Goal: Task Accomplishment & Management: Use online tool/utility

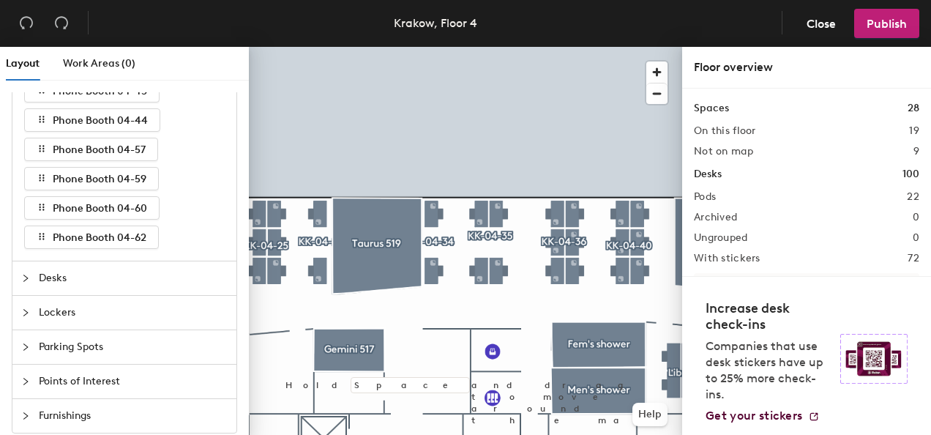
scroll to position [225, 0]
click at [31, 278] on div at bounding box center [30, 277] width 18 height 16
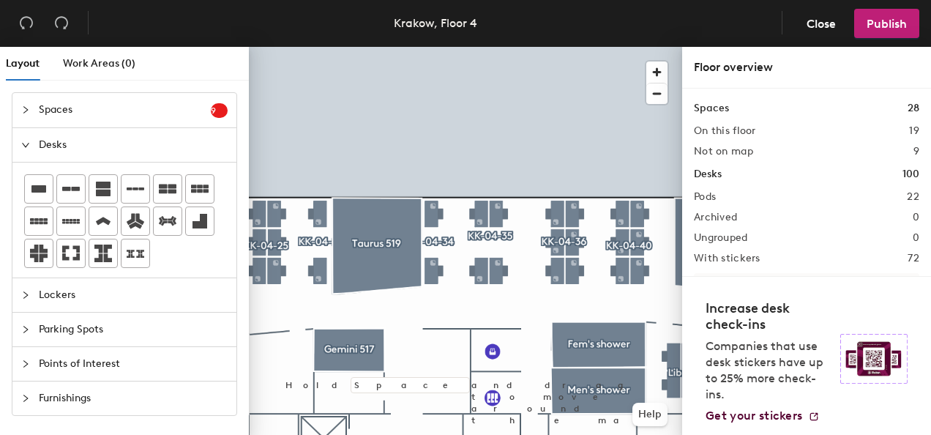
scroll to position [0, 0]
click at [44, 189] on icon at bounding box center [38, 187] width 15 height 7
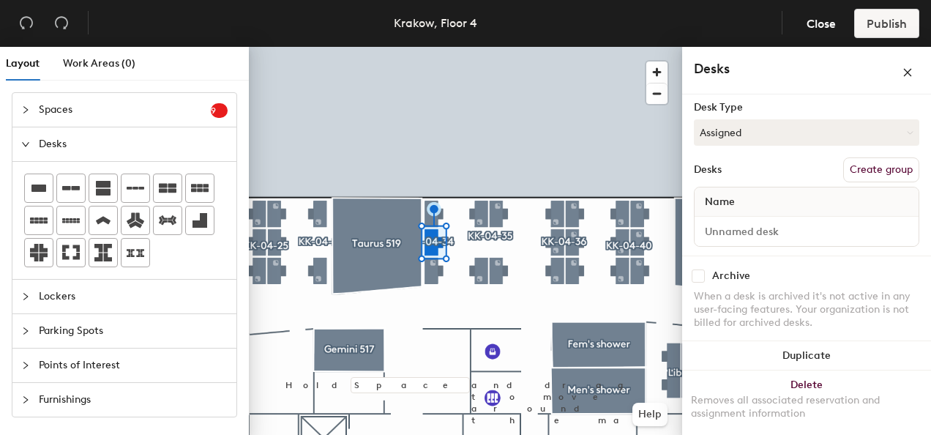
scroll to position [146, 0]
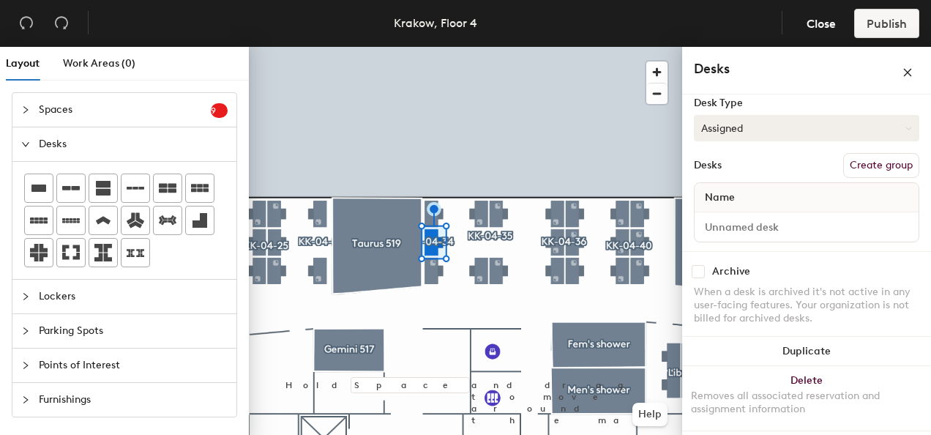
click at [890, 123] on button "Assigned" at bounding box center [806, 128] width 225 height 26
click at [732, 213] on div "Hoteled" at bounding box center [767, 217] width 146 height 22
click at [743, 220] on input at bounding box center [806, 227] width 218 height 20
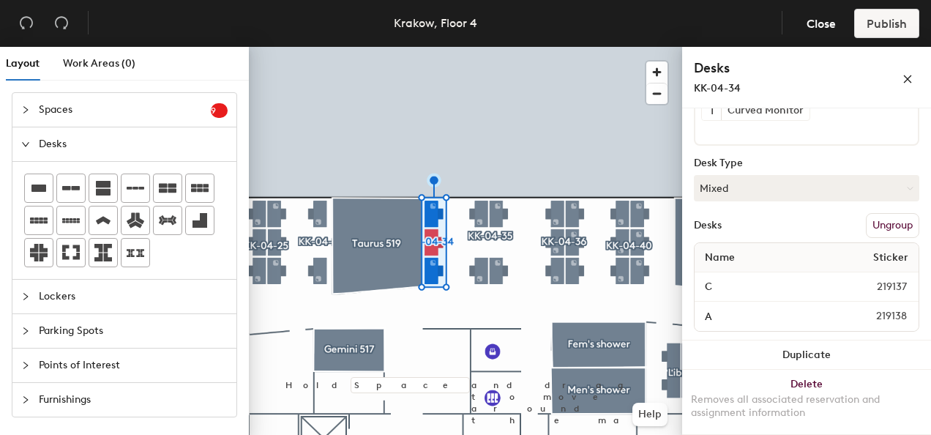
scroll to position [127, 0]
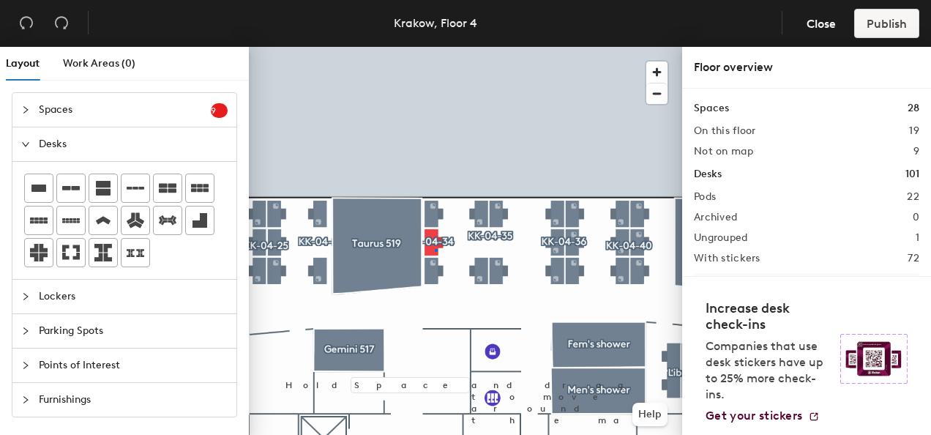
click at [435, 47] on div at bounding box center [465, 47] width 433 height 0
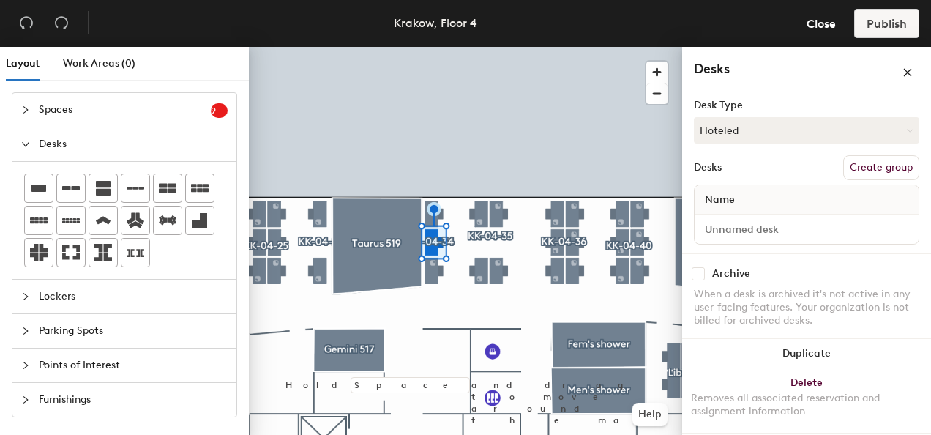
scroll to position [146, 0]
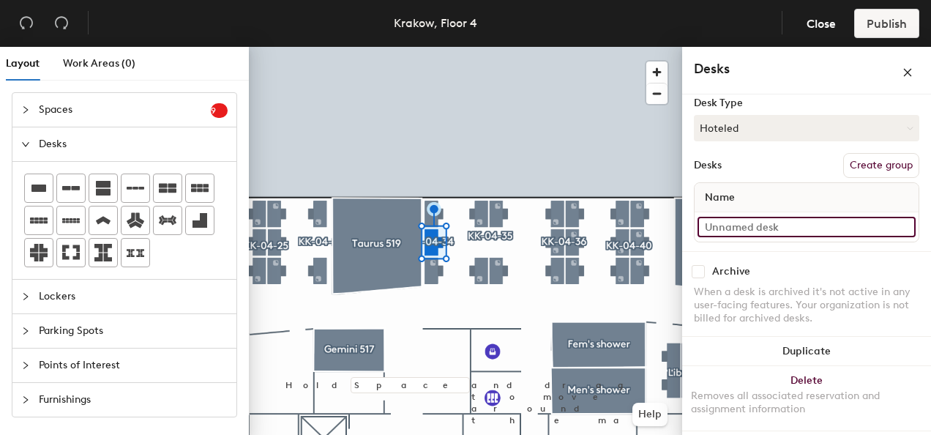
click at [720, 225] on input at bounding box center [806, 227] width 218 height 20
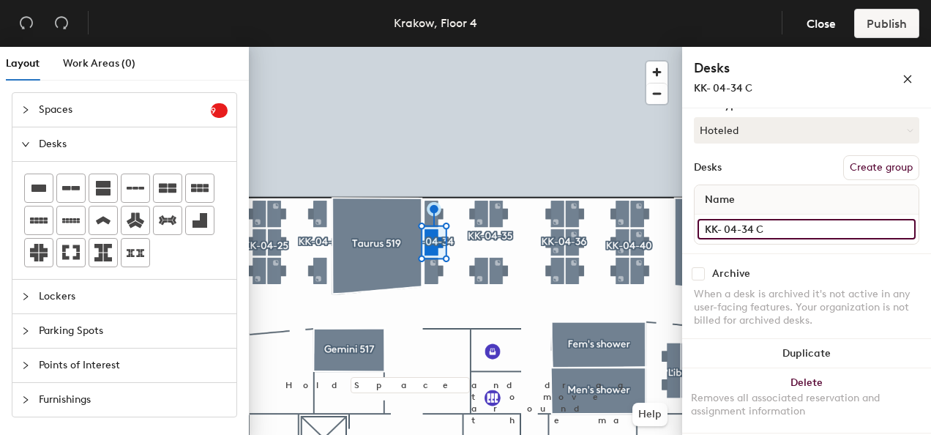
scroll to position [160, 0]
type input "KK- 04-34 C"
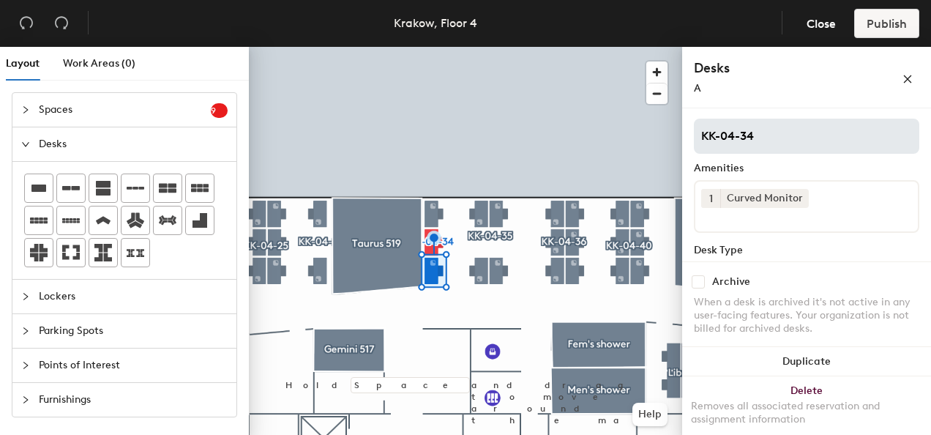
scroll to position [0, 0]
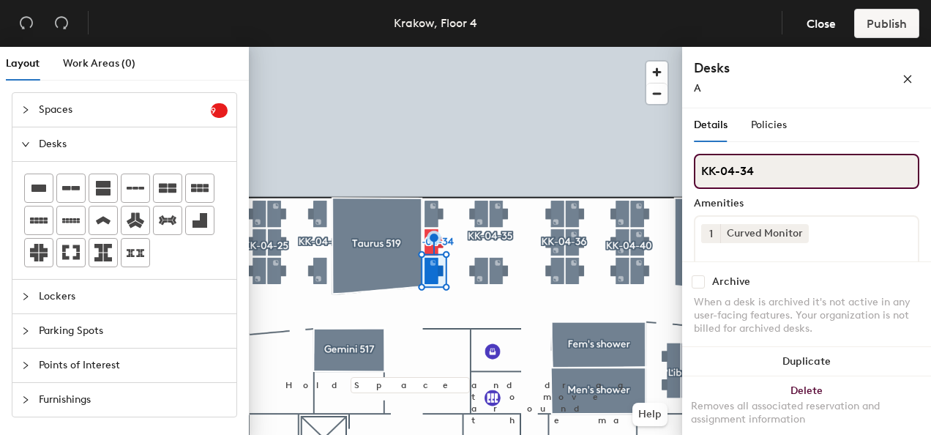
drag, startPoint x: 756, startPoint y: 171, endPoint x: 700, endPoint y: 173, distance: 56.4
click at [700, 173] on input "KK-04-34" at bounding box center [806, 171] width 225 height 35
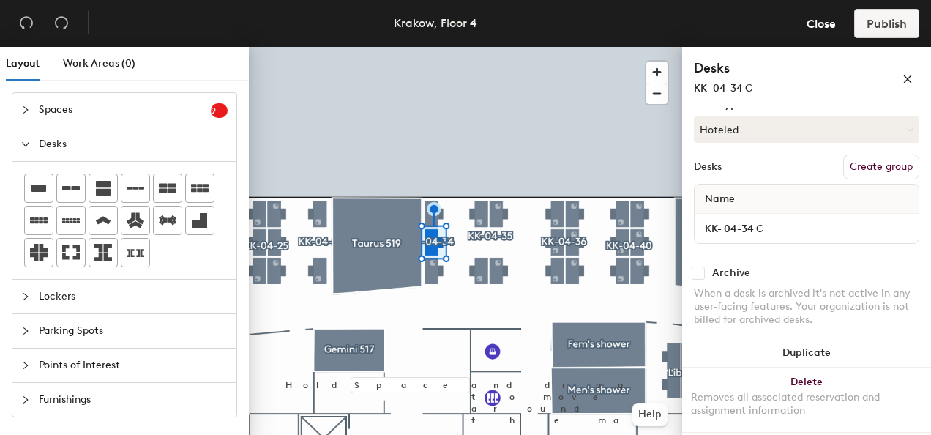
scroll to position [160, 0]
click at [758, 225] on input "KK- 04-34 C" at bounding box center [806, 227] width 218 height 20
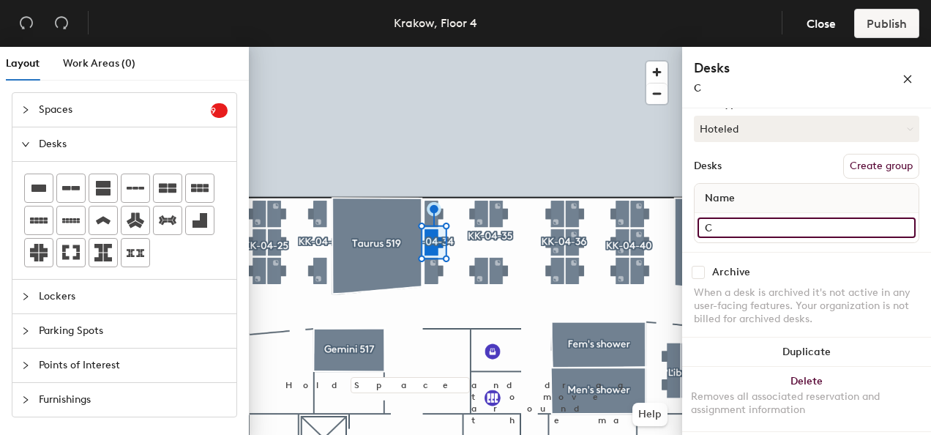
type input "C"
click at [760, 170] on div "Desks Create group" at bounding box center [806, 166] width 225 height 25
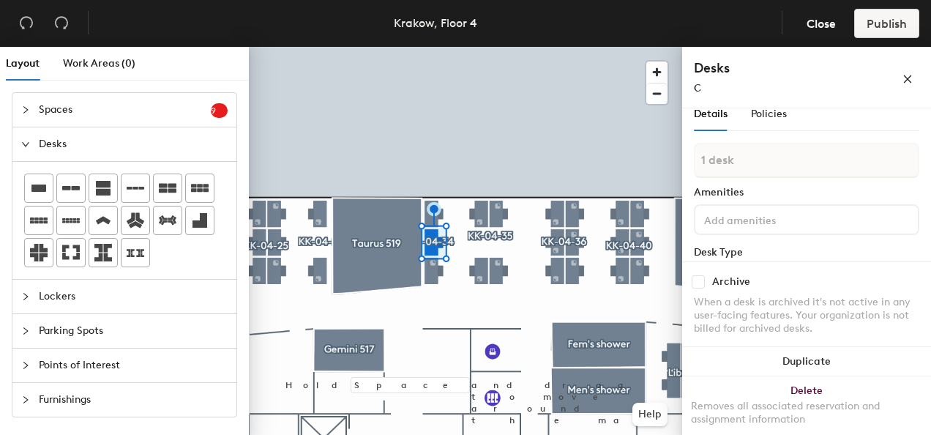
scroll to position [0, 0]
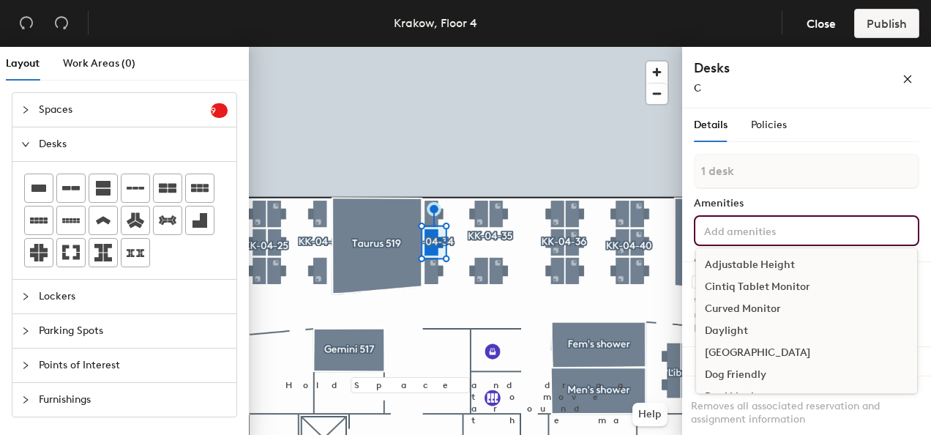
click at [721, 222] on input at bounding box center [767, 230] width 132 height 18
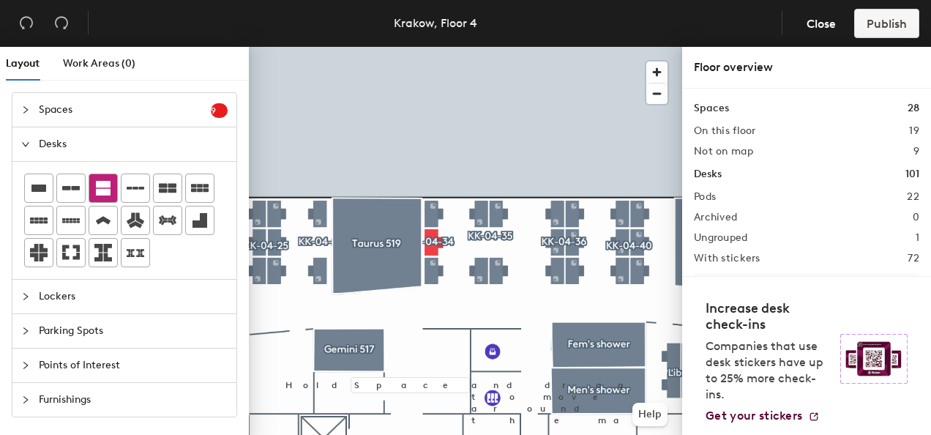
click at [108, 191] on icon at bounding box center [103, 188] width 15 height 15
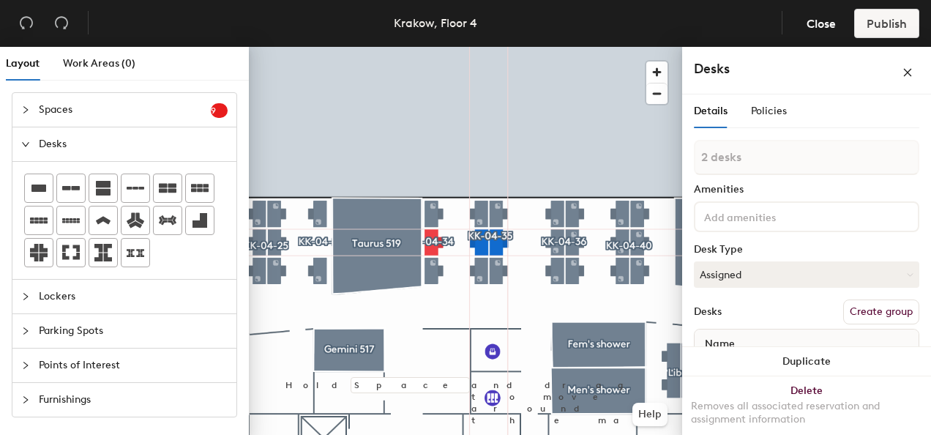
type input "1 desk"
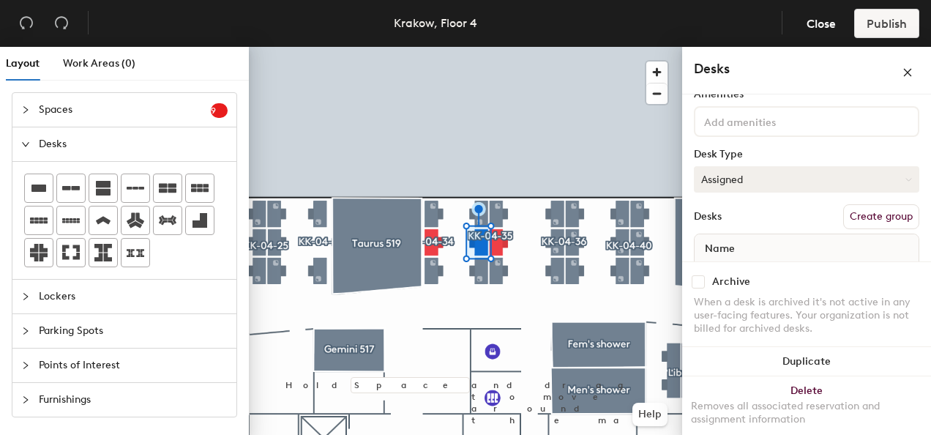
scroll to position [146, 0]
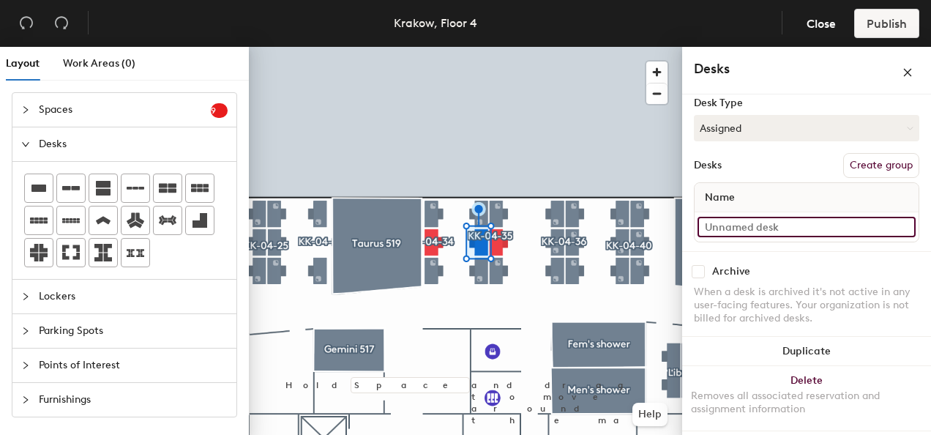
click at [765, 233] on input at bounding box center [806, 227] width 218 height 20
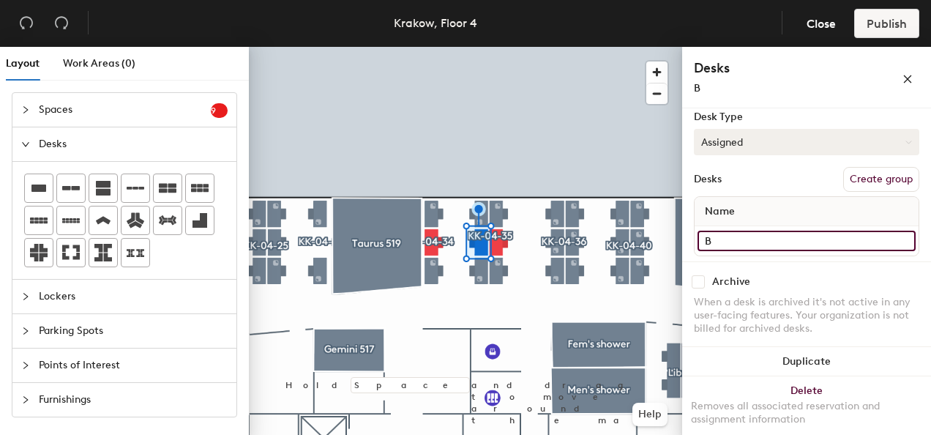
type input "B"
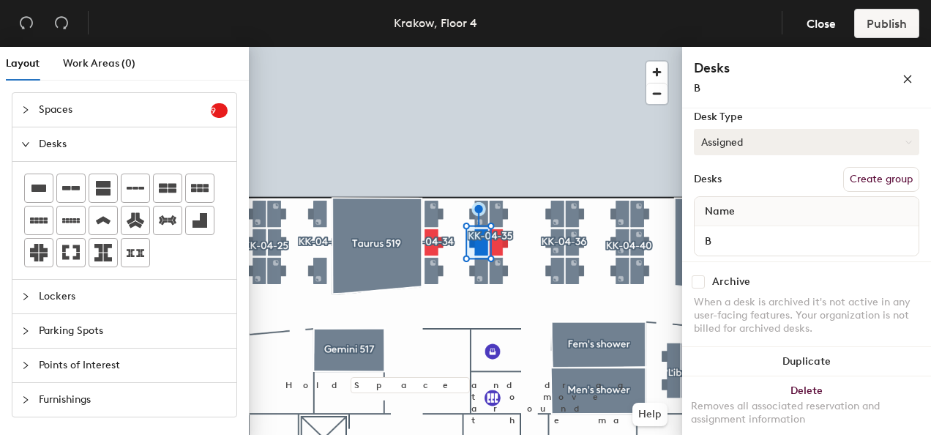
click at [905, 139] on icon at bounding box center [908, 142] width 7 height 7
click at [735, 231] on div "Hoteled" at bounding box center [767, 231] width 146 height 22
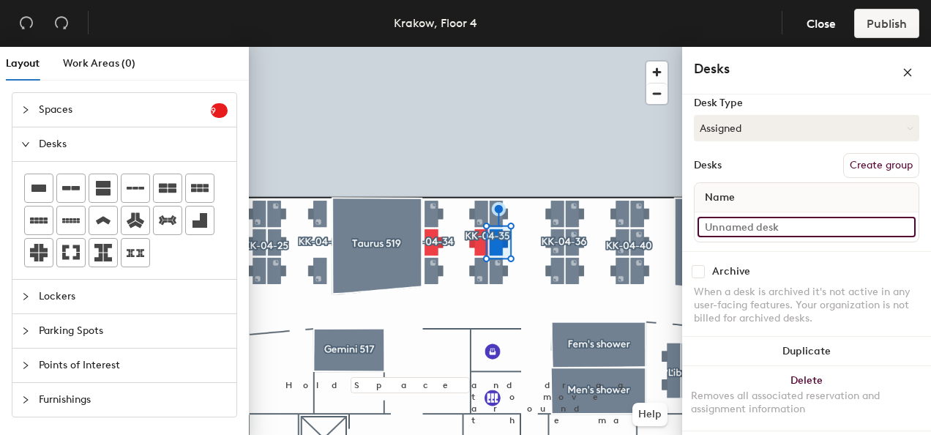
click at [751, 225] on input at bounding box center [806, 227] width 218 height 20
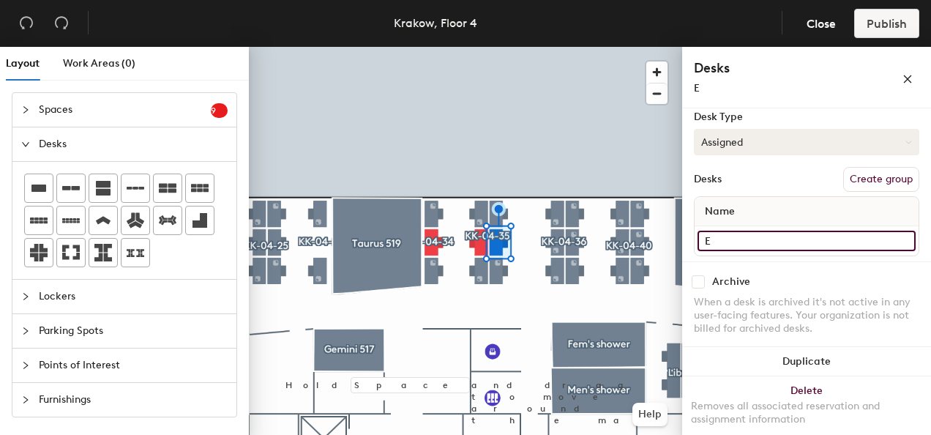
type input "E"
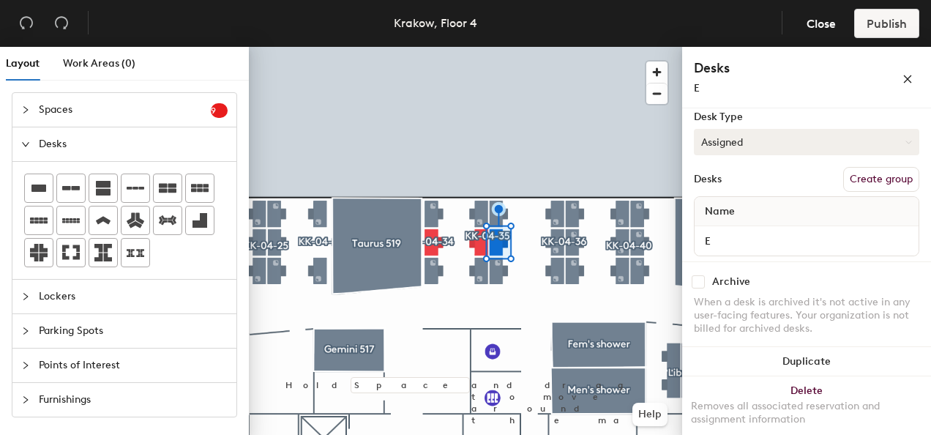
click at [902, 140] on button "Assigned" at bounding box center [806, 142] width 225 height 26
click at [746, 227] on div "Hoteled" at bounding box center [767, 231] width 146 height 22
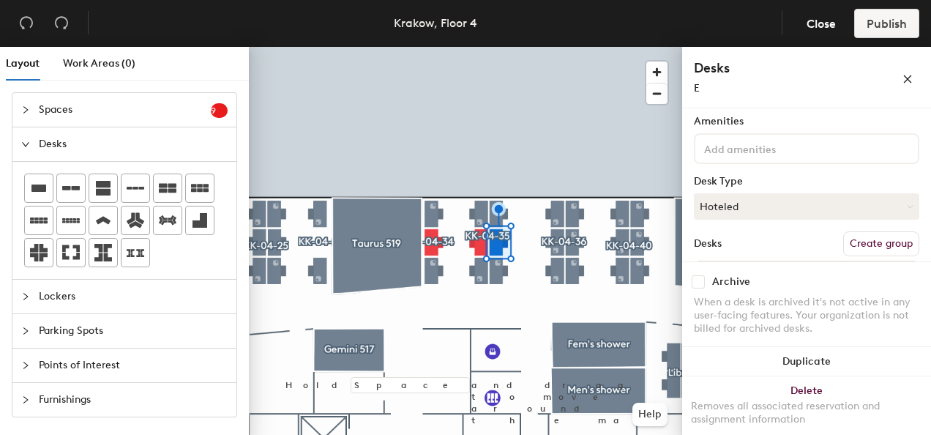
scroll to position [0, 0]
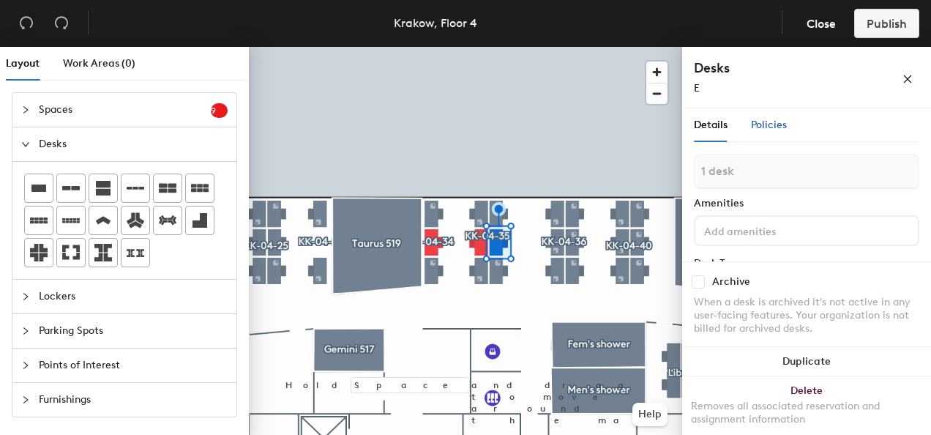
click at [761, 126] on span "Policies" at bounding box center [769, 125] width 36 height 12
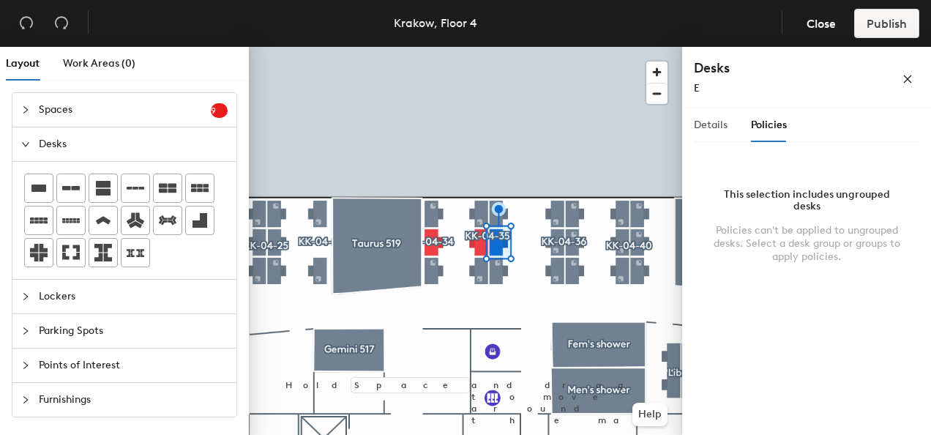
click at [719, 133] on div "Details" at bounding box center [711, 125] width 34 height 34
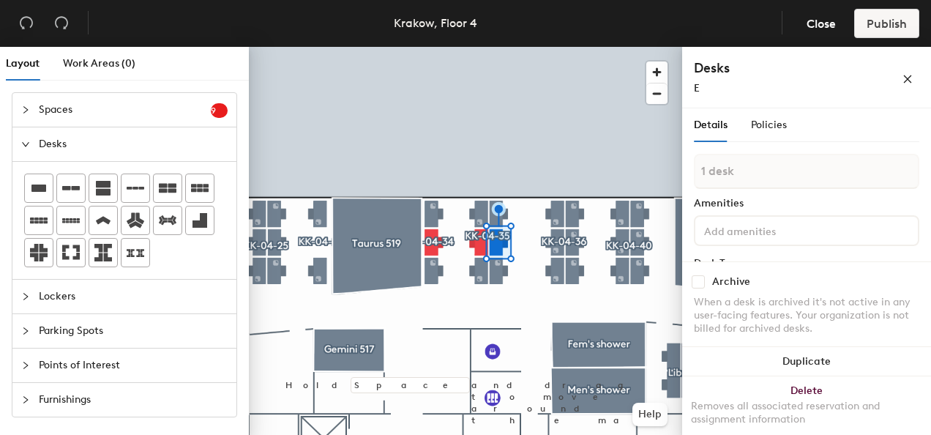
scroll to position [73, 0]
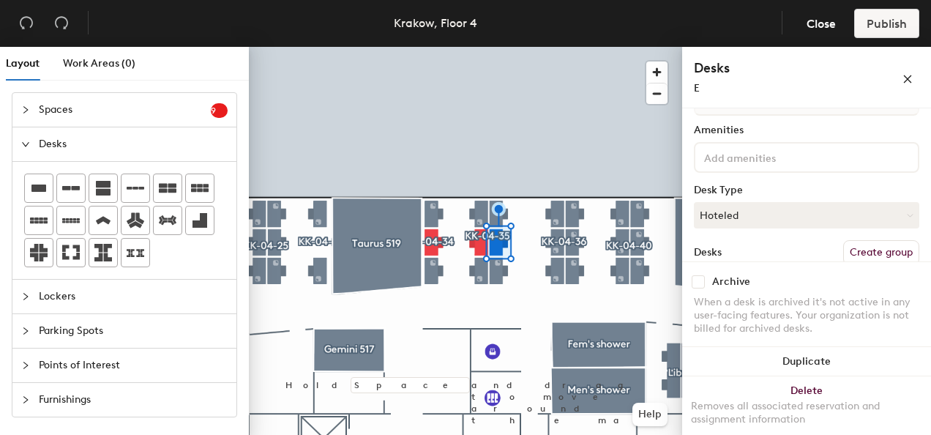
click at [735, 154] on input at bounding box center [767, 157] width 132 height 18
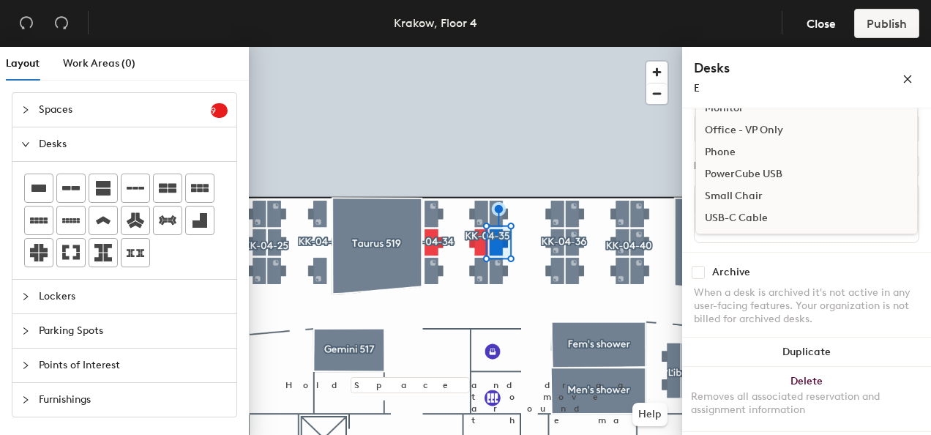
scroll to position [283, 0]
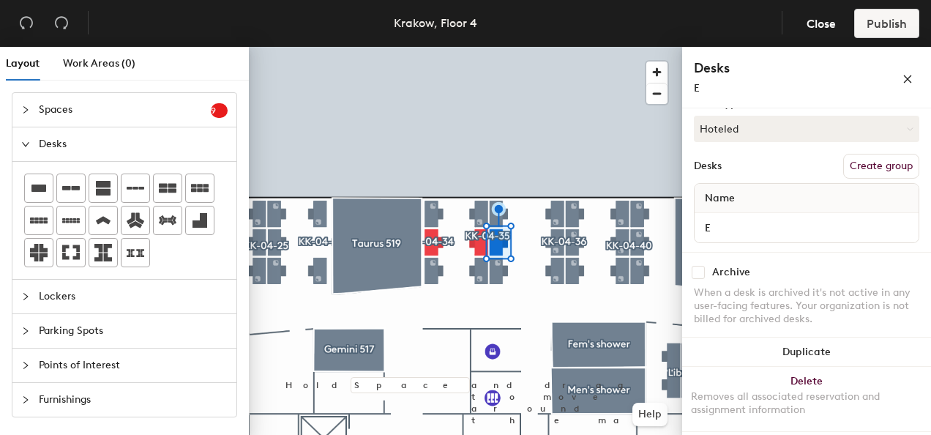
click at [771, 267] on div "Archive" at bounding box center [806, 272] width 225 height 13
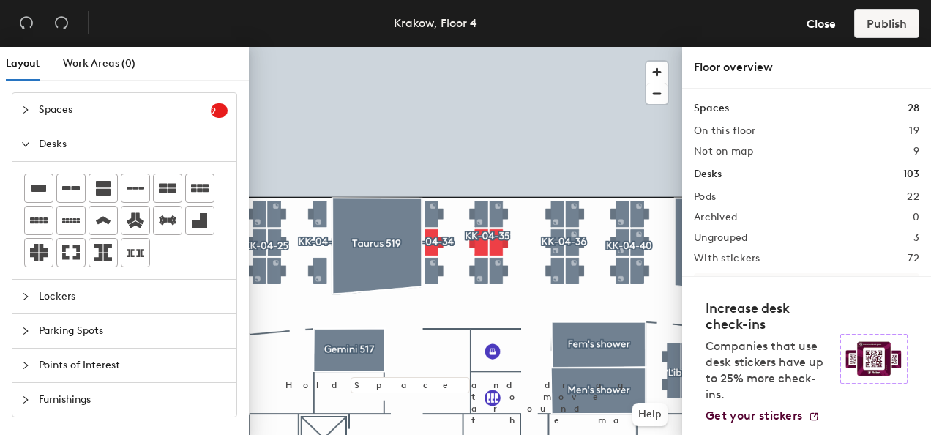
click at [191, 115] on span "Spaces" at bounding box center [125, 110] width 172 height 34
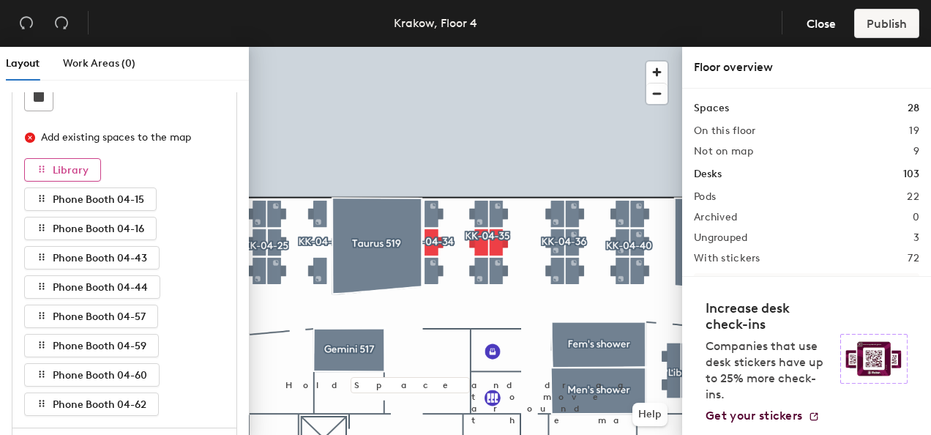
scroll to position [0, 0]
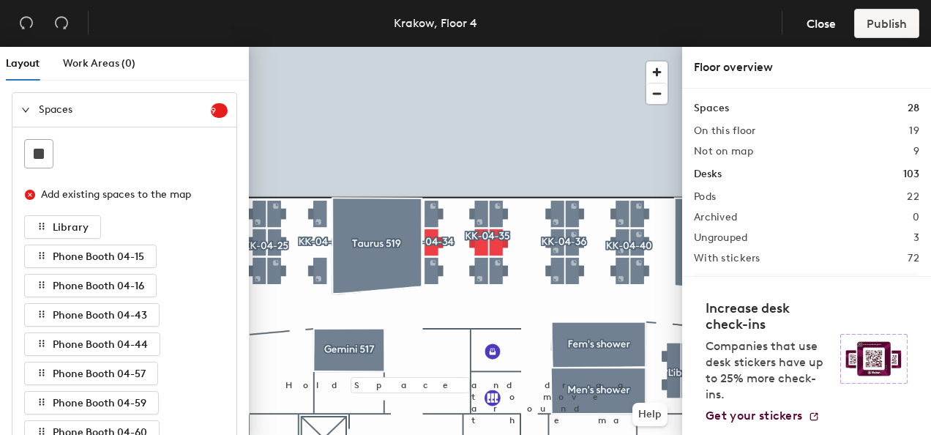
click at [211, 108] on span "9" at bounding box center [219, 110] width 17 height 10
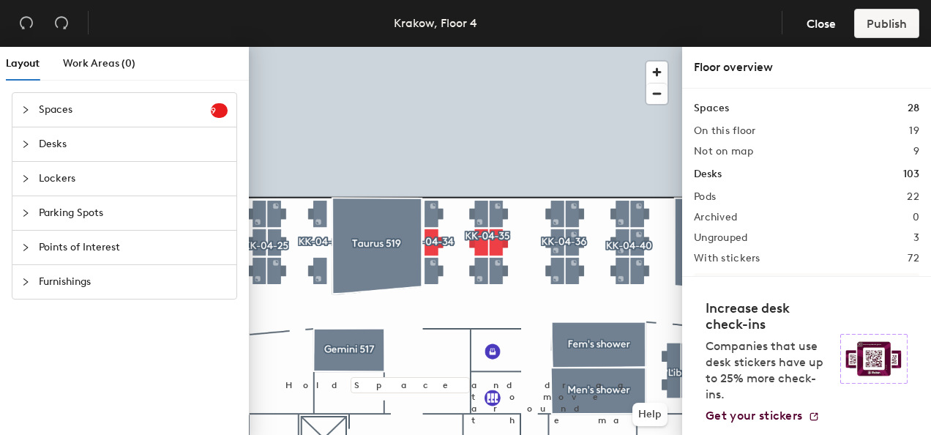
click at [31, 142] on div at bounding box center [30, 144] width 18 height 16
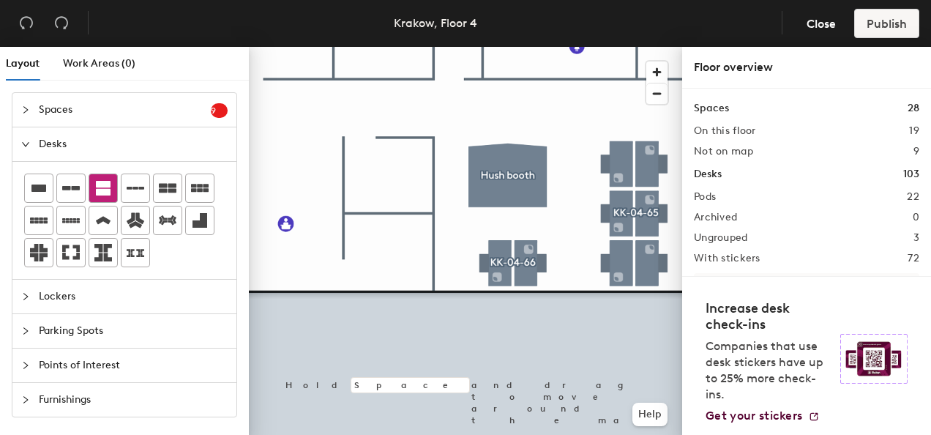
click at [96, 181] on icon at bounding box center [103, 188] width 15 height 15
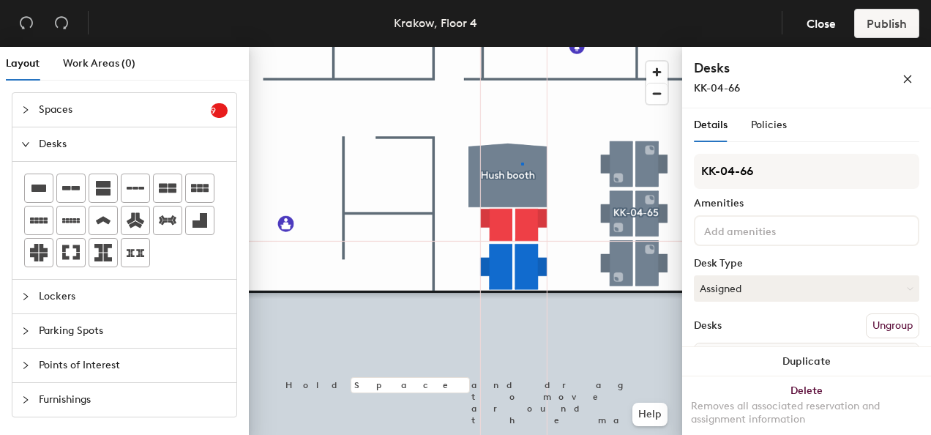
click at [523, 47] on div at bounding box center [465, 47] width 433 height 0
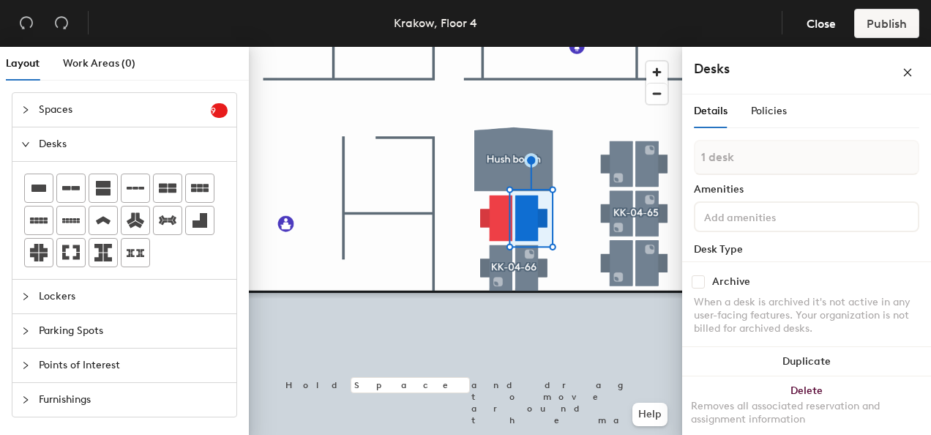
scroll to position [146, 0]
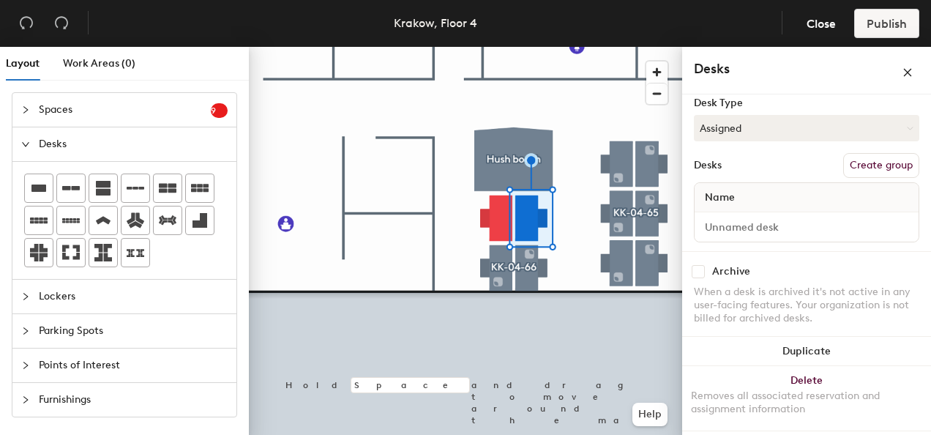
click at [720, 208] on span "Name" at bounding box center [719, 197] width 45 height 26
click at [727, 220] on input at bounding box center [806, 227] width 218 height 20
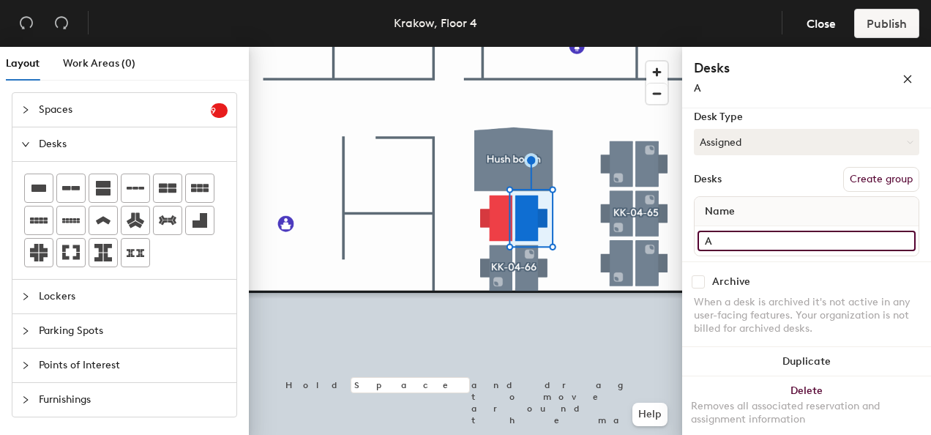
type input "A"
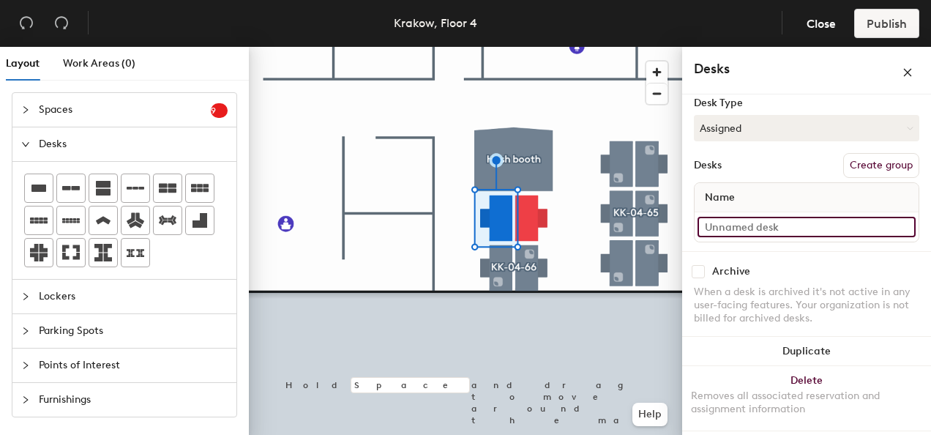
click at [772, 220] on input at bounding box center [806, 227] width 218 height 20
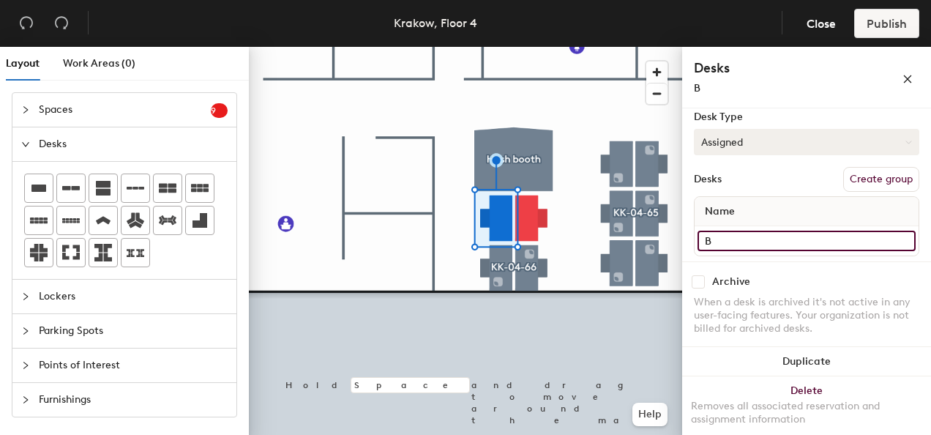
type input "B"
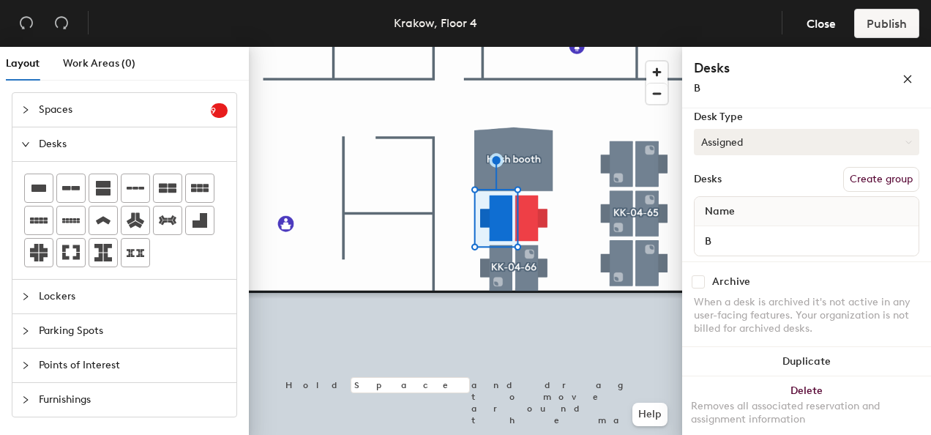
click at [905, 139] on icon at bounding box center [908, 142] width 7 height 7
click at [723, 234] on div "Hoteled" at bounding box center [767, 231] width 146 height 22
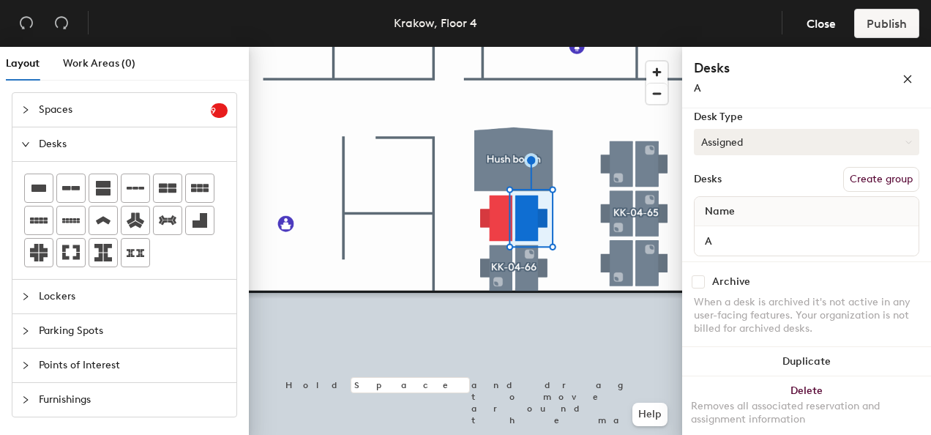
click at [905, 141] on icon at bounding box center [908, 142] width 7 height 7
click at [757, 232] on div "Hoteled" at bounding box center [767, 231] width 146 height 22
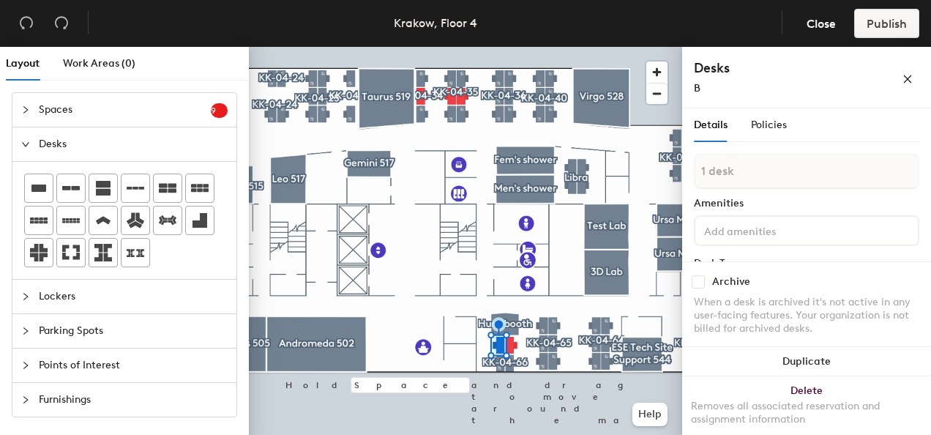
click at [786, 130] on div "Details Policies" at bounding box center [806, 125] width 225 height 34
click at [761, 132] on div "Policies" at bounding box center [769, 125] width 36 height 16
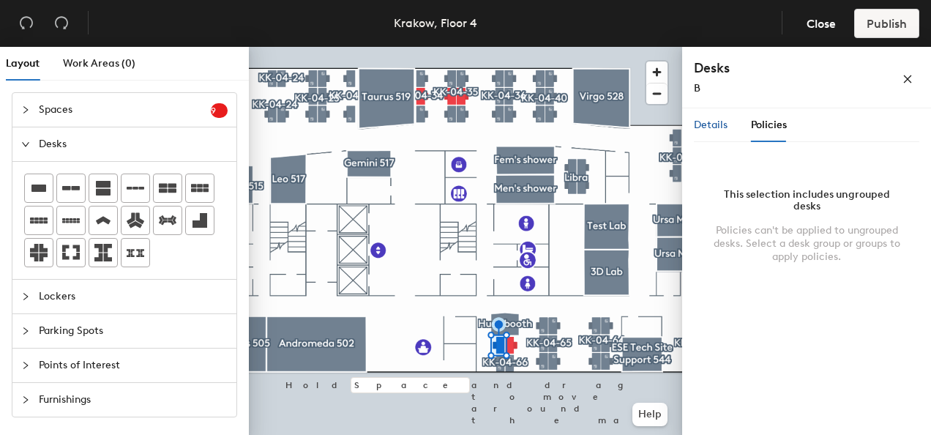
click at [706, 124] on span "Details" at bounding box center [711, 125] width 34 height 12
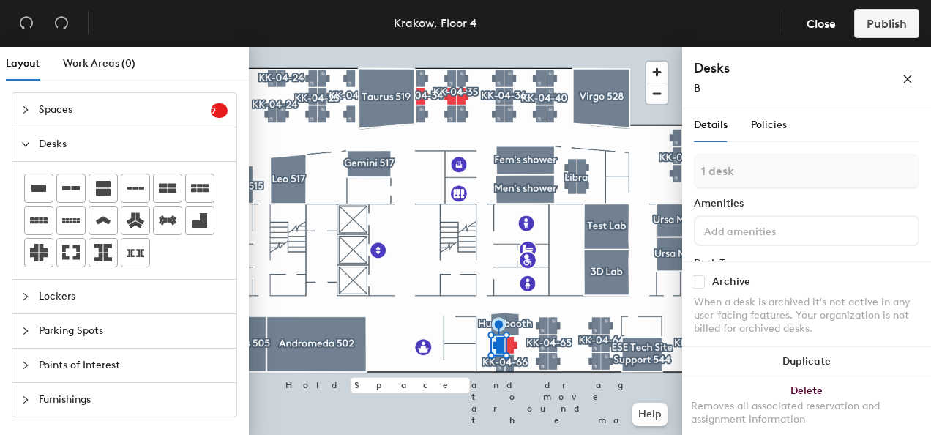
click at [69, 363] on span "Points of Interest" at bounding box center [133, 365] width 189 height 34
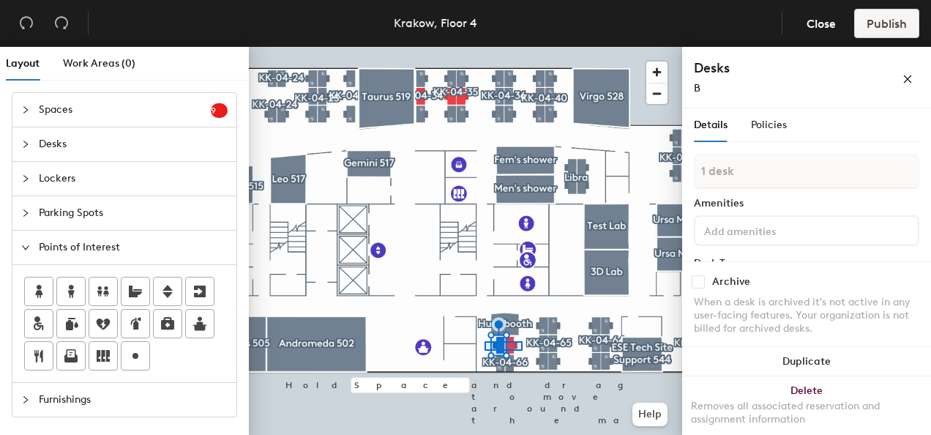
type input "2 desks"
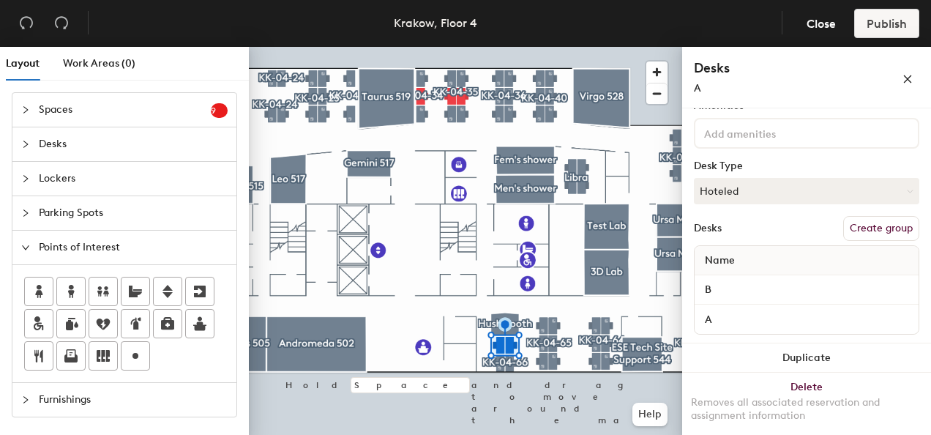
scroll to position [104, 0]
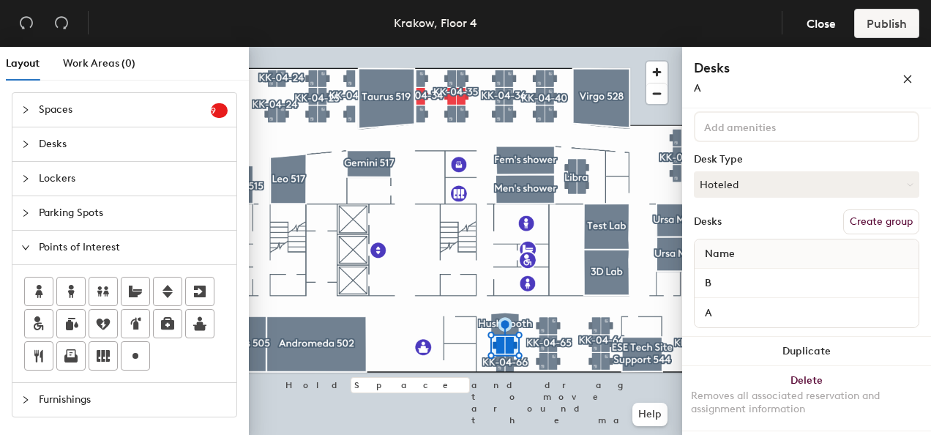
click at [847, 221] on button "Create group" at bounding box center [881, 221] width 76 height 25
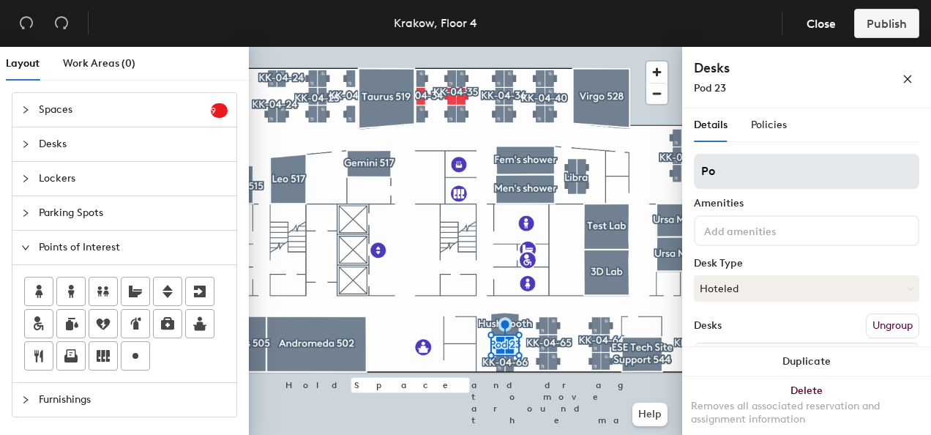
type input "P"
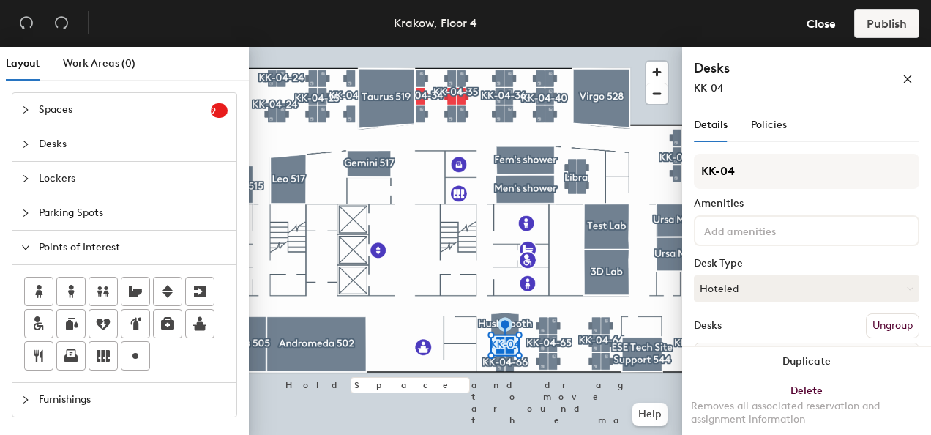
type input "KK-04"
click at [892, 294] on button "Mixed" at bounding box center [806, 288] width 225 height 26
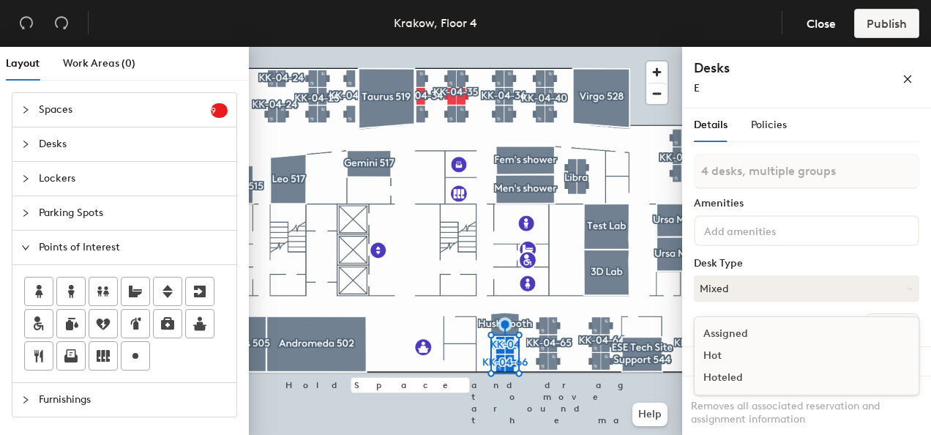
click at [778, 244] on div at bounding box center [806, 230] width 225 height 31
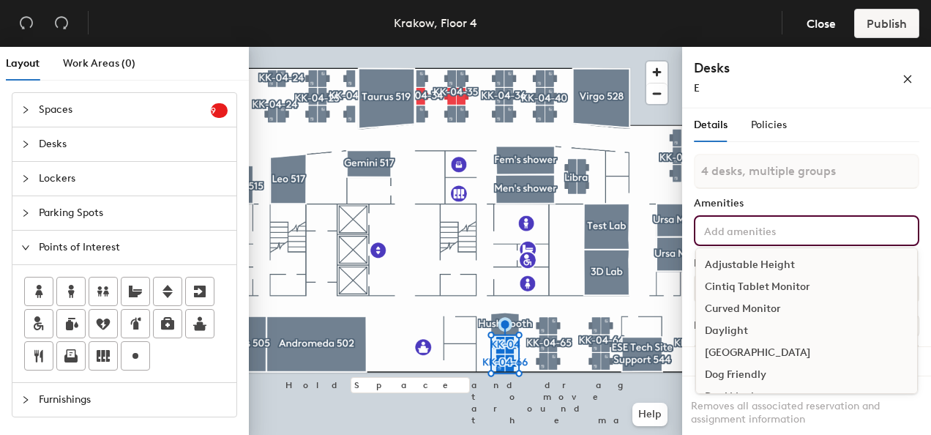
click at [829, 201] on div "Amenities" at bounding box center [806, 204] width 225 height 12
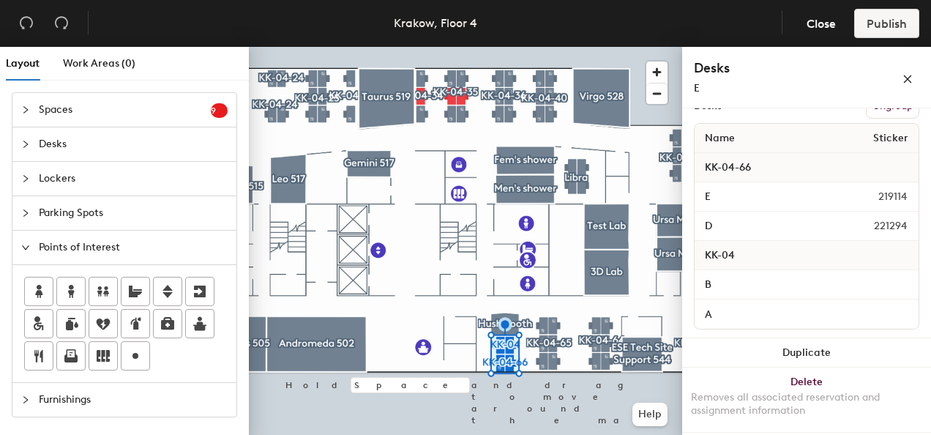
scroll to position [221, 0]
click at [719, 229] on input "D" at bounding box center [767, 224] width 141 height 20
type input "C"
click at [737, 248] on span "KK-04" at bounding box center [719, 254] width 45 height 26
click at [732, 254] on span "KK-04" at bounding box center [719, 254] width 45 height 26
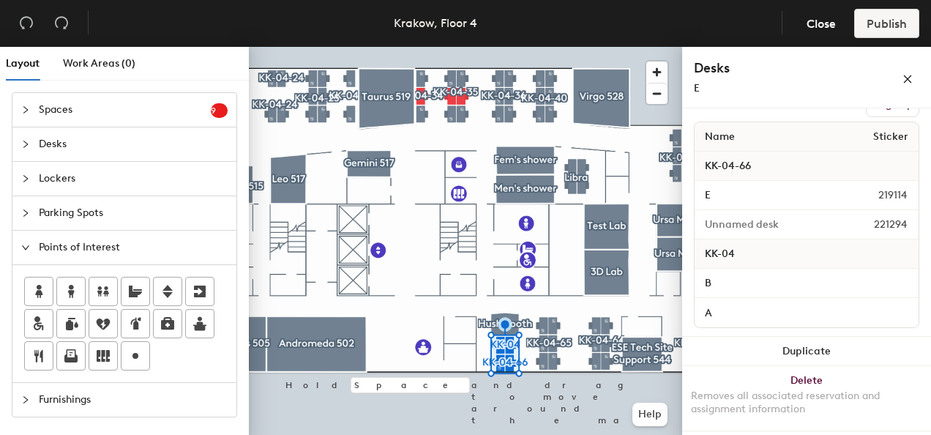
click at [721, 257] on span "KK-04" at bounding box center [719, 254] width 45 height 26
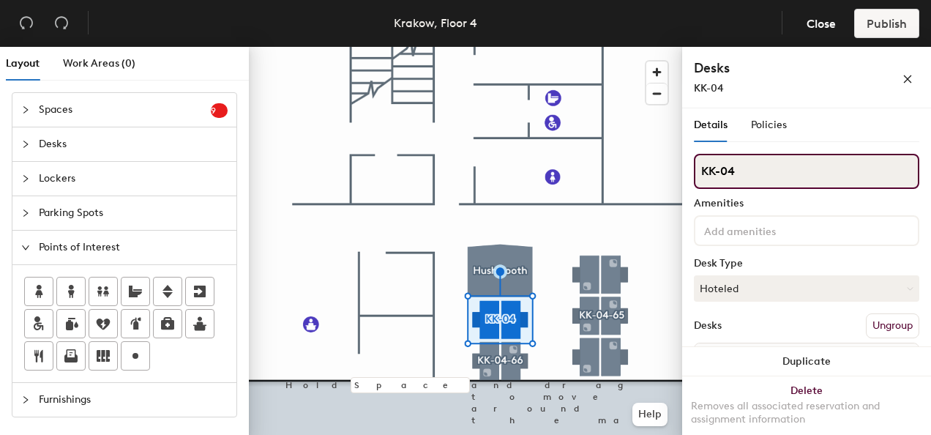
click at [745, 173] on input "KK-04" at bounding box center [806, 171] width 225 height 35
type input "KK-04-"
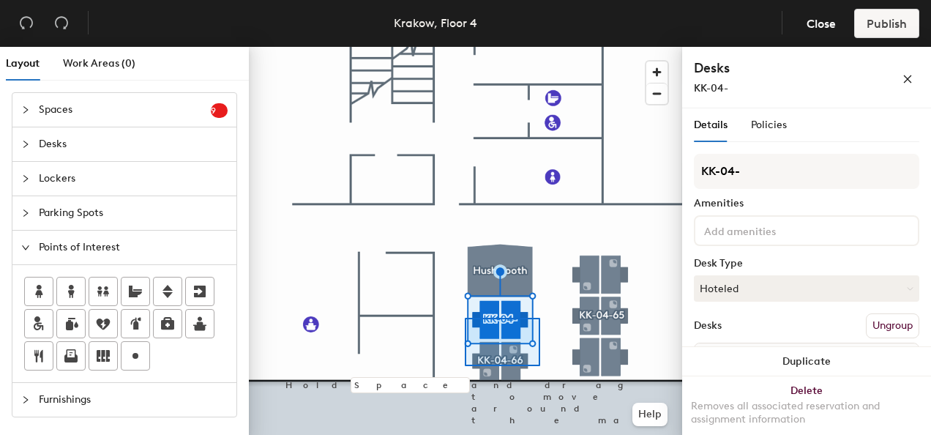
click at [465, 47] on div at bounding box center [465, 47] width 433 height 0
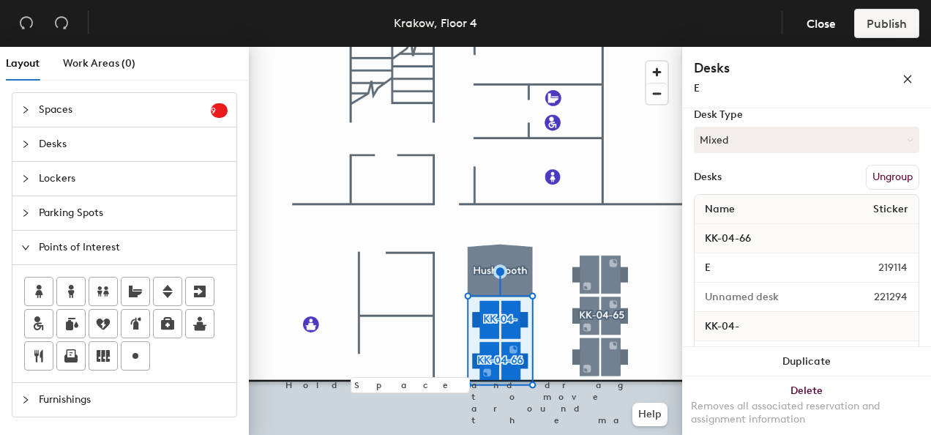
scroll to position [220, 0]
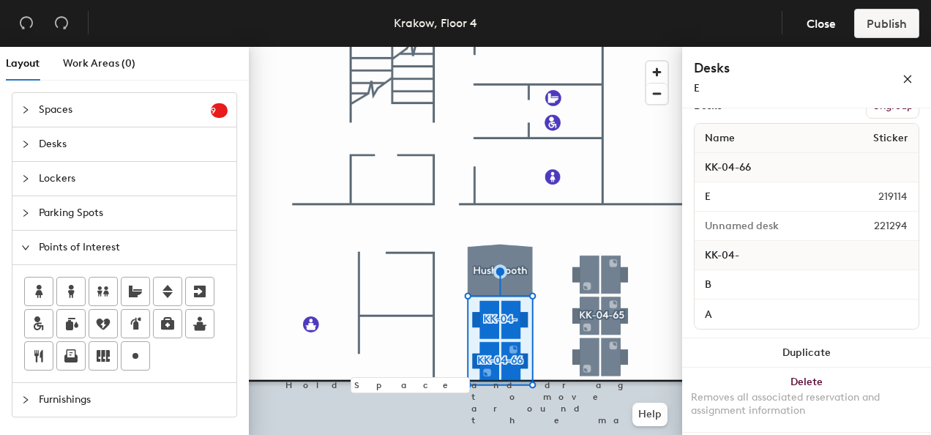
click at [732, 254] on span "KK-04-" at bounding box center [721, 255] width 49 height 26
click at [748, 228] on input at bounding box center [767, 226] width 141 height 20
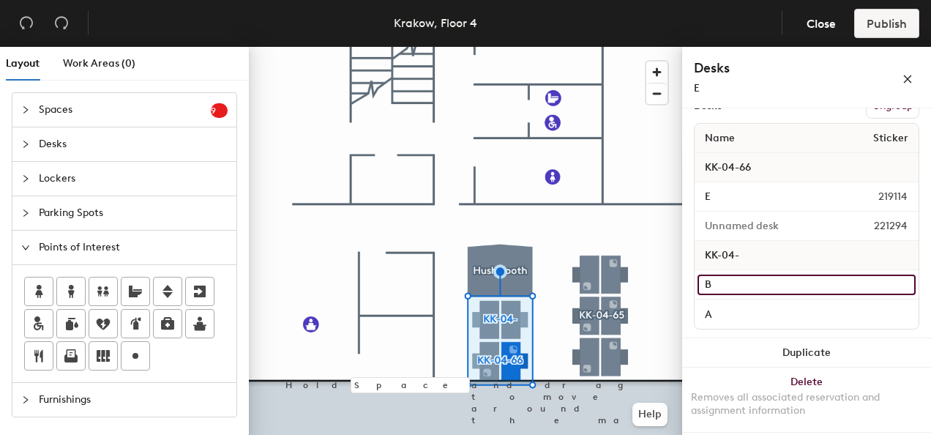
click at [743, 285] on input "B" at bounding box center [806, 284] width 218 height 20
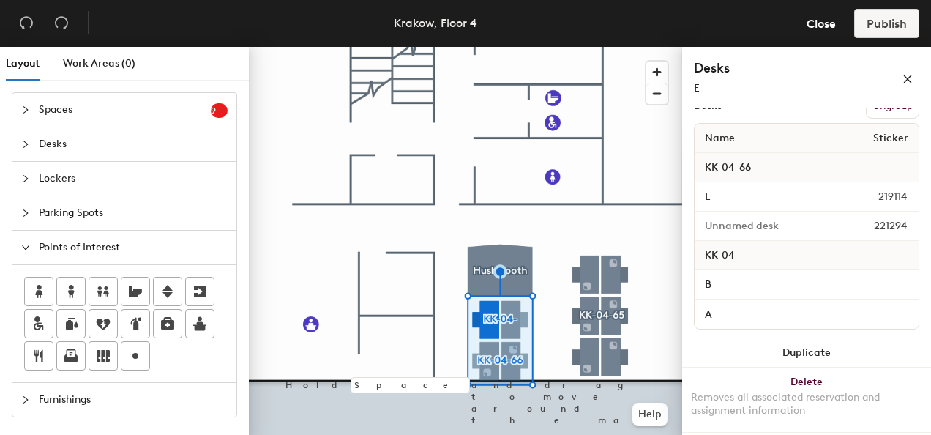
click at [731, 328] on div "Name Sticker KK-04-66 E 219114 221294 KK-04- B A" at bounding box center [806, 226] width 225 height 206
click at [727, 315] on input "A" at bounding box center [806, 314] width 218 height 20
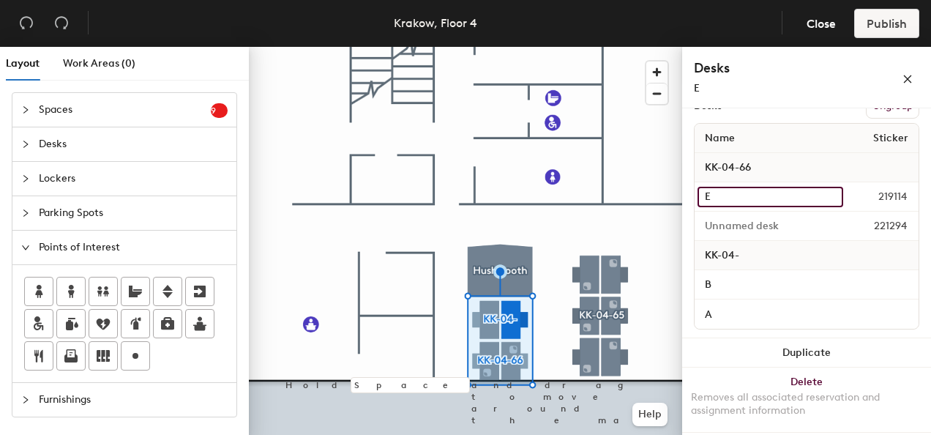
click at [732, 196] on input "E" at bounding box center [770, 197] width 146 height 20
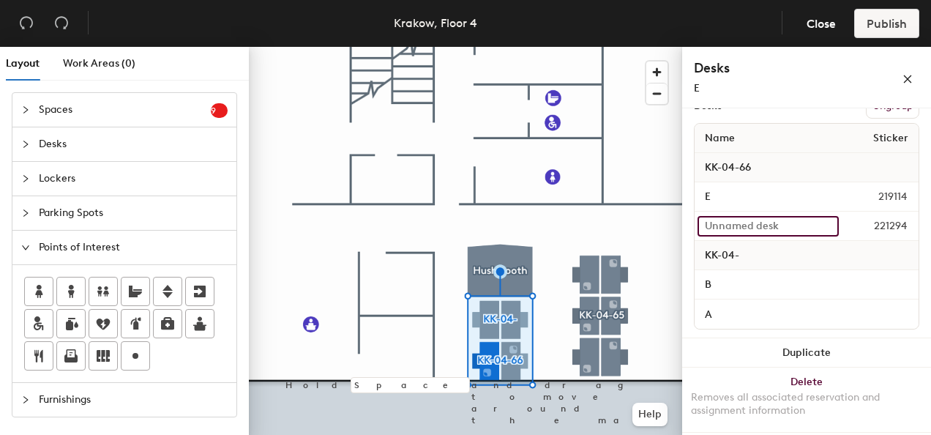
click at [733, 222] on input at bounding box center [767, 226] width 141 height 20
type input "C"
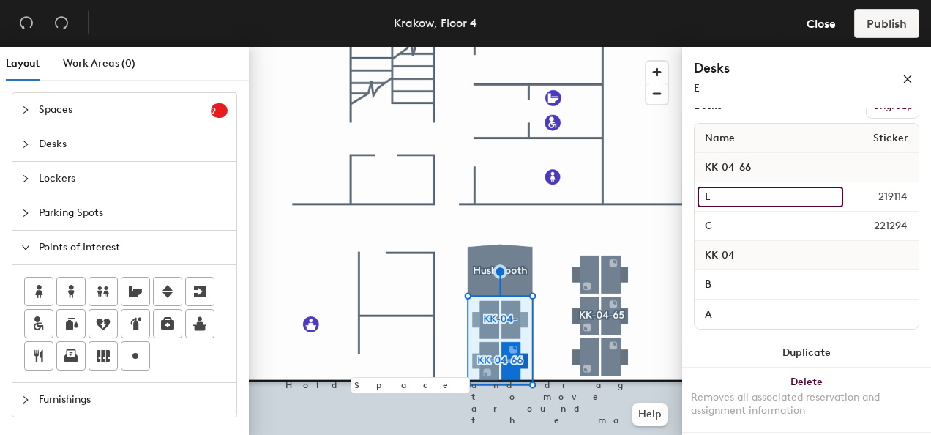
click at [725, 199] on input "E" at bounding box center [770, 197] width 146 height 20
type input "D"
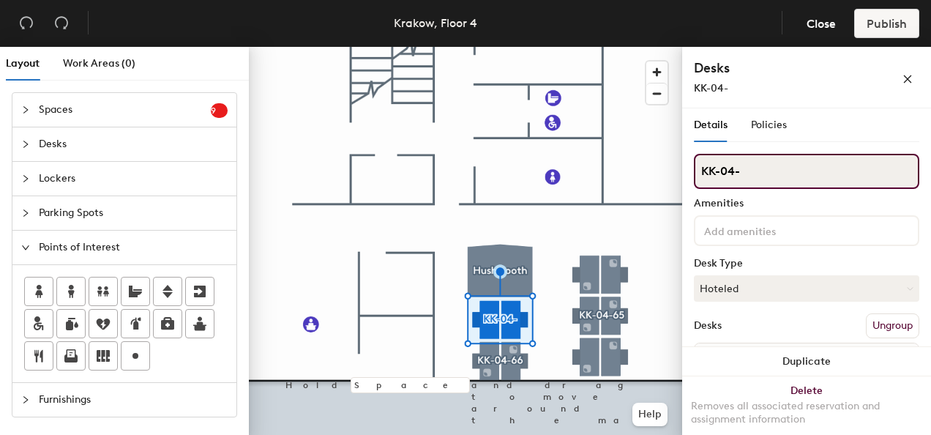
click at [741, 173] on input "KK-04-" at bounding box center [806, 171] width 225 height 35
type input "KK-04-66"
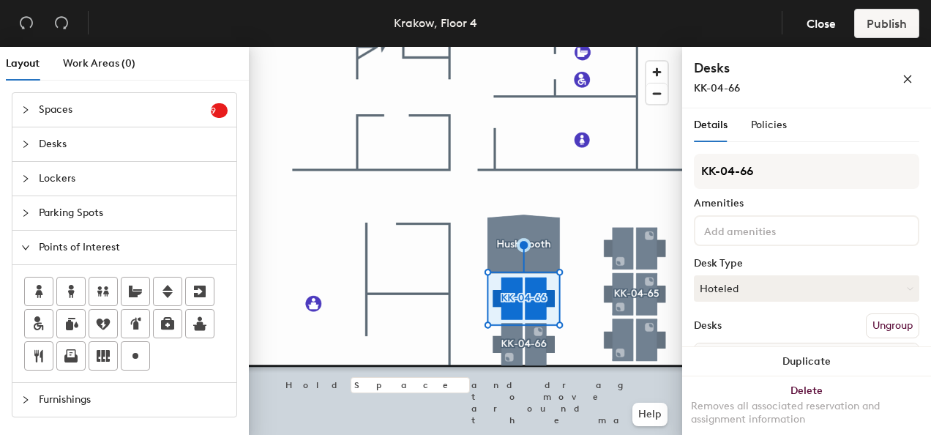
scroll to position [104, 0]
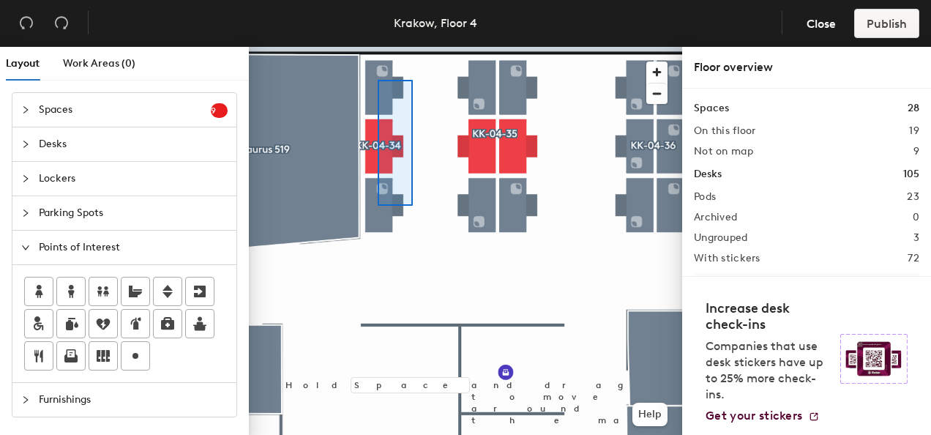
click at [378, 47] on div at bounding box center [465, 47] width 433 height 0
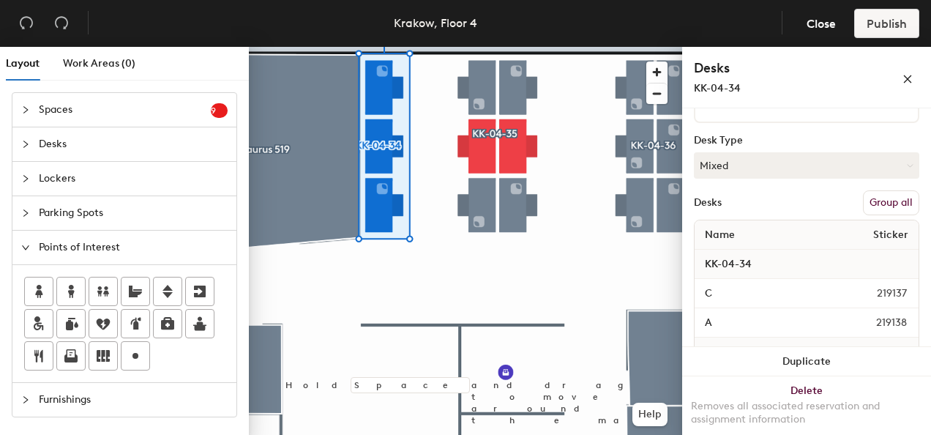
scroll to position [214, 0]
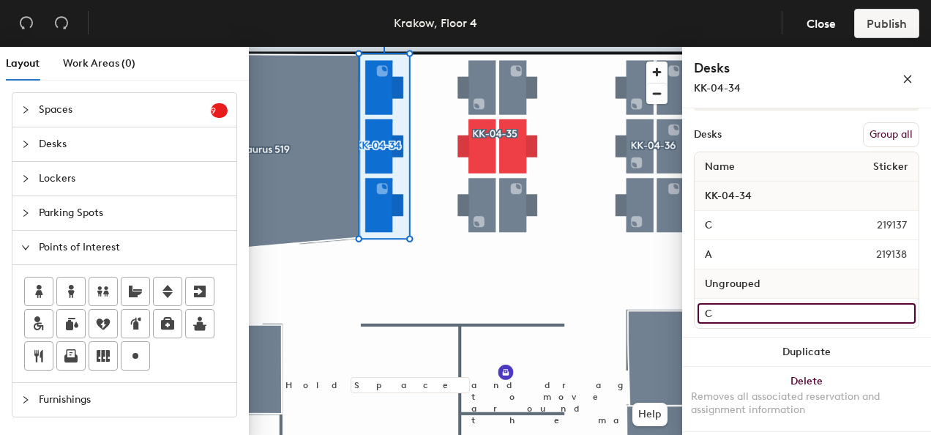
click at [721, 306] on input "C" at bounding box center [806, 313] width 218 height 20
type input "B"
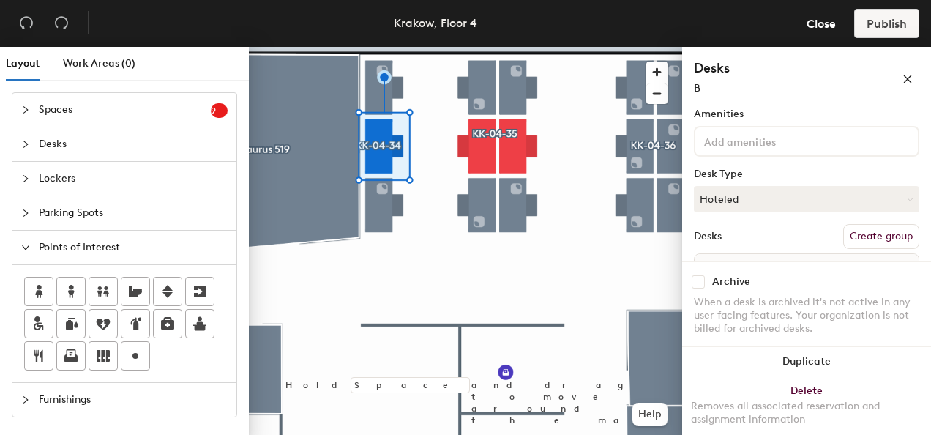
scroll to position [146, 0]
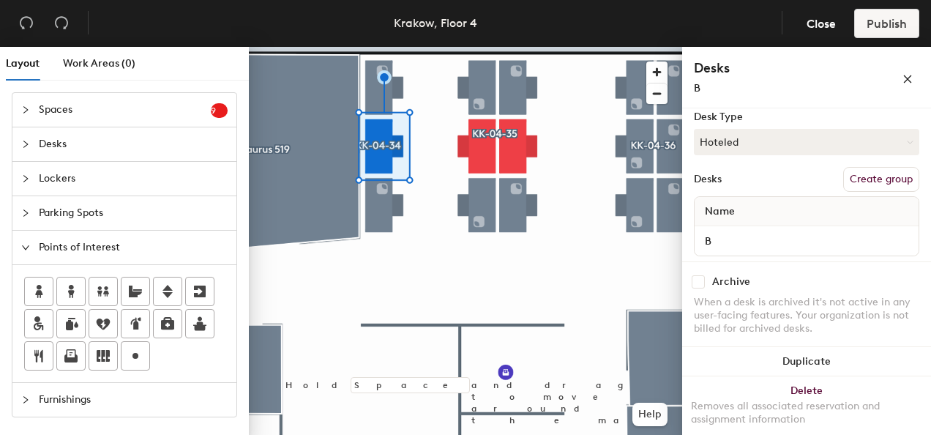
click at [852, 180] on button "Create group" at bounding box center [881, 179] width 76 height 25
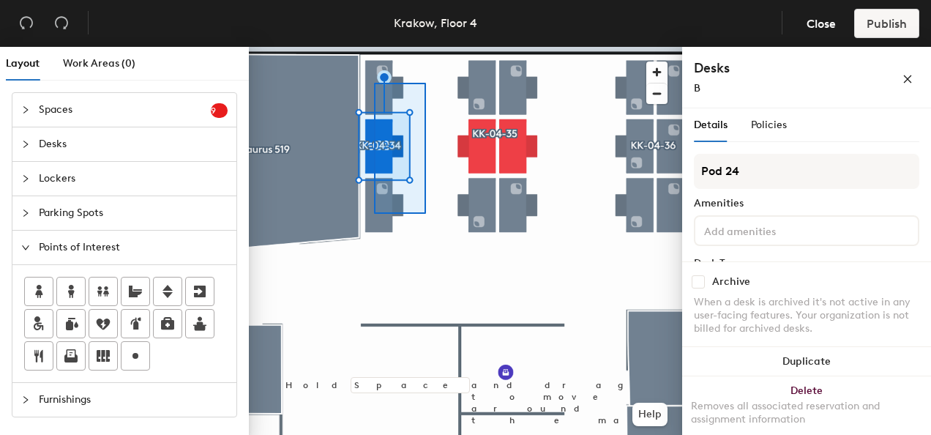
click at [374, 47] on div at bounding box center [465, 47] width 433 height 0
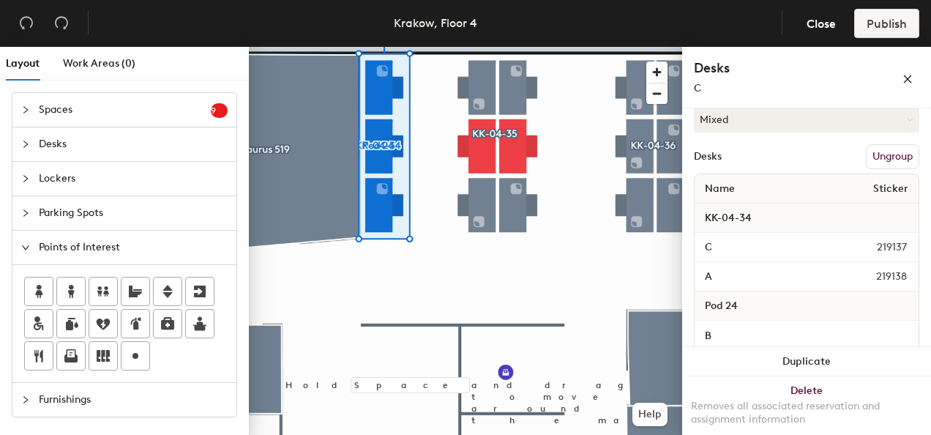
scroll to position [214, 0]
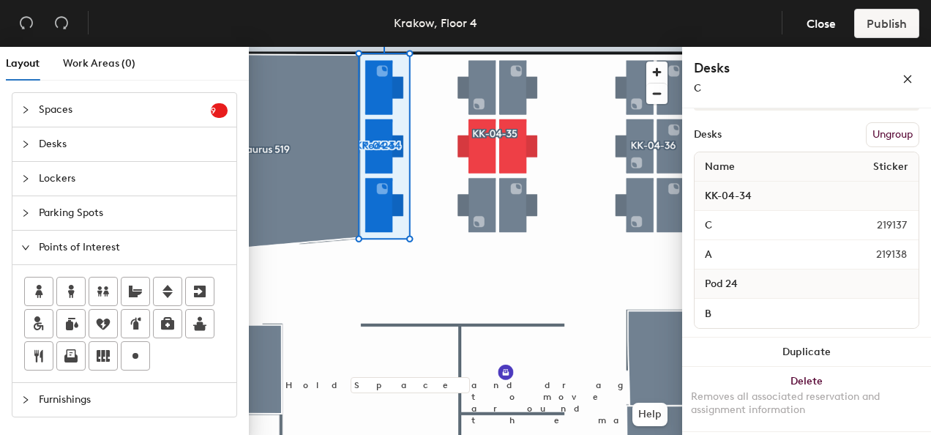
click at [882, 135] on button "Ungroup" at bounding box center [892, 134] width 53 height 25
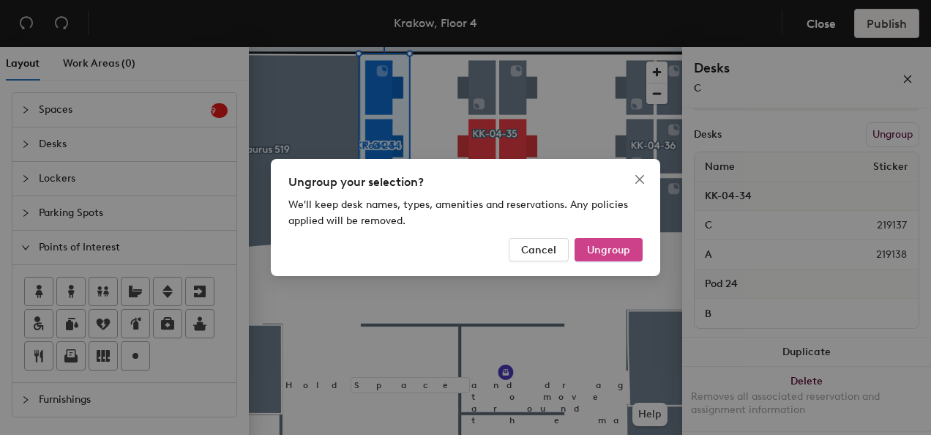
click at [603, 252] on span "Ungroup" at bounding box center [608, 250] width 43 height 12
type input "3 desks"
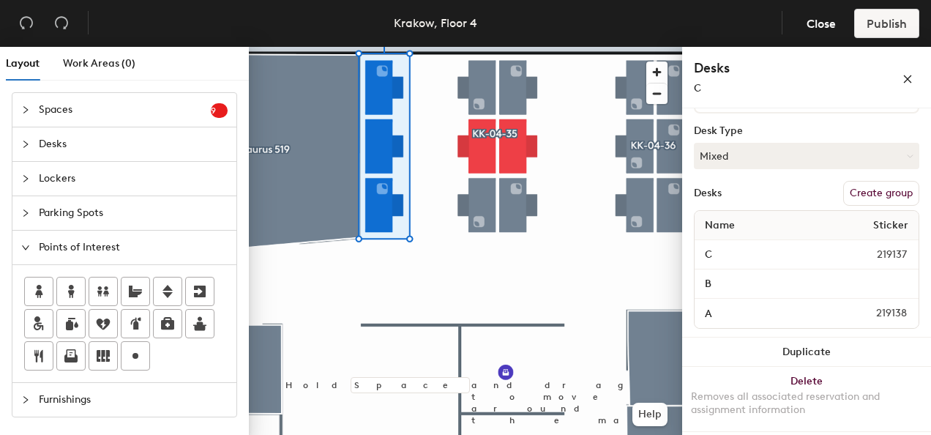
click at [863, 193] on button "Create group" at bounding box center [881, 193] width 76 height 25
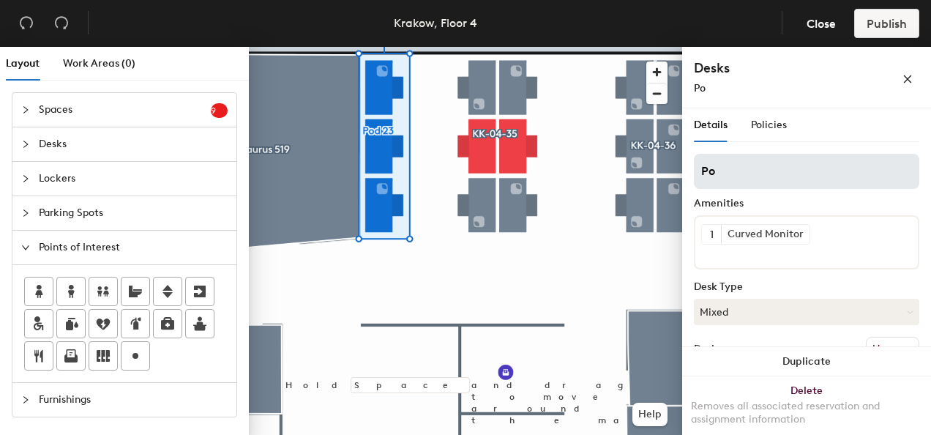
type input "P"
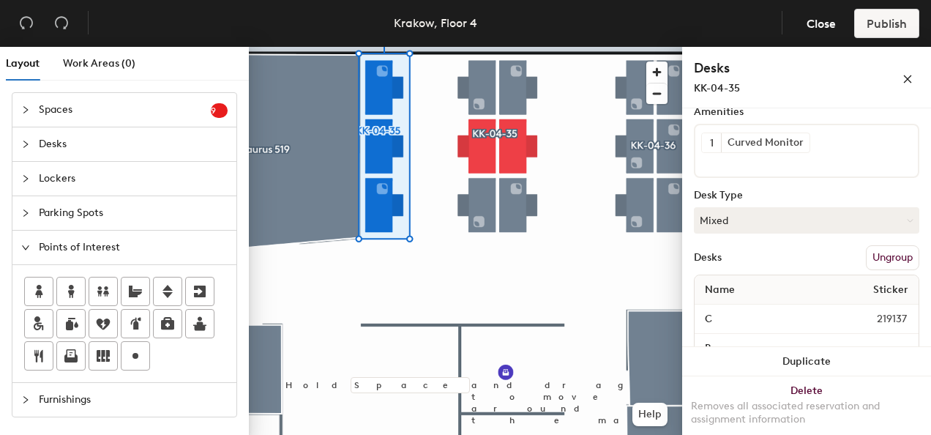
scroll to position [146, 0]
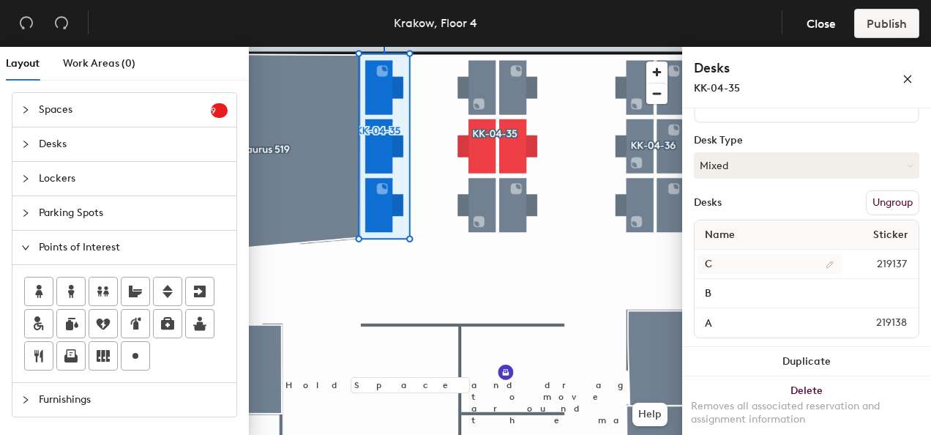
type input "KK-04-35"
click at [721, 263] on input "C" at bounding box center [769, 264] width 144 height 20
click at [731, 168] on button "Mixed" at bounding box center [806, 165] width 225 height 26
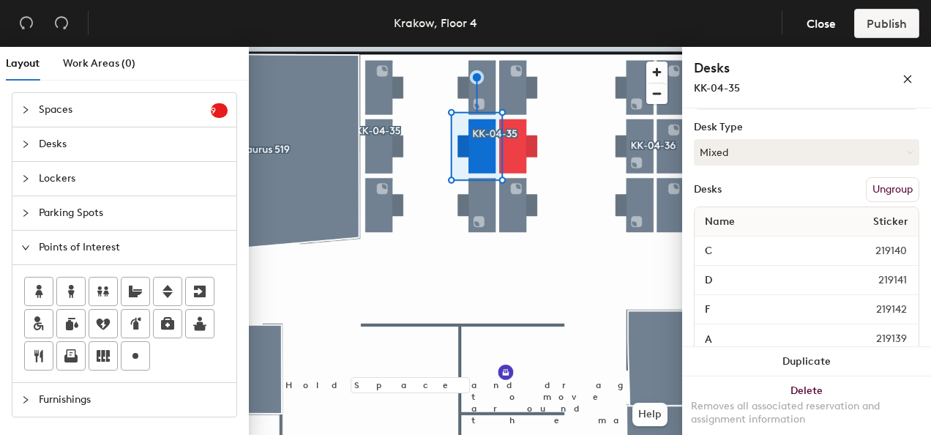
scroll to position [183, 0]
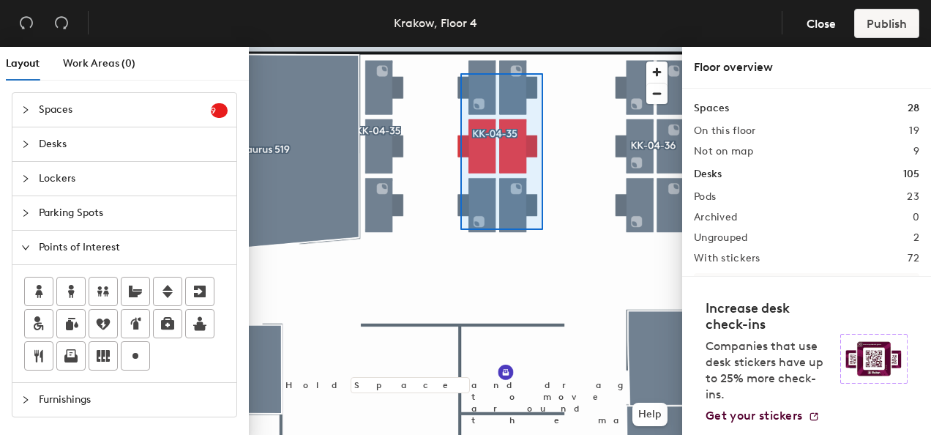
click at [460, 47] on div at bounding box center [465, 47] width 433 height 0
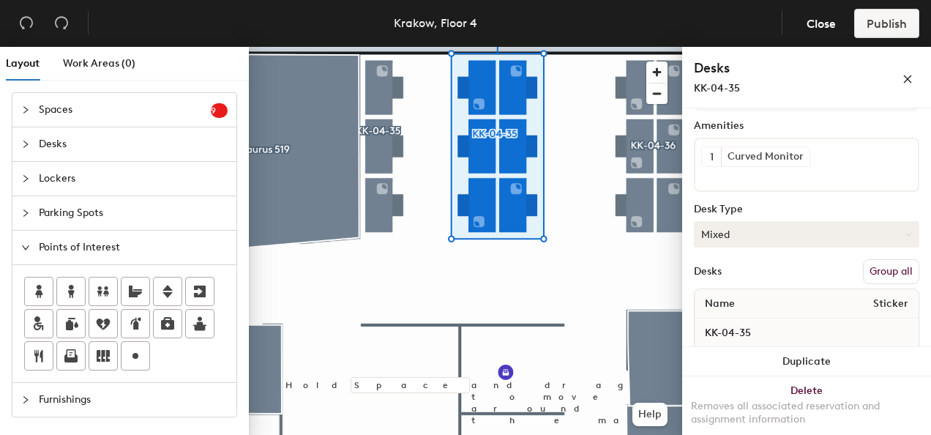
scroll to position [146, 0]
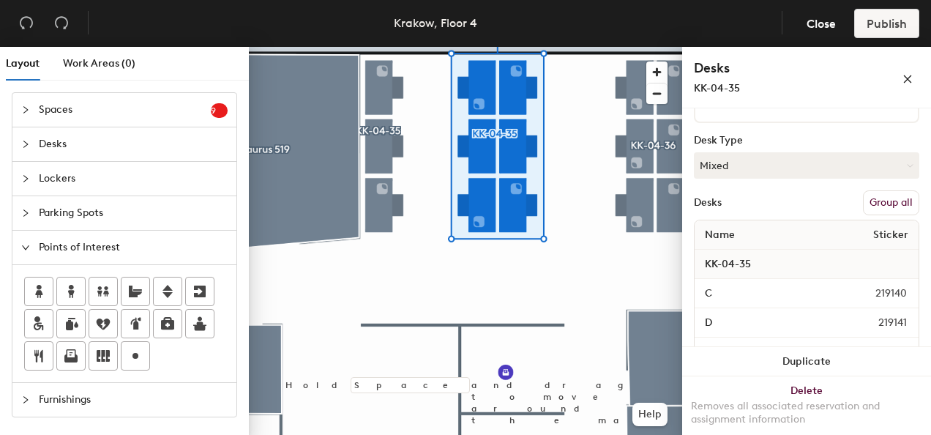
click at [867, 203] on button "Group all" at bounding box center [891, 202] width 56 height 25
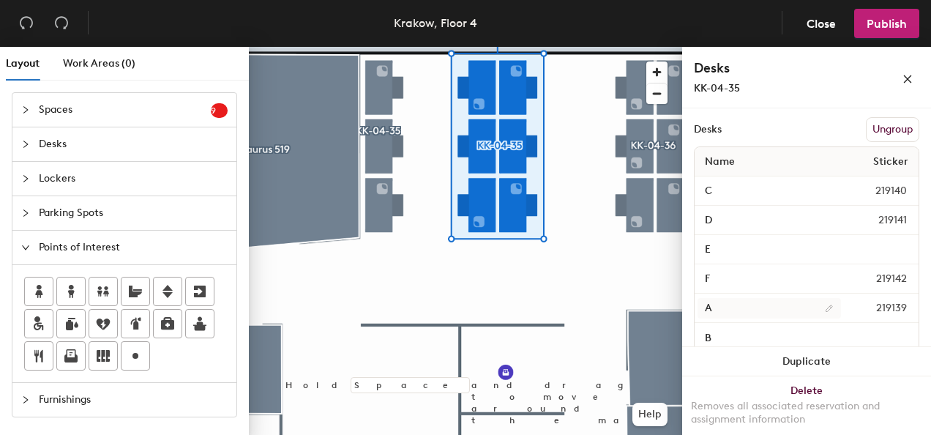
scroll to position [244, 0]
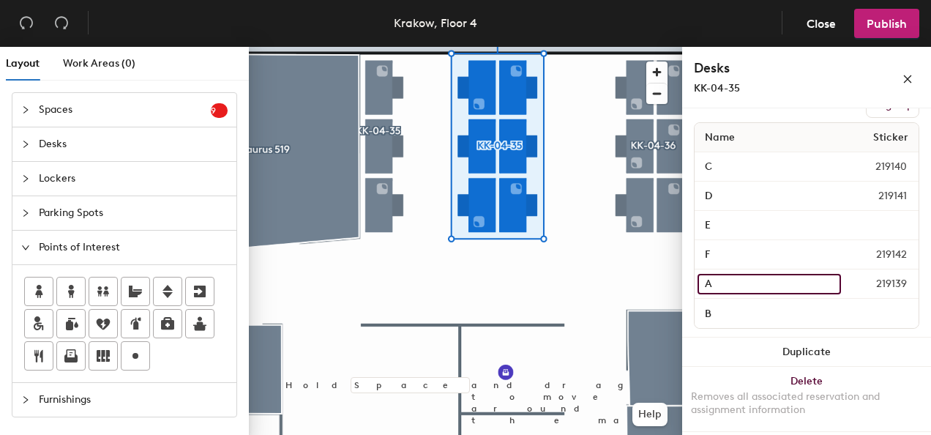
click at [719, 285] on input "A" at bounding box center [768, 284] width 143 height 20
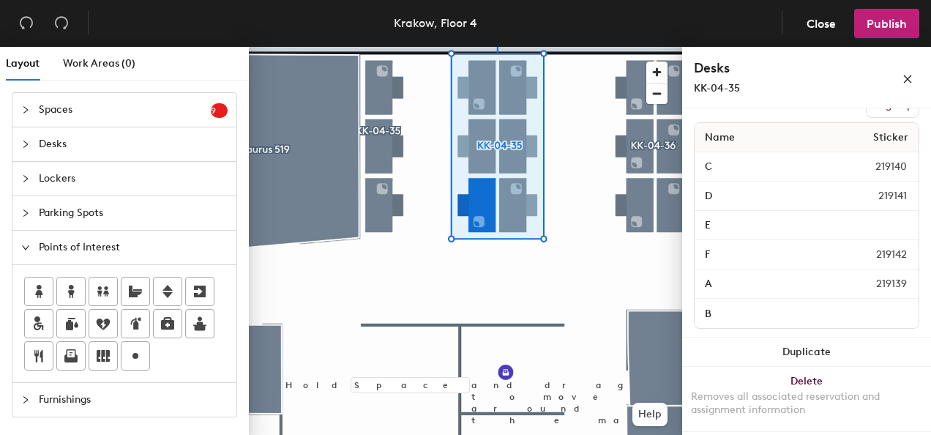
click at [723, 300] on div "B" at bounding box center [806, 313] width 224 height 29
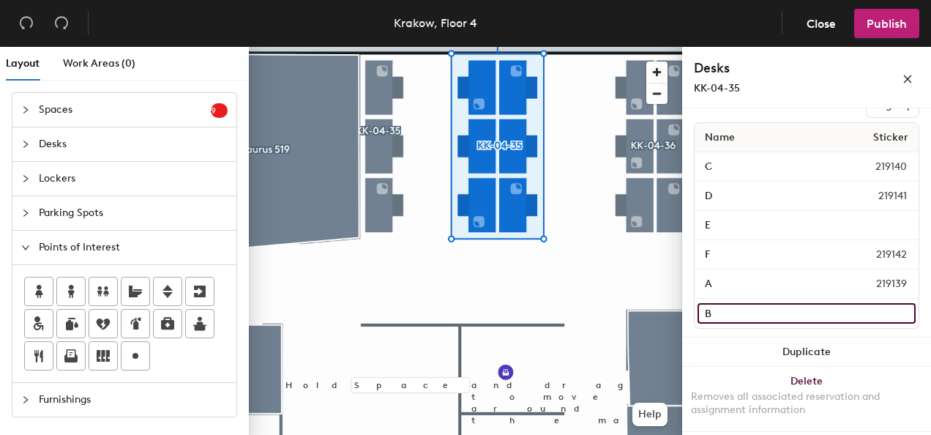
click at [720, 309] on input "B" at bounding box center [806, 313] width 218 height 20
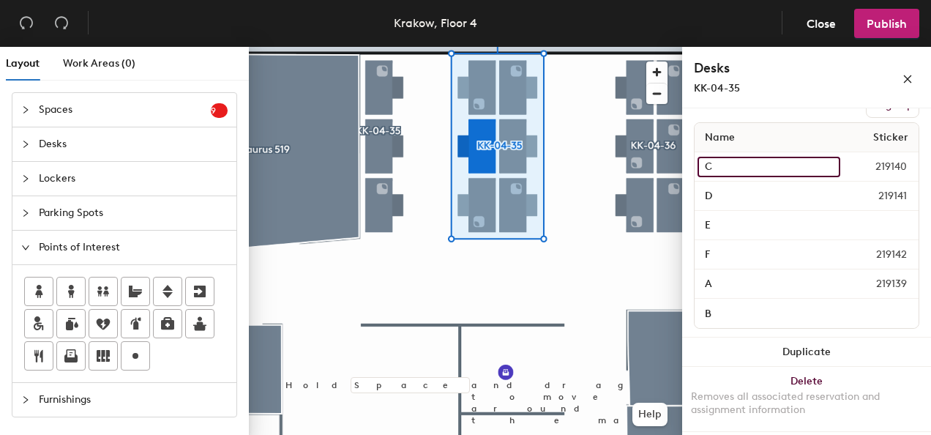
click at [725, 165] on input "C" at bounding box center [768, 167] width 143 height 20
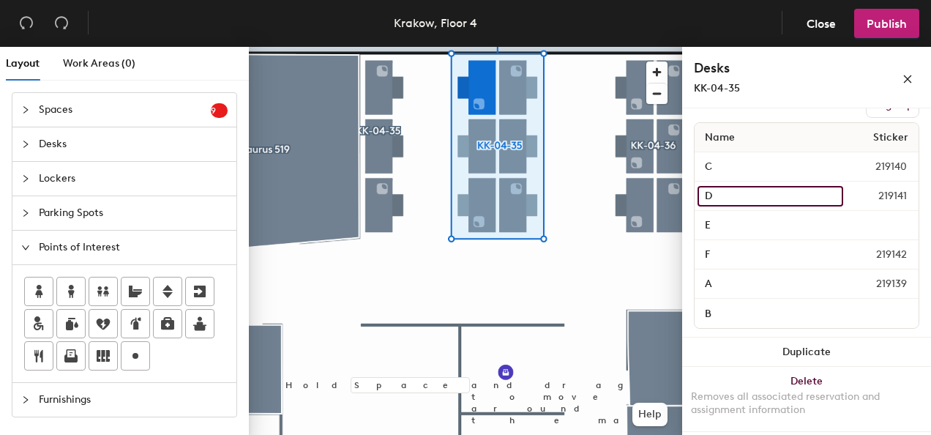
click at [731, 195] on input "D" at bounding box center [770, 196] width 146 height 20
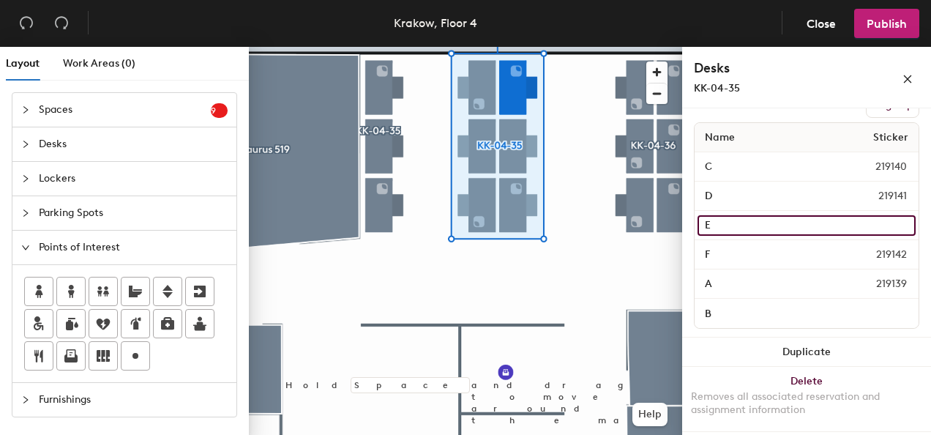
click at [731, 222] on input "E" at bounding box center [806, 225] width 218 height 20
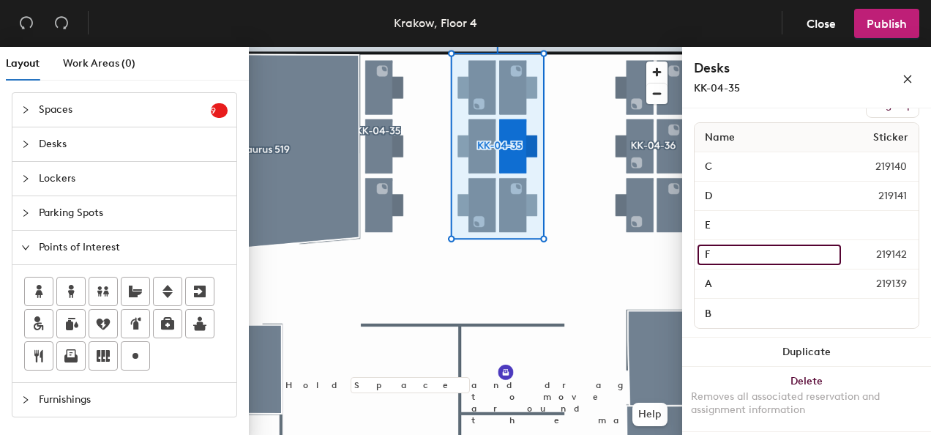
click at [731, 256] on input "F" at bounding box center [768, 254] width 143 height 20
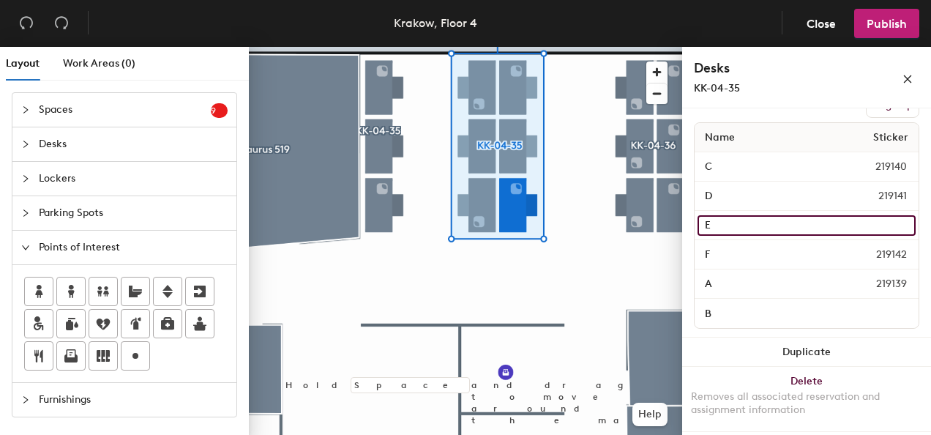
click at [888, 224] on input "E" at bounding box center [806, 225] width 218 height 20
click at [878, 224] on input "E" at bounding box center [806, 225] width 218 height 20
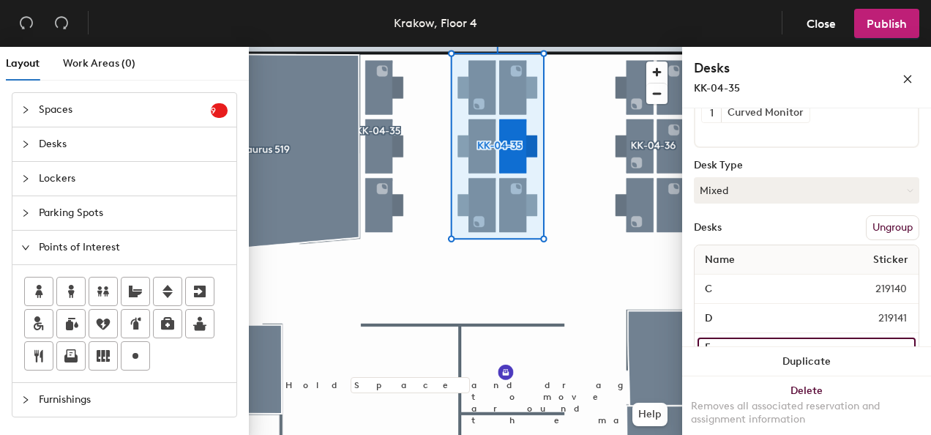
scroll to position [97, 0]
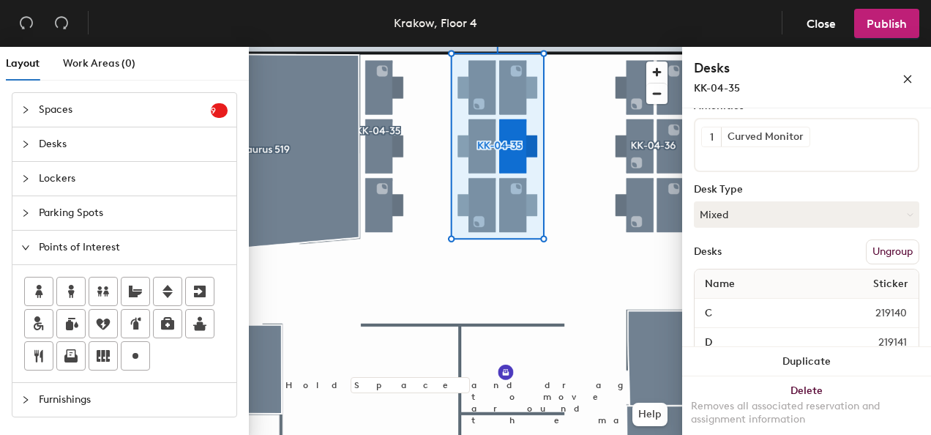
click at [846, 184] on div "Desk Type" at bounding box center [806, 190] width 225 height 12
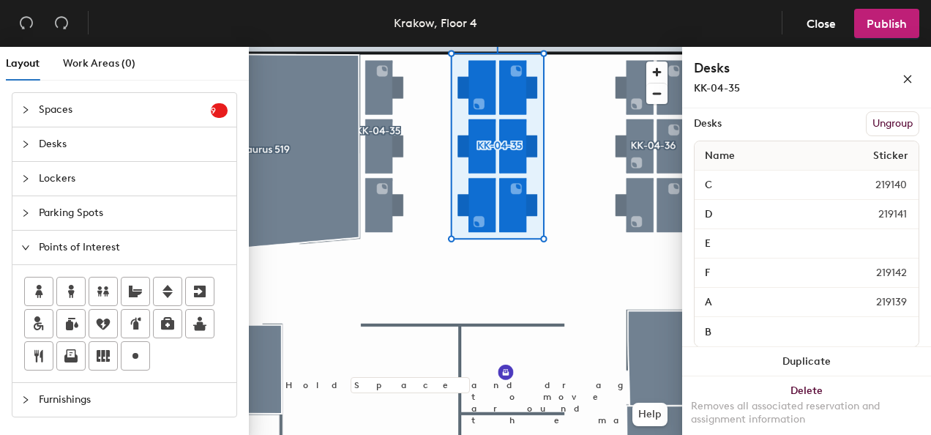
scroll to position [244, 0]
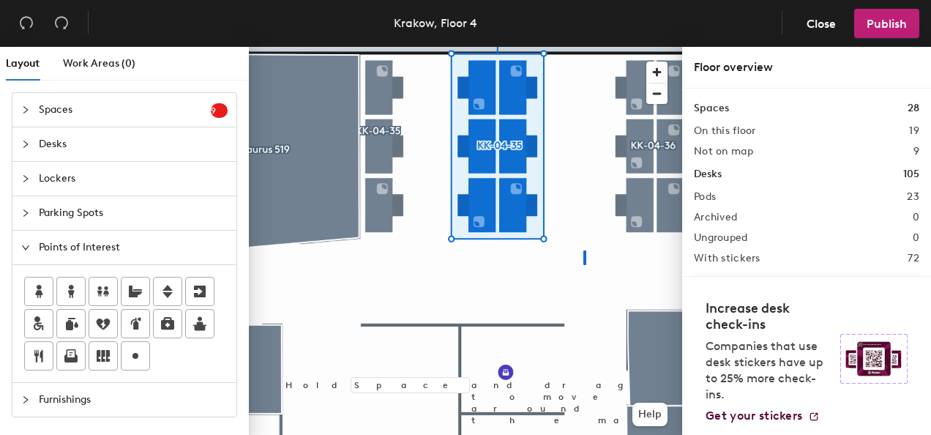
click at [583, 47] on div at bounding box center [465, 47] width 433 height 0
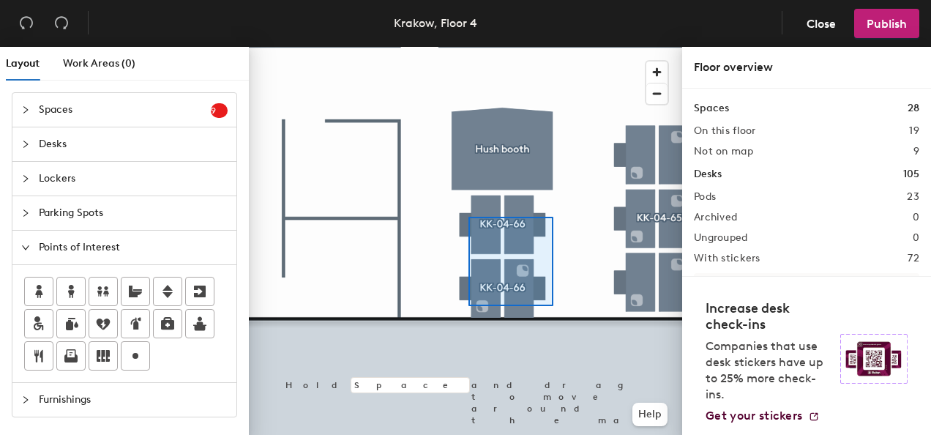
click at [468, 47] on div at bounding box center [465, 47] width 433 height 0
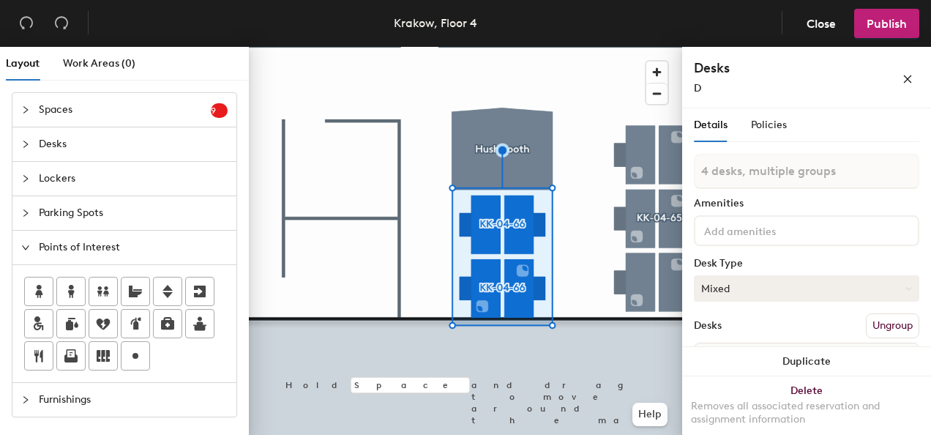
scroll to position [73, 0]
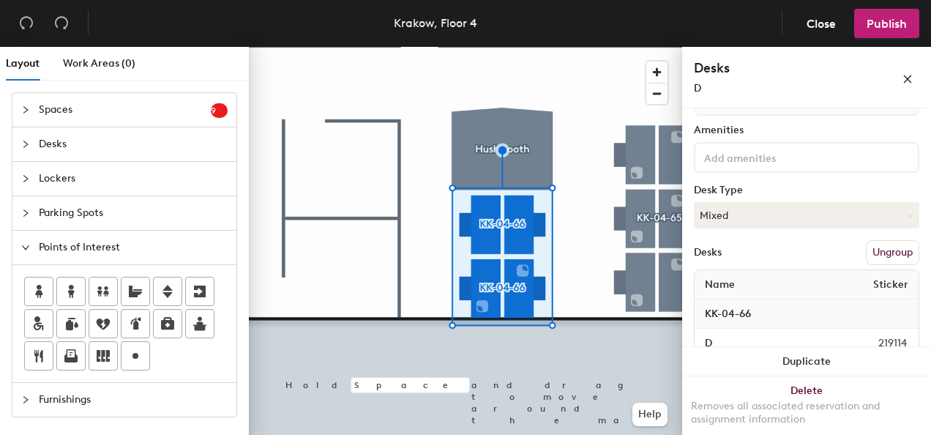
click at [877, 255] on button "Ungroup" at bounding box center [892, 252] width 53 height 25
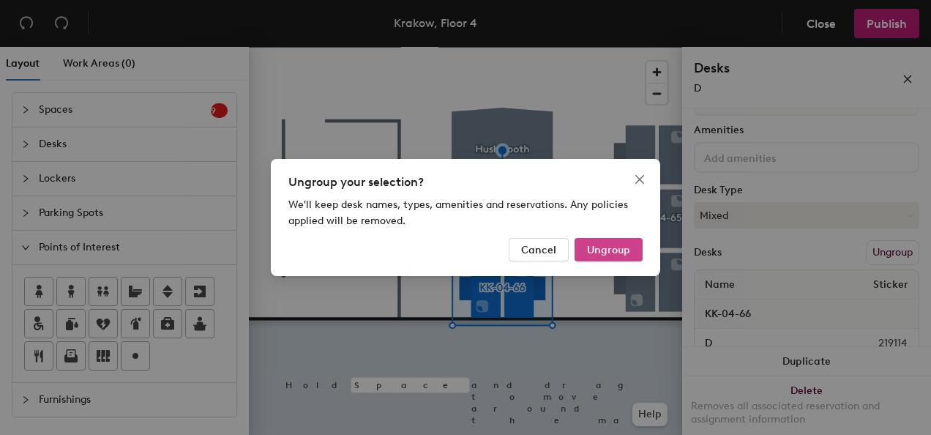
click at [606, 247] on span "Ungroup" at bounding box center [608, 250] width 43 height 12
type input "4 desks"
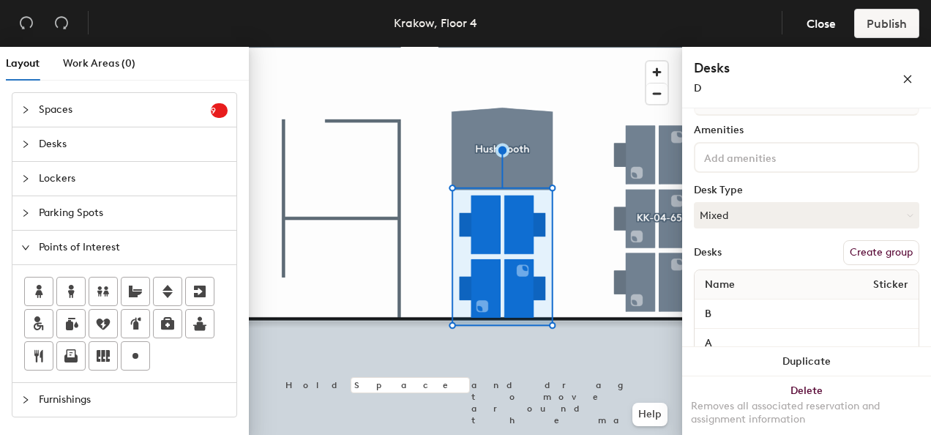
click at [881, 246] on button "Create group" at bounding box center [881, 252] width 76 height 25
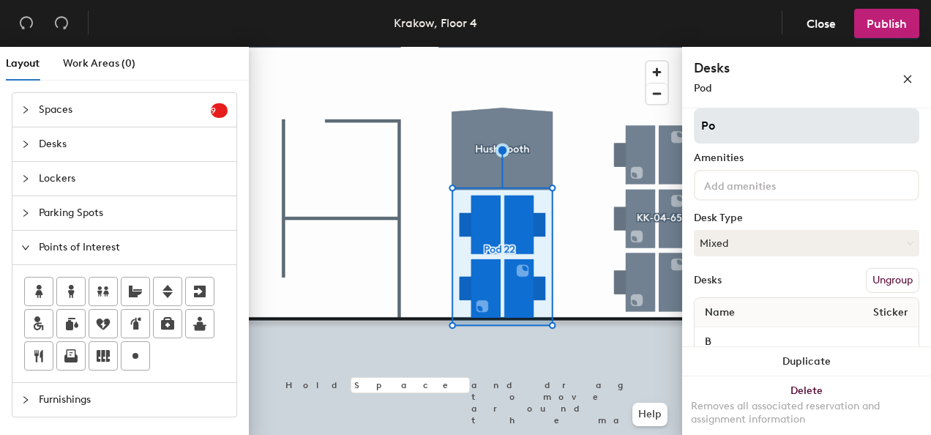
type input "P"
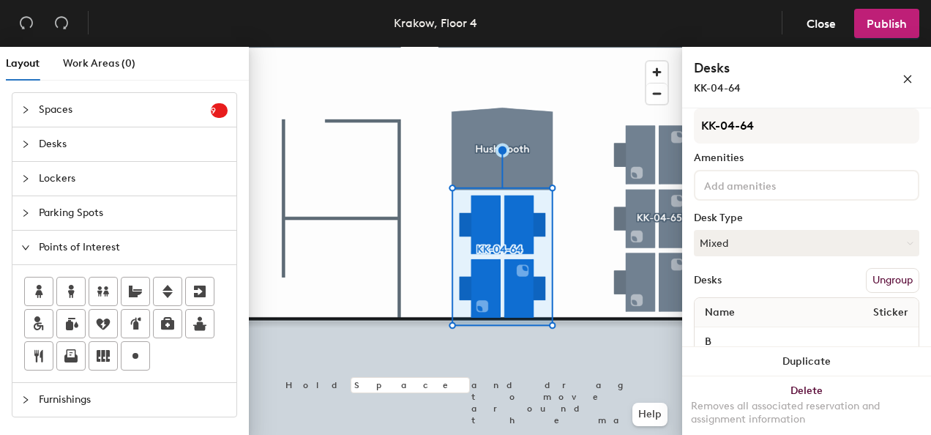
scroll to position [162, 0]
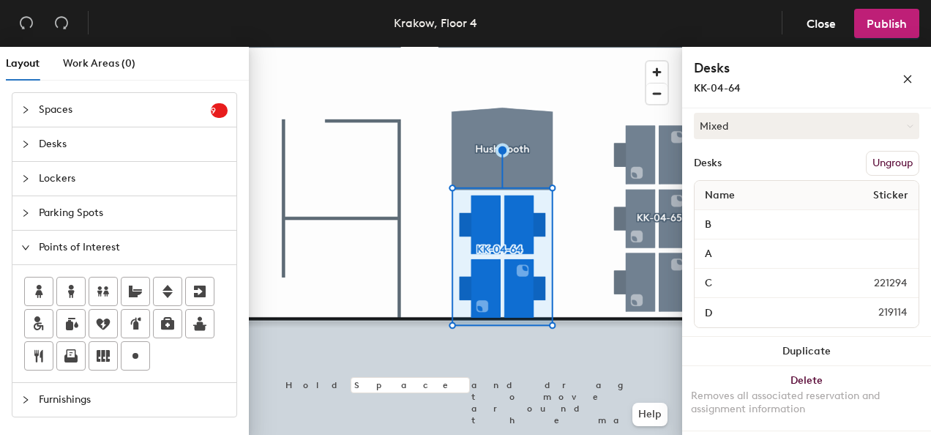
type input "KK-04-64"
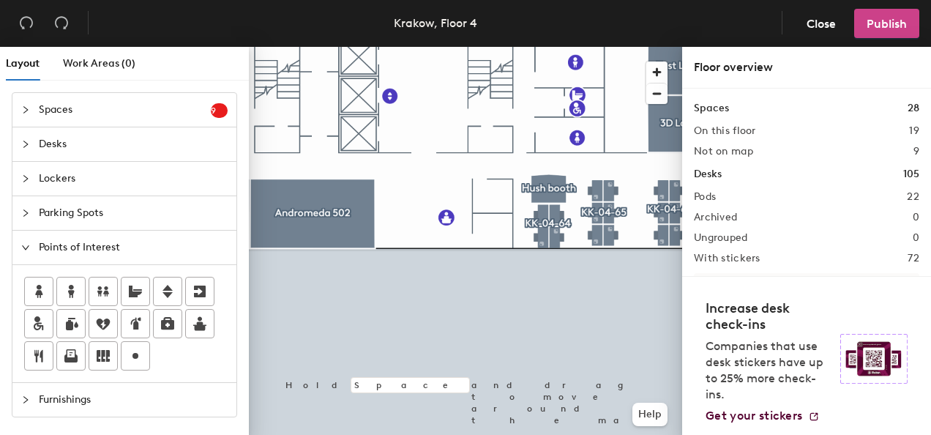
click at [904, 28] on span "Publish" at bounding box center [886, 24] width 40 height 14
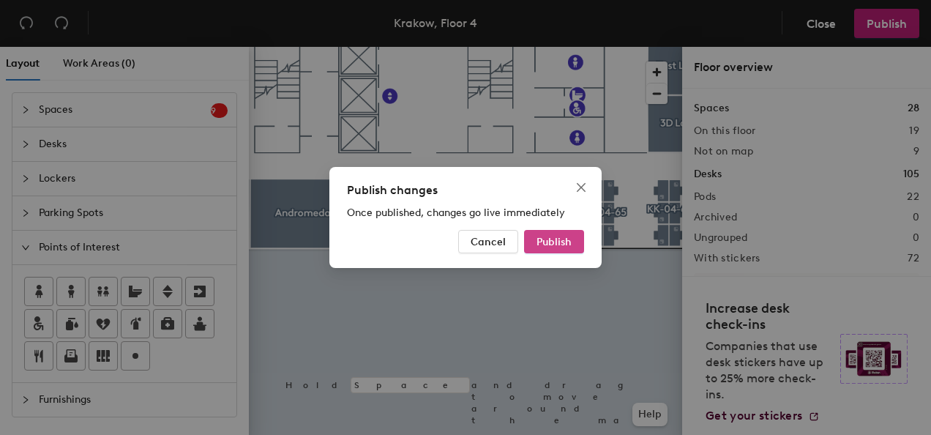
click at [551, 244] on span "Publish" at bounding box center [553, 242] width 35 height 12
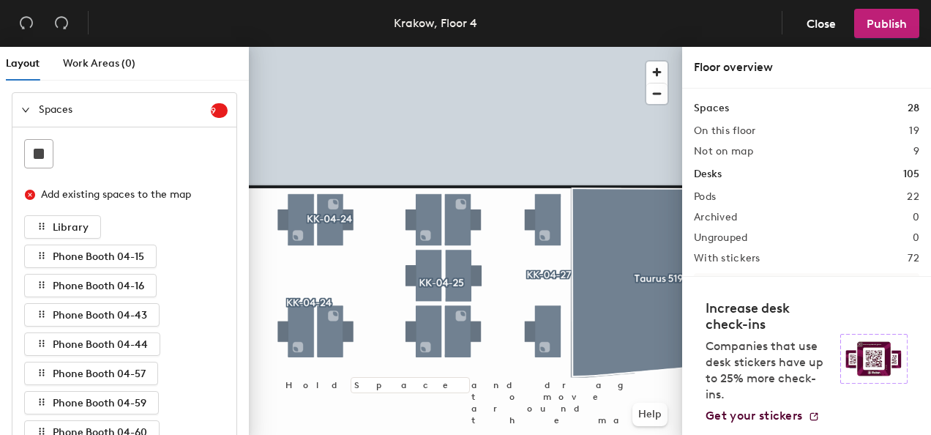
click at [26, 107] on icon "expanded" at bounding box center [25, 109] width 9 height 9
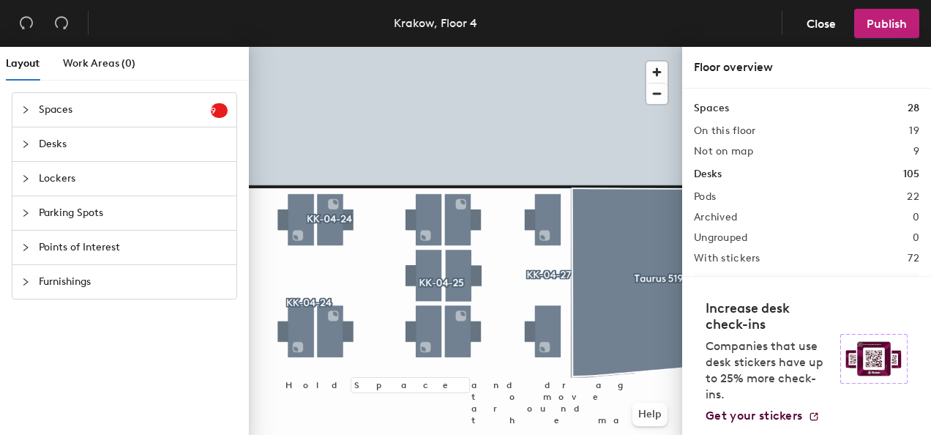
click at [44, 142] on span "Desks" at bounding box center [133, 144] width 189 height 34
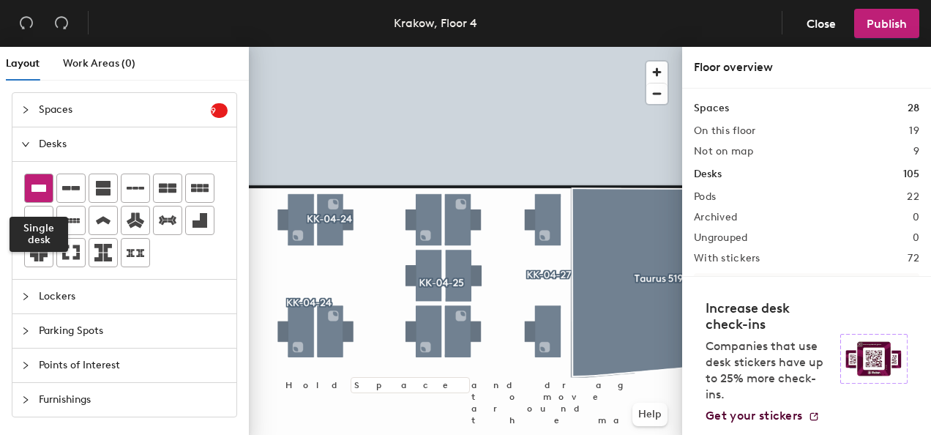
click at [39, 189] on icon at bounding box center [38, 187] width 15 height 7
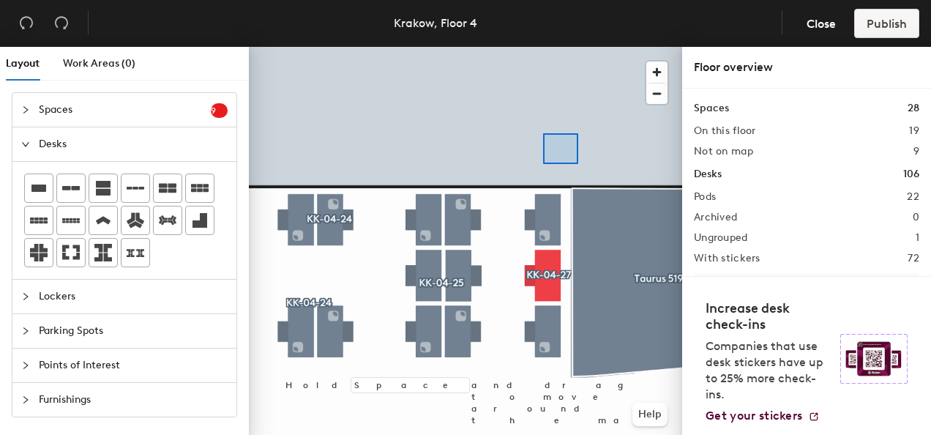
click at [543, 47] on div at bounding box center [465, 47] width 433 height 0
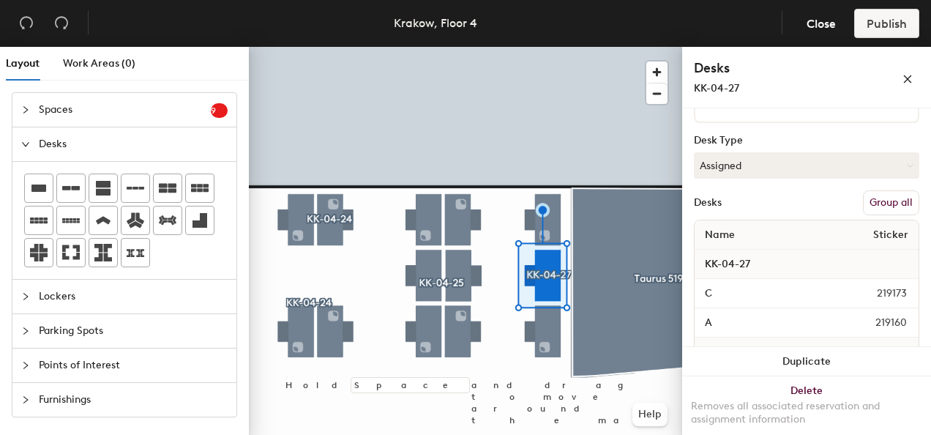
scroll to position [169, 0]
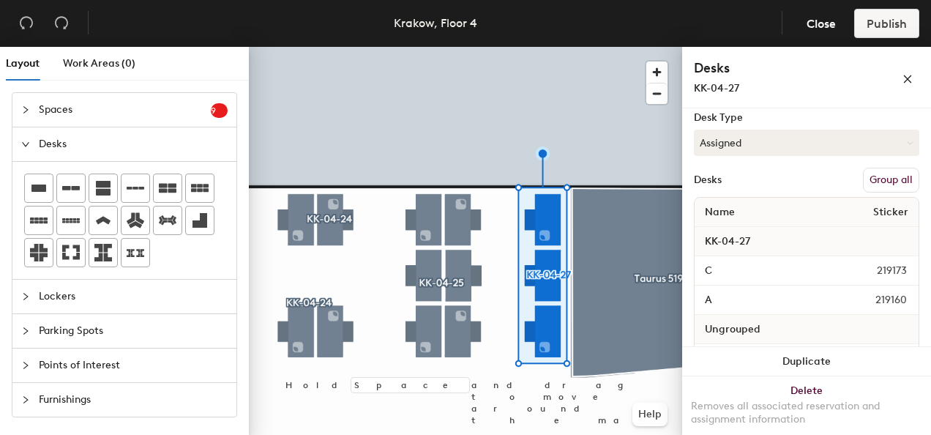
click at [874, 186] on button "Group all" at bounding box center [891, 180] width 56 height 25
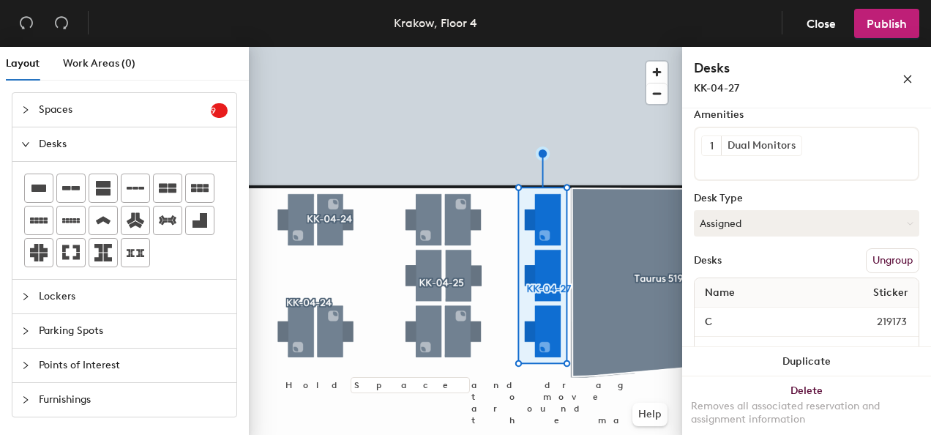
scroll to position [146, 0]
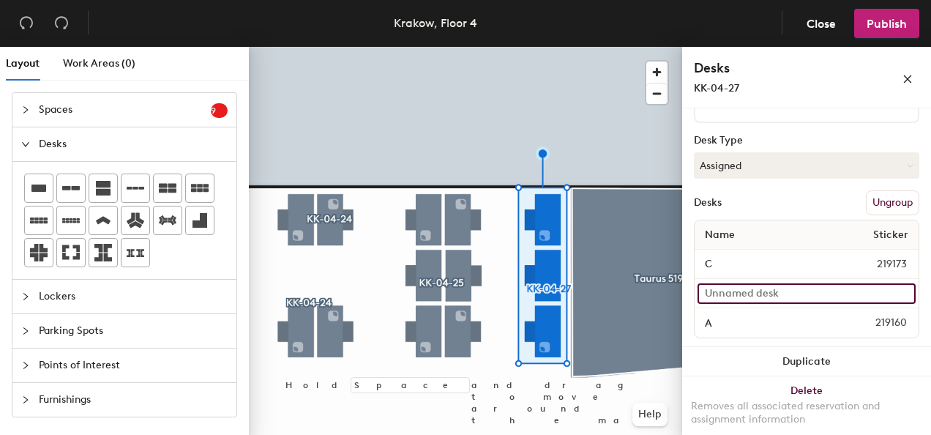
click at [730, 294] on input at bounding box center [806, 293] width 218 height 20
type input "B"
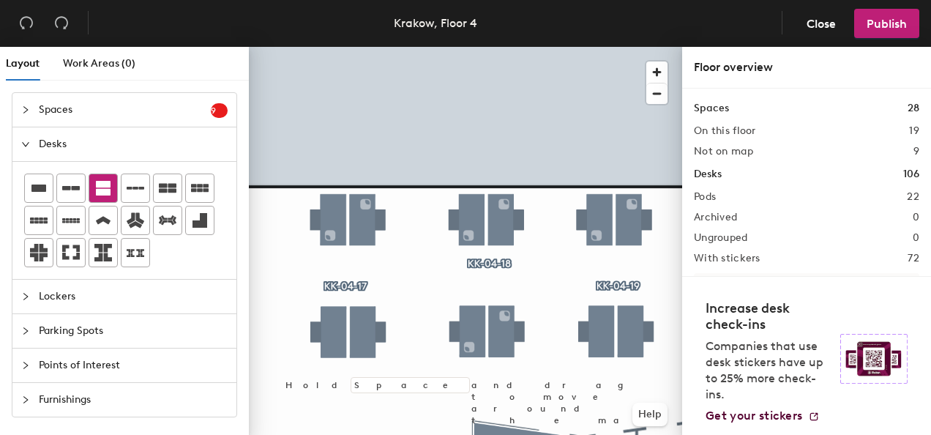
click at [97, 190] on icon at bounding box center [103, 188] width 15 height 15
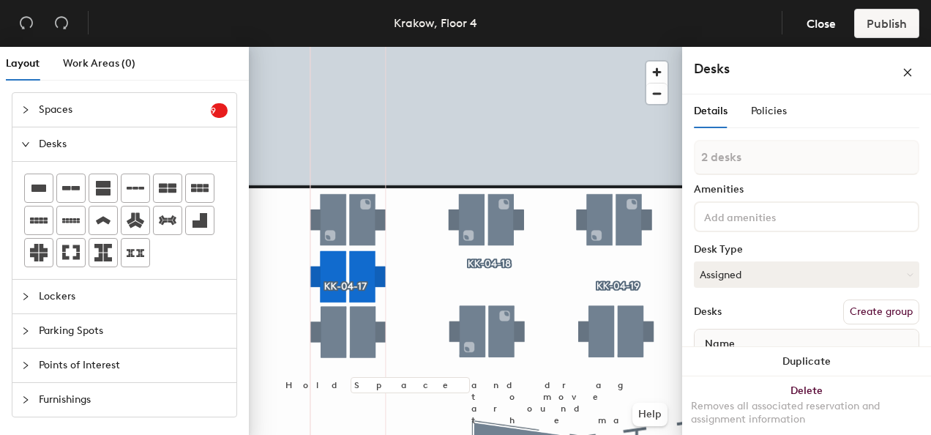
type input "1 desk"
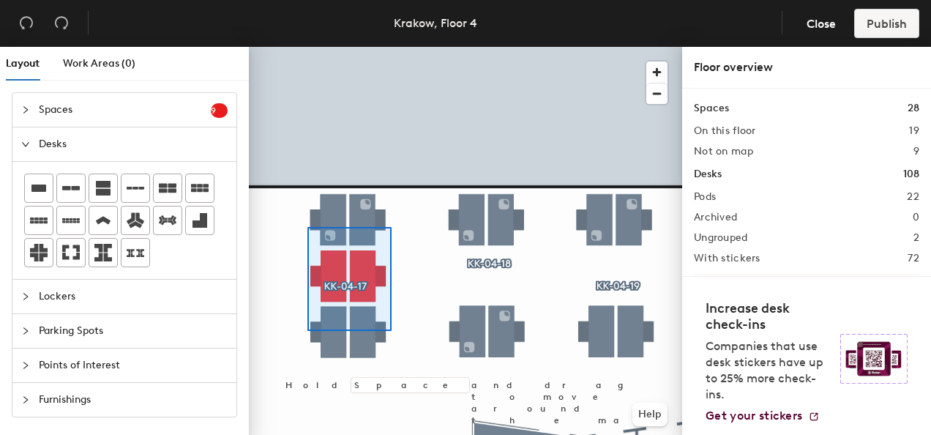
click at [307, 47] on div at bounding box center [465, 47] width 433 height 0
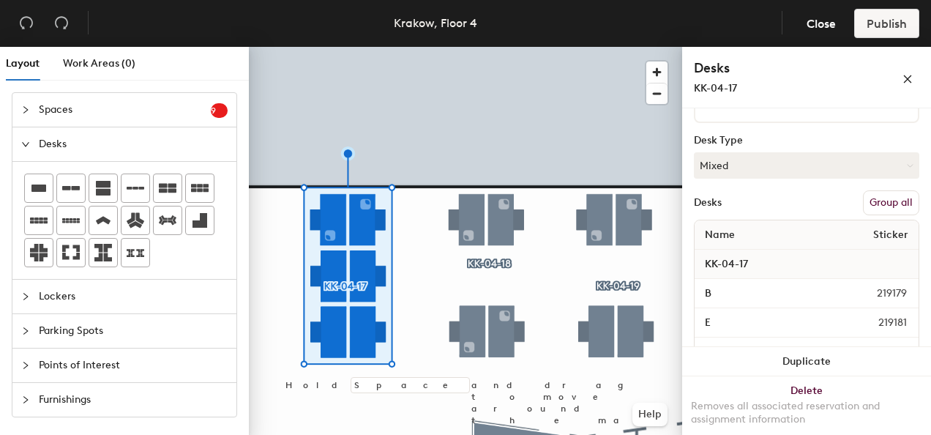
click at [872, 204] on button "Group all" at bounding box center [891, 202] width 56 height 25
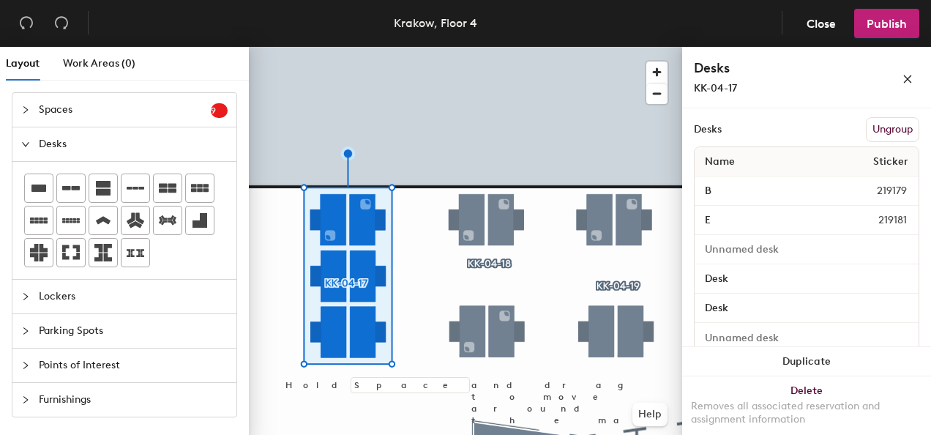
scroll to position [244, 0]
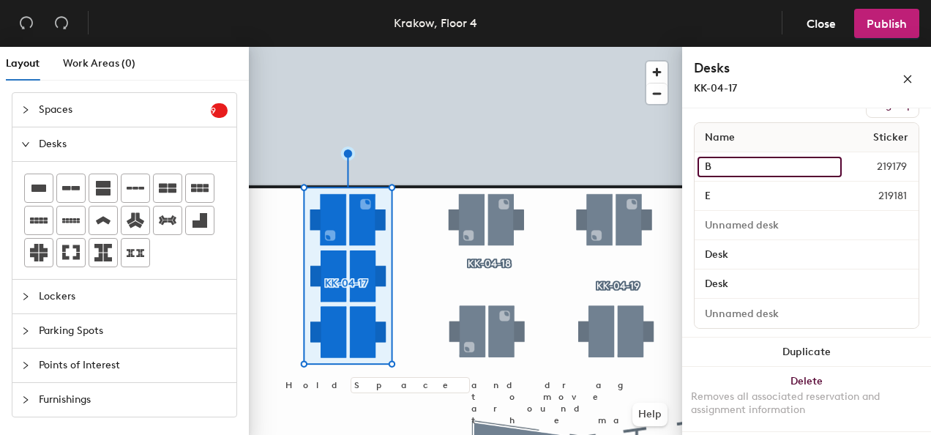
click at [739, 168] on input "B" at bounding box center [769, 167] width 144 height 20
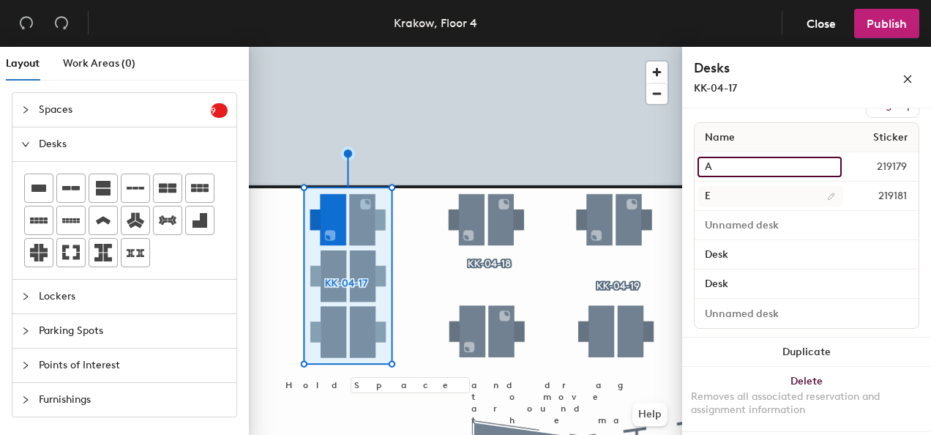
type input "A"
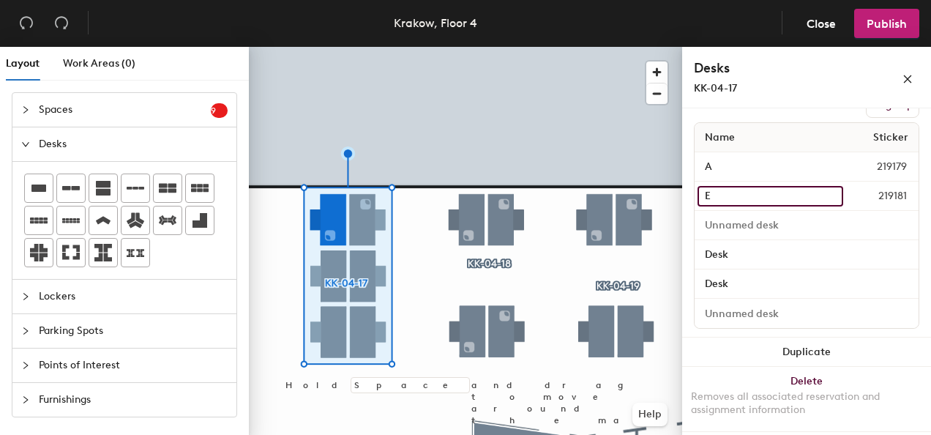
click at [720, 195] on input "E" at bounding box center [770, 196] width 146 height 20
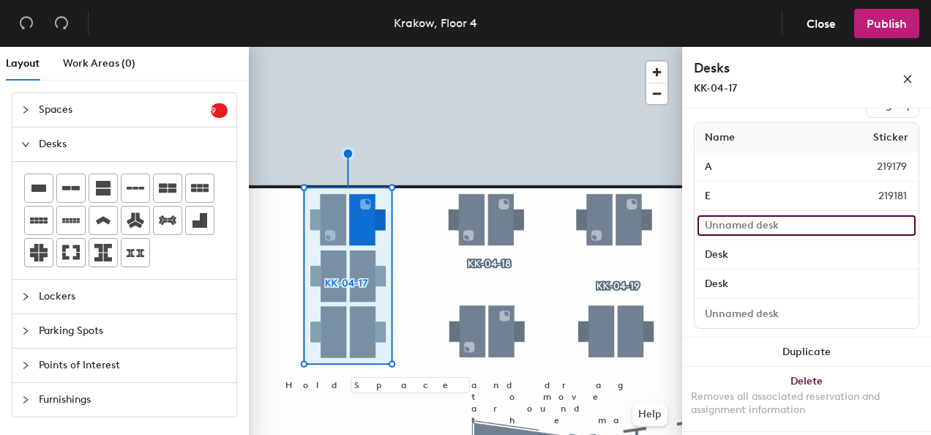
click at [746, 226] on input at bounding box center [806, 225] width 218 height 20
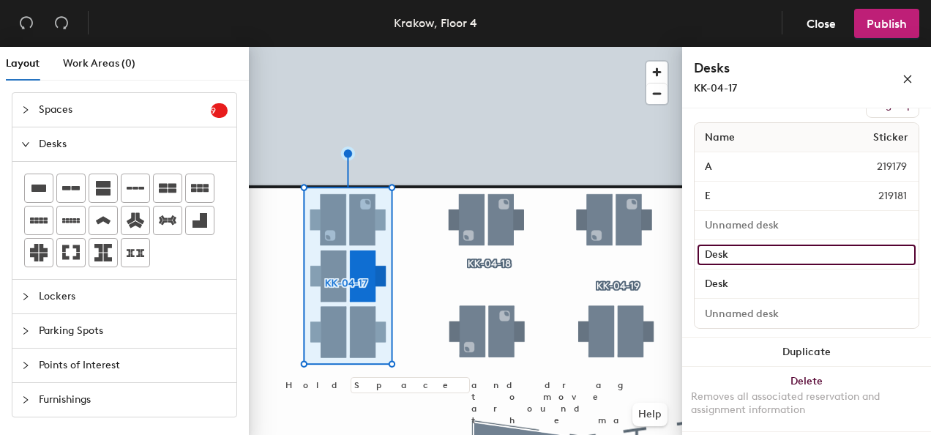
click at [745, 246] on input "Desk" at bounding box center [806, 254] width 218 height 20
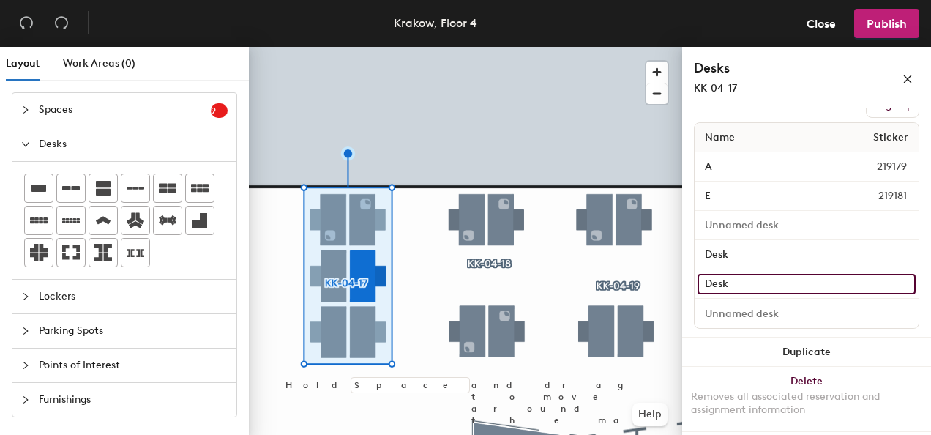
click at [743, 277] on input "Desk" at bounding box center [806, 284] width 218 height 20
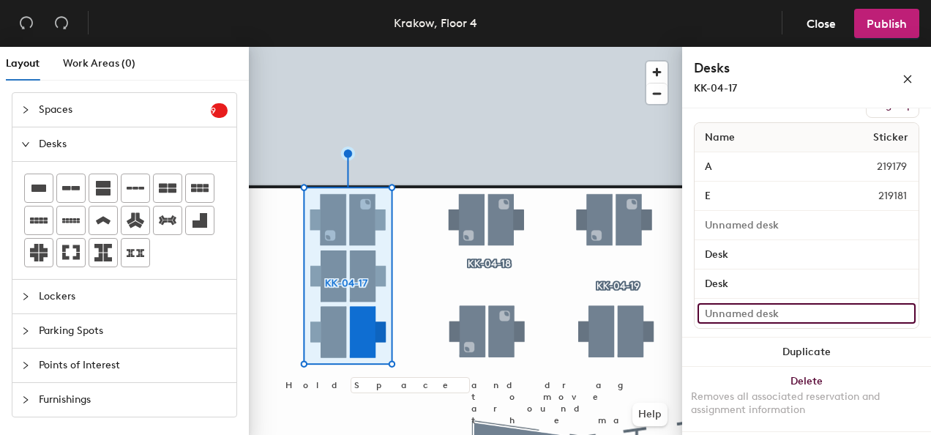
click at [743, 303] on input at bounding box center [806, 313] width 218 height 20
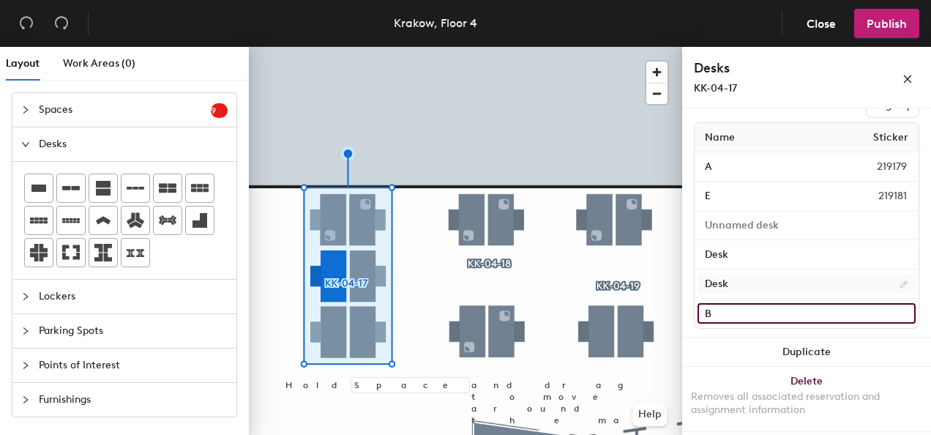
type input "B"
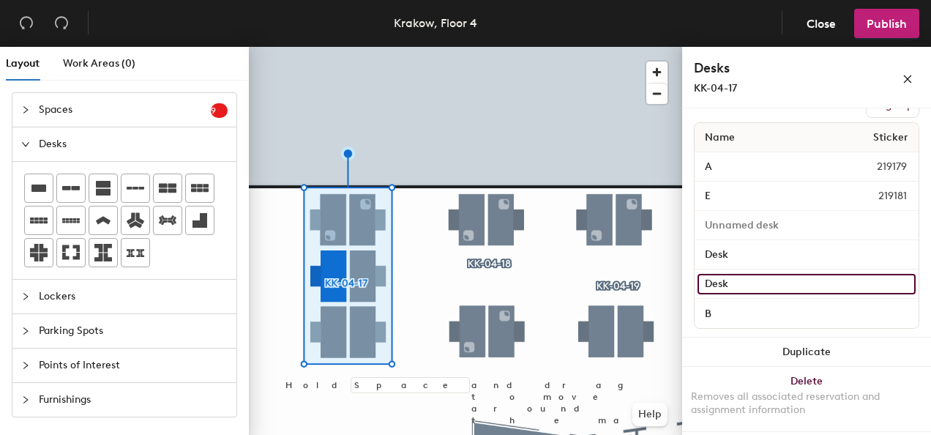
click at [738, 285] on input "Desk" at bounding box center [806, 284] width 218 height 20
type input "C"
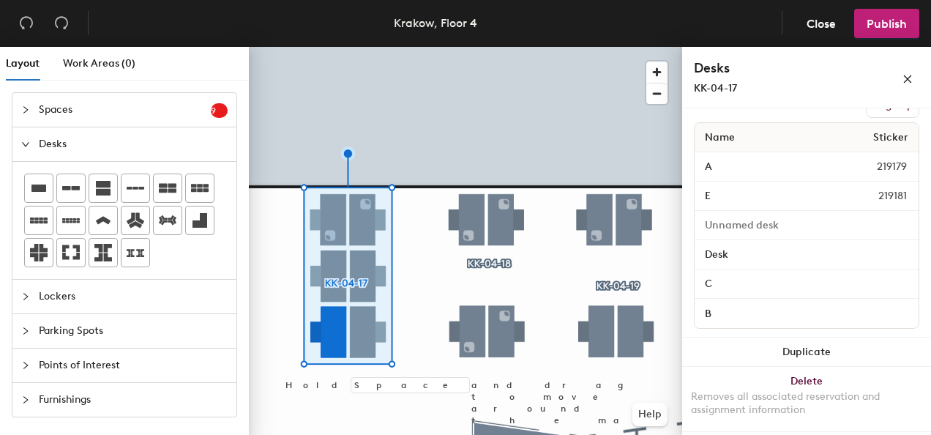
click at [738, 269] on div "C" at bounding box center [806, 283] width 224 height 29
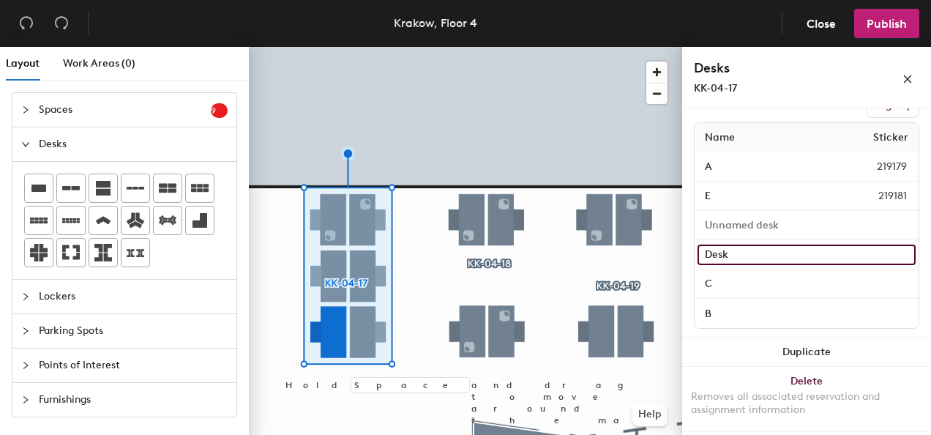
click at [738, 259] on input "Desk" at bounding box center [806, 254] width 218 height 20
type input "D"
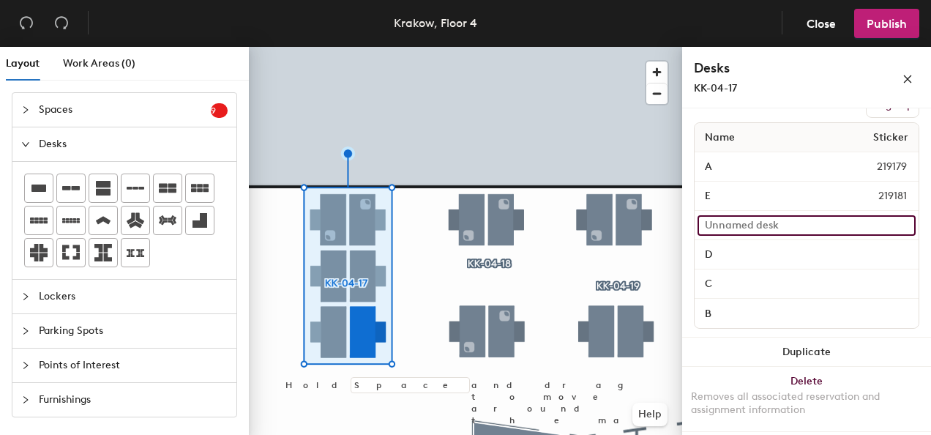
click at [732, 222] on input at bounding box center [806, 225] width 218 height 20
type input "E"
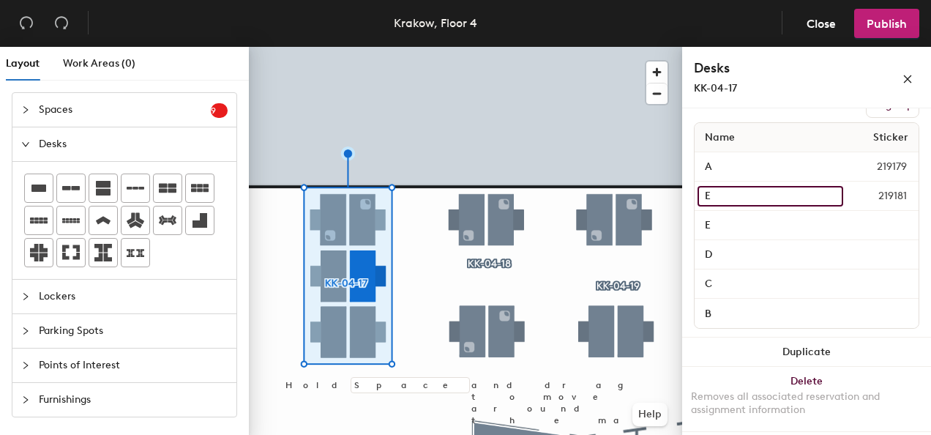
click at [724, 196] on input "E" at bounding box center [770, 196] width 146 height 20
type input "F"
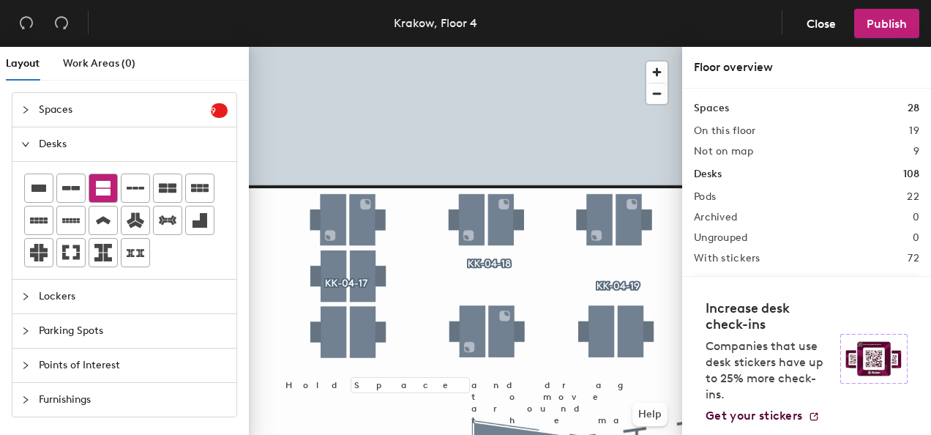
click at [97, 194] on icon at bounding box center [103, 188] width 15 height 15
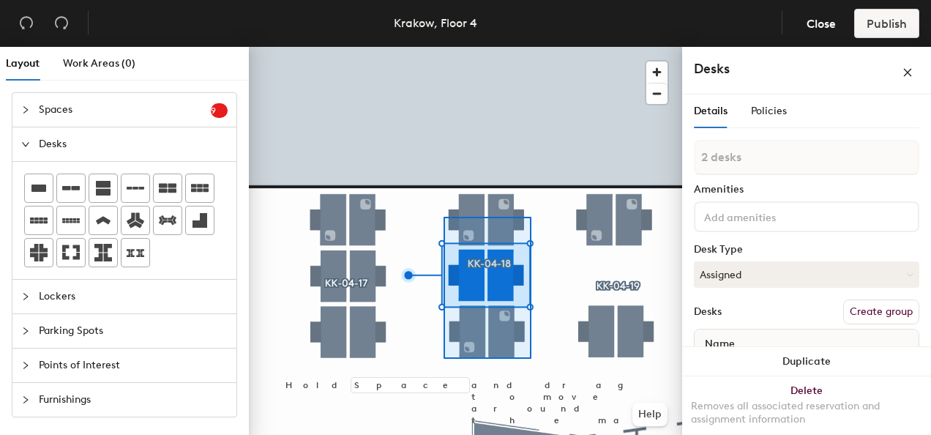
click at [443, 47] on div at bounding box center [465, 47] width 433 height 0
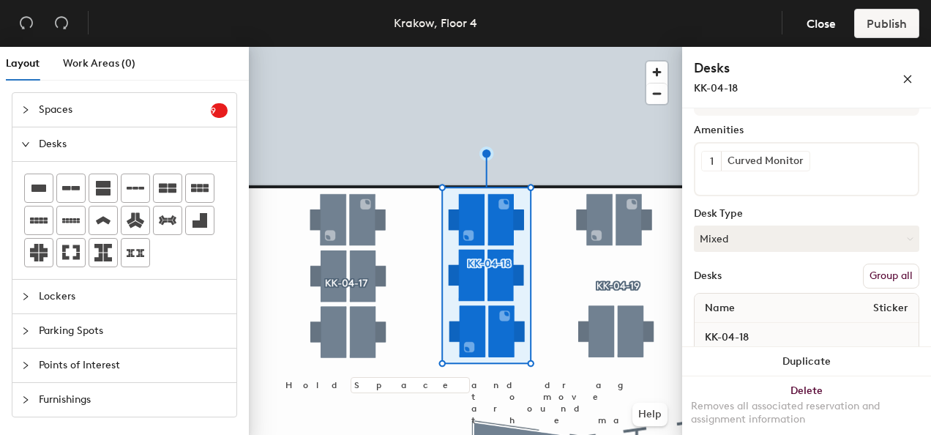
click at [863, 274] on button "Group all" at bounding box center [891, 275] width 56 height 25
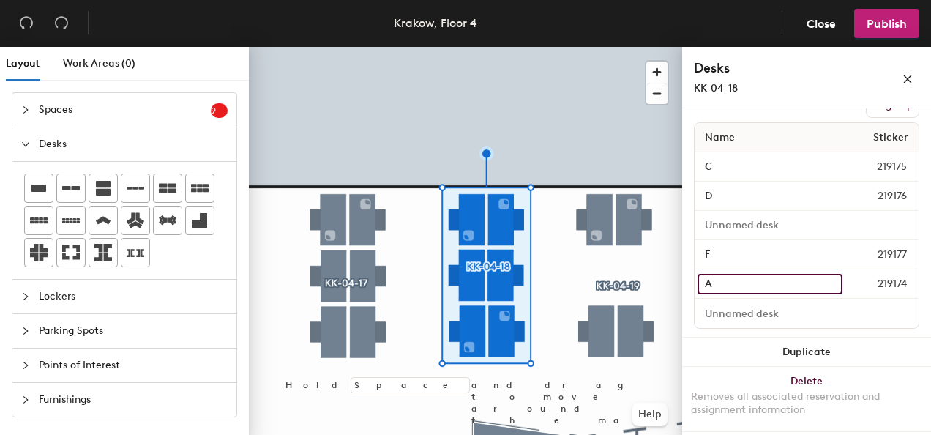
click at [735, 278] on input "A" at bounding box center [769, 284] width 145 height 20
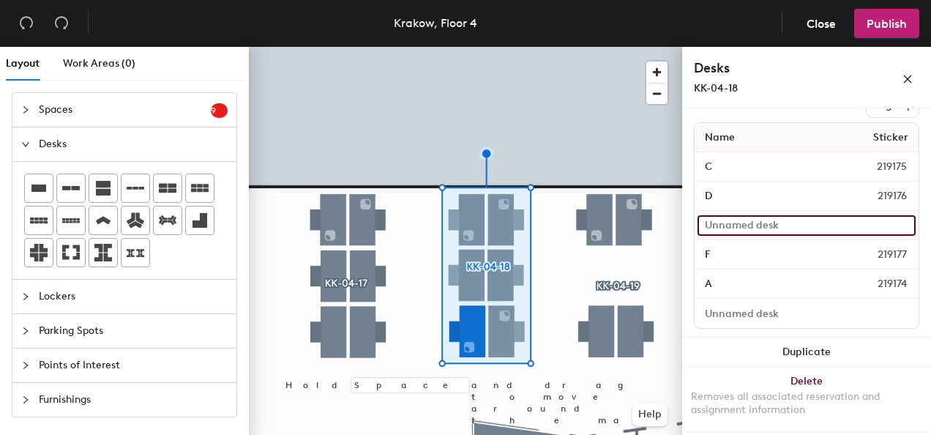
click at [732, 218] on input at bounding box center [806, 225] width 218 height 20
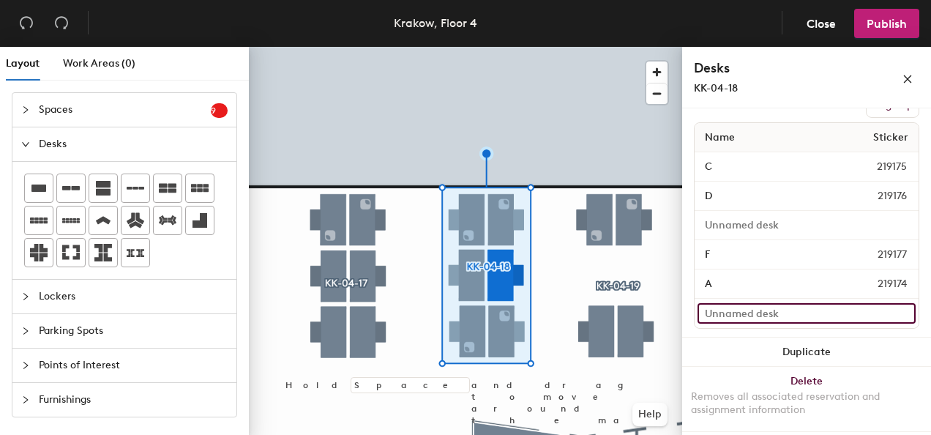
click at [735, 309] on input at bounding box center [806, 313] width 218 height 20
type input "B"
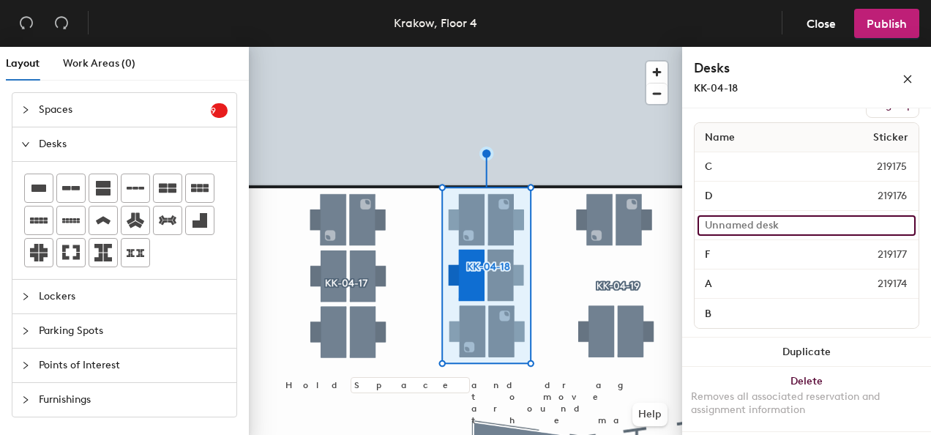
click at [746, 225] on input at bounding box center [806, 225] width 218 height 20
type input "E"
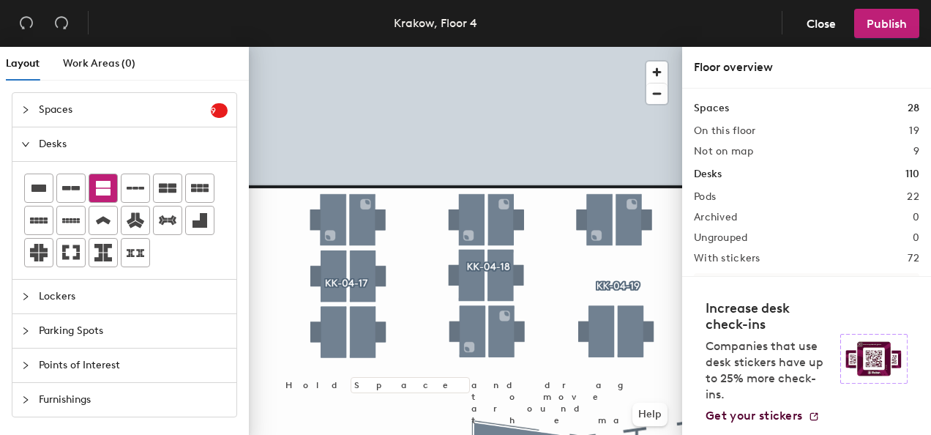
click at [89, 194] on div at bounding box center [103, 188] width 28 height 28
click at [112, 195] on div at bounding box center [103, 188] width 28 height 28
click at [98, 185] on icon at bounding box center [103, 188] width 15 height 15
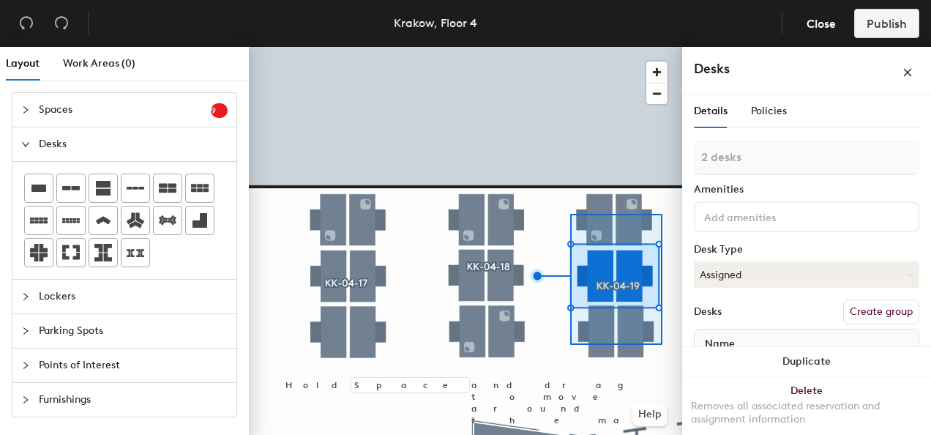
click at [570, 47] on div at bounding box center [465, 47] width 433 height 0
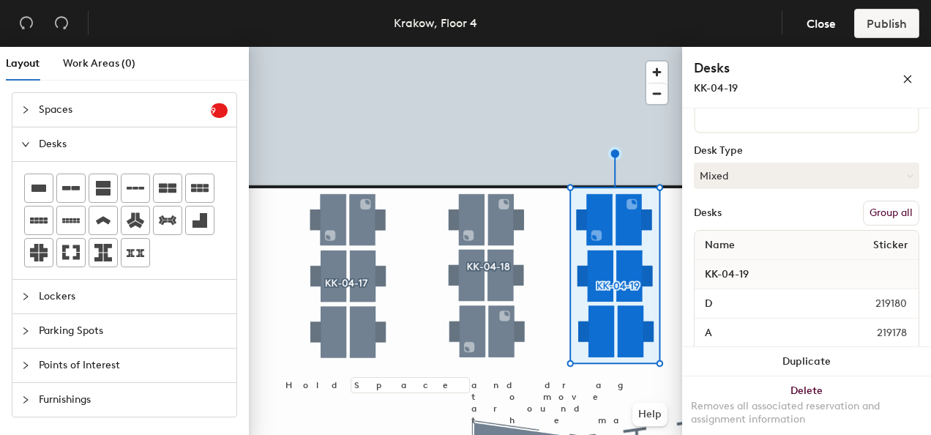
scroll to position [138, 0]
click at [885, 208] on button "Group all" at bounding box center [891, 210] width 56 height 25
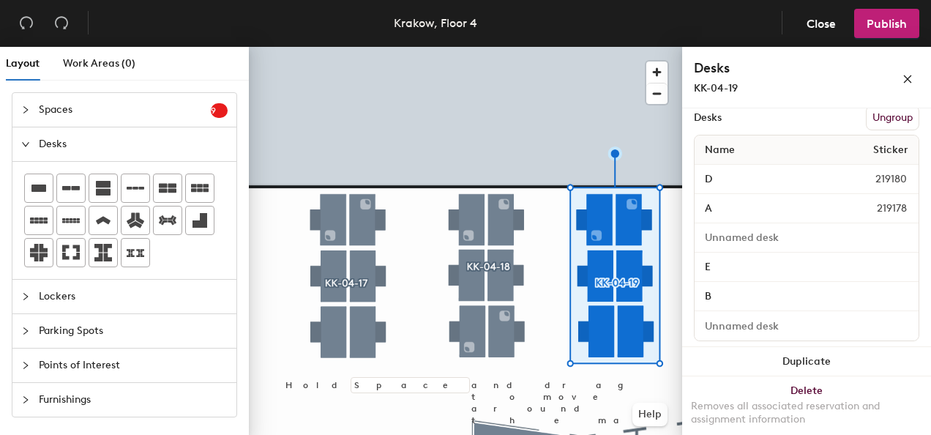
scroll to position [233, 0]
click at [729, 202] on input "A" at bounding box center [769, 206] width 144 height 20
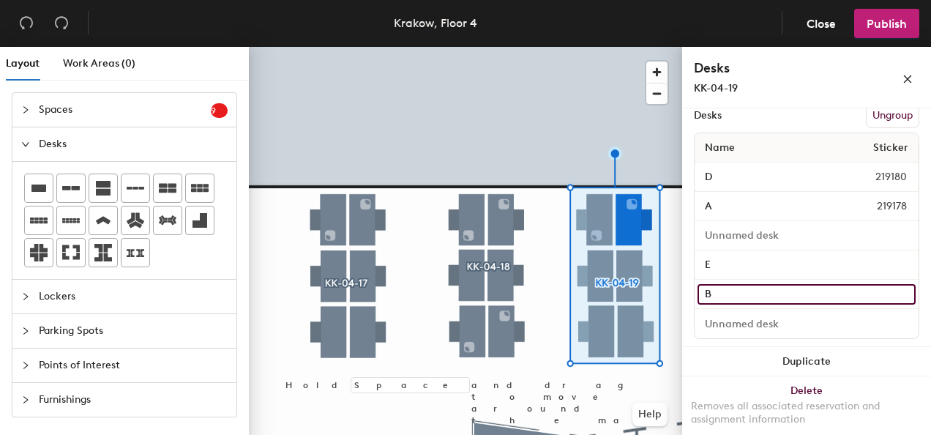
click at [739, 294] on input "B" at bounding box center [806, 294] width 218 height 20
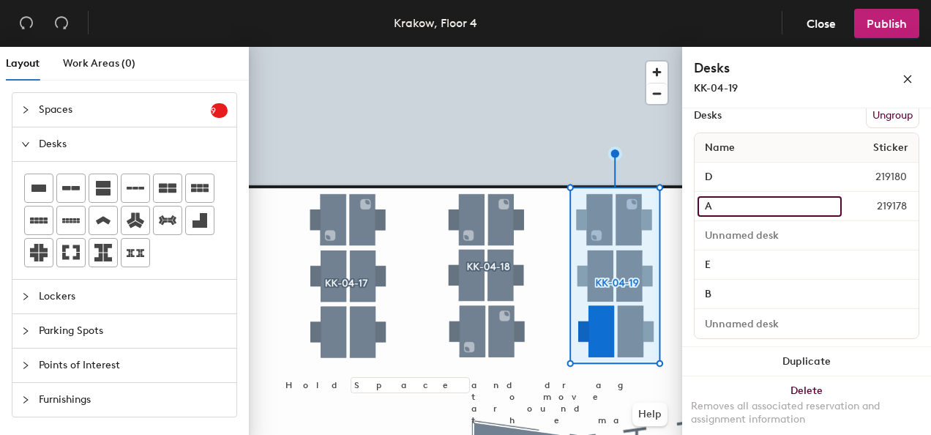
click at [736, 209] on input "A" at bounding box center [769, 206] width 144 height 20
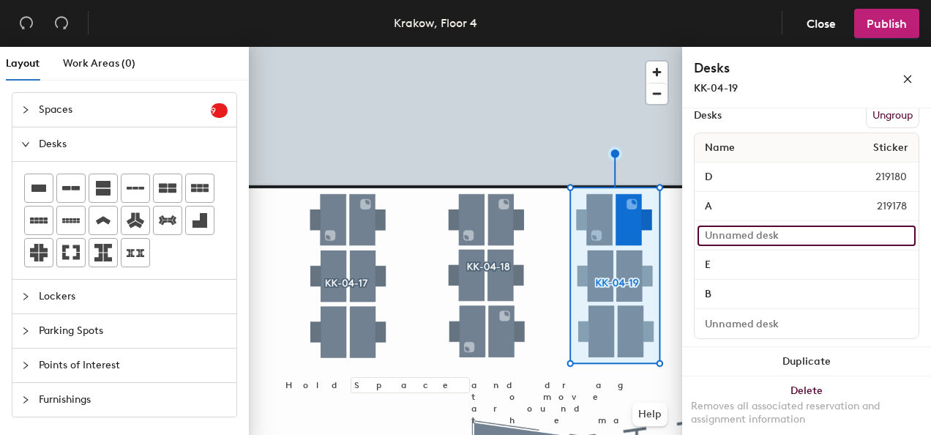
click at [739, 243] on input at bounding box center [806, 235] width 218 height 20
type input "B"
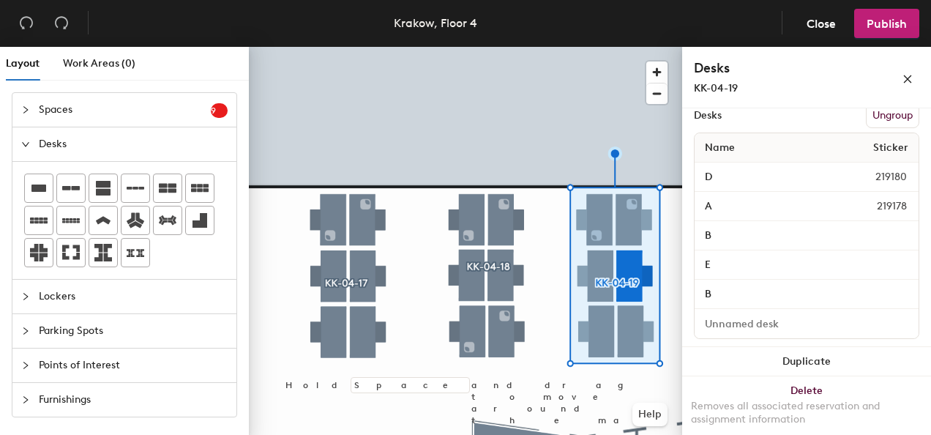
click at [738, 275] on div "E" at bounding box center [806, 264] width 224 height 29
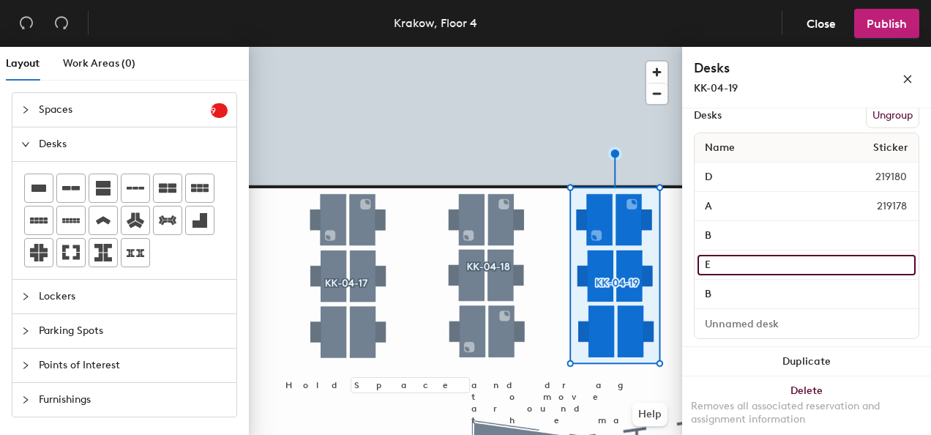
click at [733, 263] on input "E" at bounding box center [806, 265] width 218 height 20
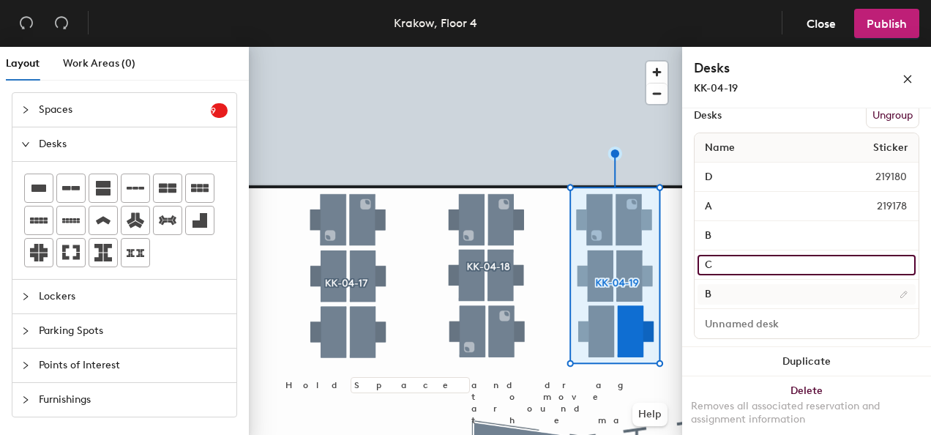
type input "C"
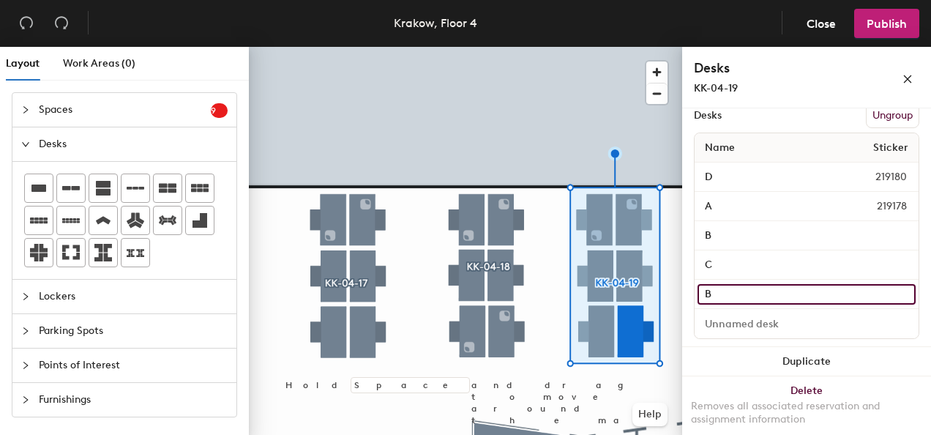
click at [732, 290] on input "B" at bounding box center [806, 294] width 218 height 20
type input "D"
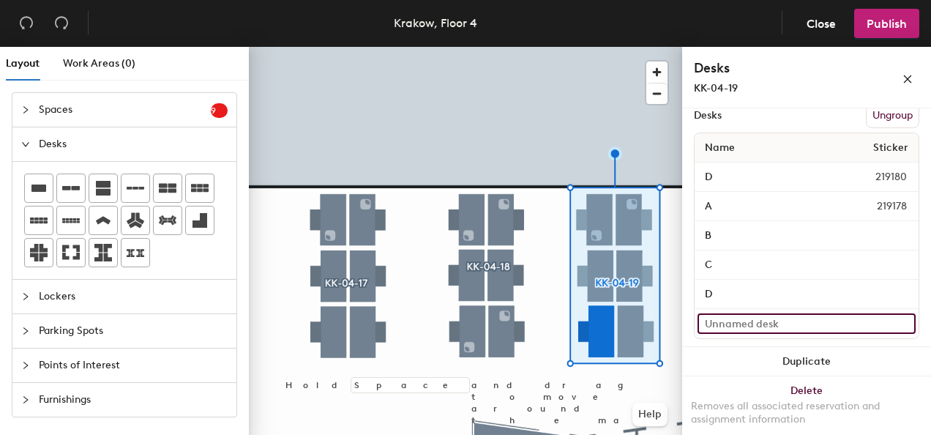
click at [732, 322] on input at bounding box center [806, 323] width 218 height 20
type input "E"
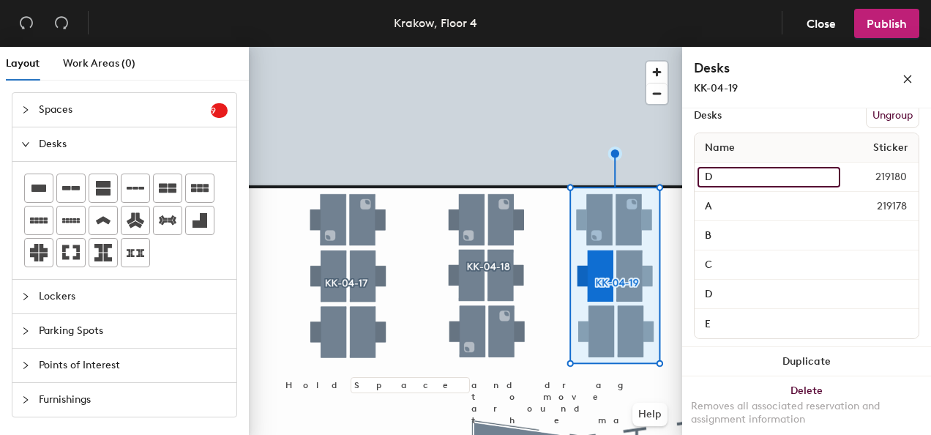
click at [732, 179] on input "D" at bounding box center [768, 177] width 143 height 20
type input "F"
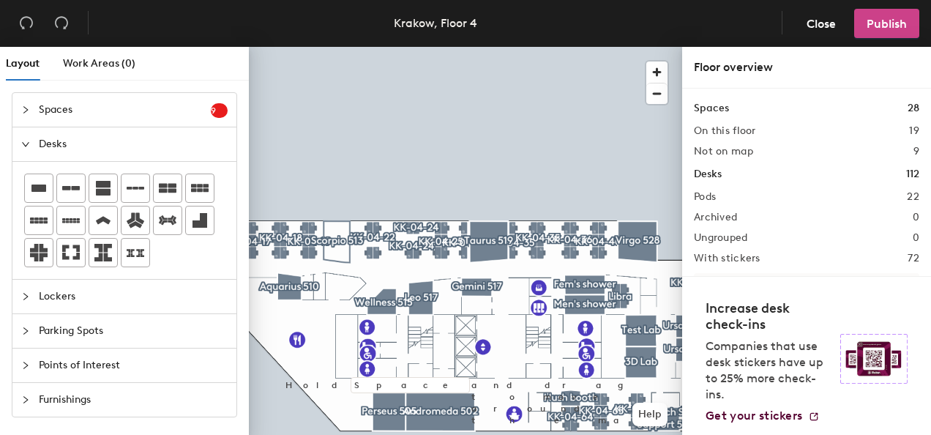
click at [902, 19] on span "Publish" at bounding box center [886, 24] width 40 height 14
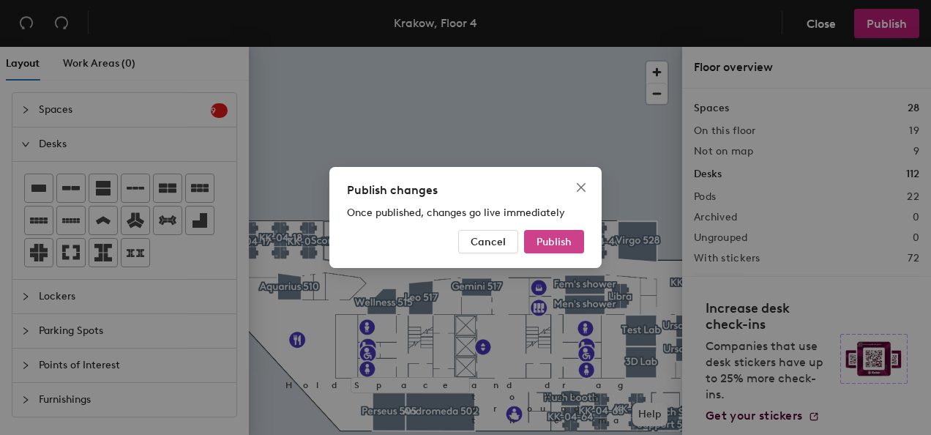
click at [547, 233] on button "Publish" at bounding box center [554, 241] width 60 height 23
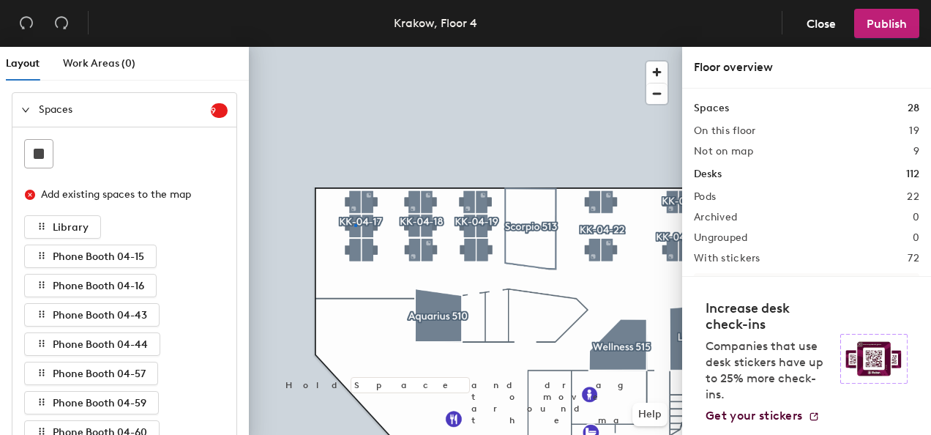
click at [354, 47] on div at bounding box center [465, 47] width 433 height 0
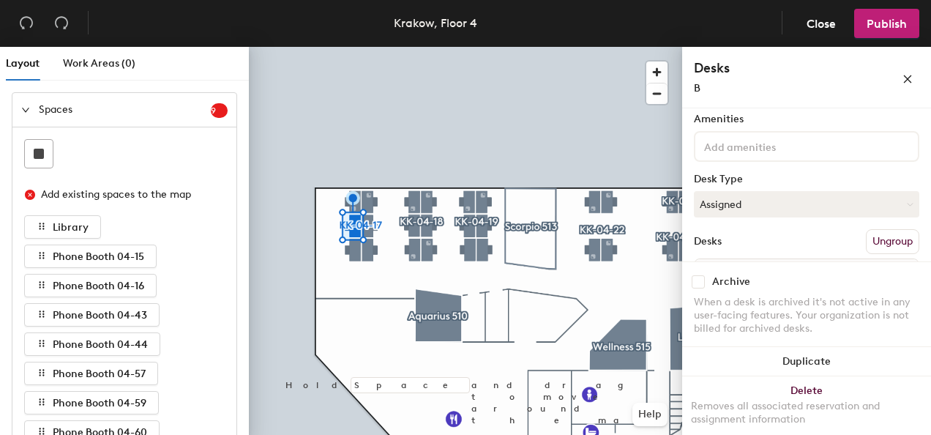
scroll to position [121, 0]
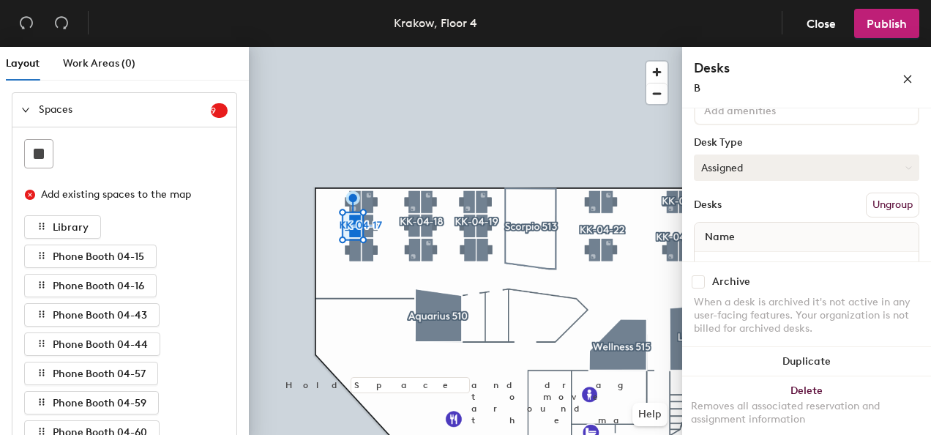
click at [893, 170] on button "Assigned" at bounding box center [806, 167] width 225 height 26
click at [767, 252] on div "Hoteled" at bounding box center [767, 257] width 146 height 22
click at [890, 179] on button "Assigned" at bounding box center [806, 167] width 225 height 26
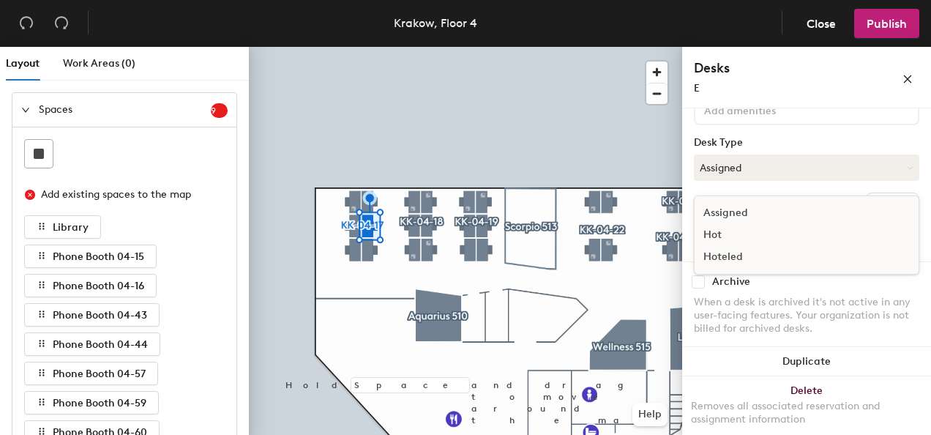
click at [717, 252] on div "Hoteled" at bounding box center [767, 257] width 146 height 22
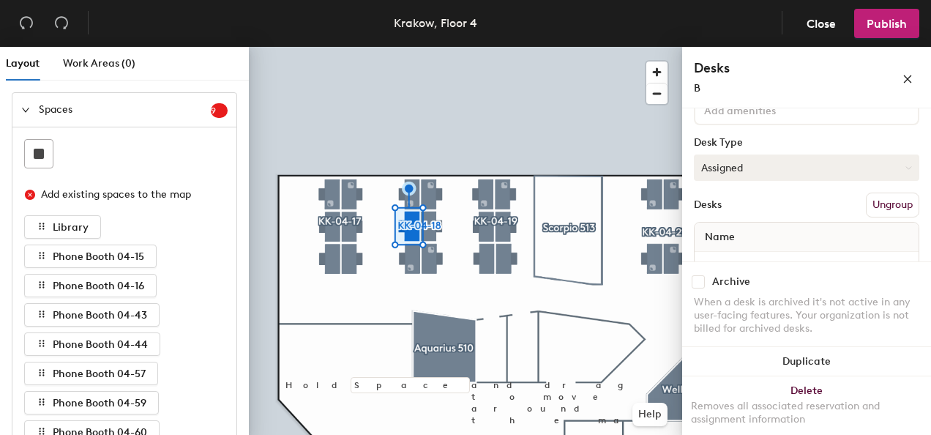
click at [891, 172] on button "Assigned" at bounding box center [806, 167] width 225 height 26
click at [746, 256] on div "Hoteled" at bounding box center [767, 257] width 146 height 22
click at [858, 160] on button "Assigned" at bounding box center [806, 167] width 225 height 26
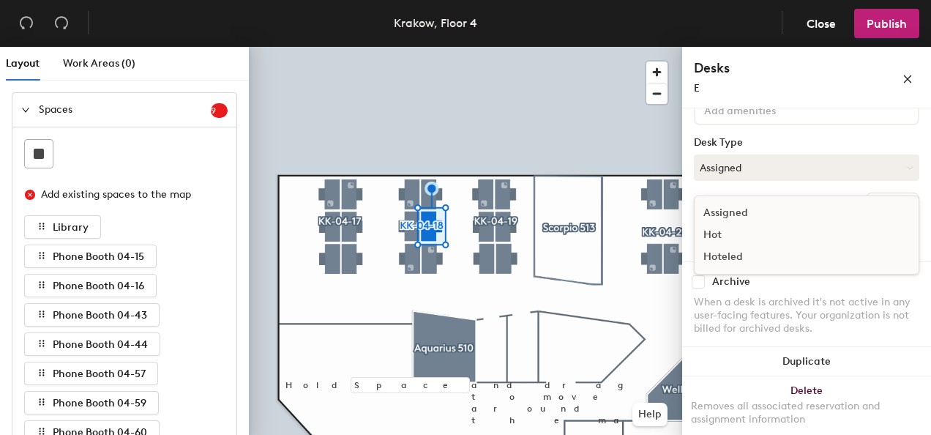
click at [711, 251] on div "Hoteled" at bounding box center [767, 257] width 146 height 22
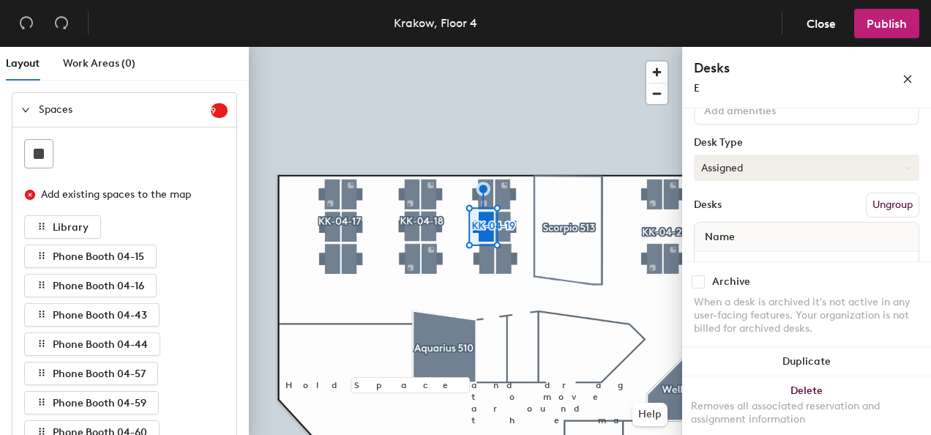
click at [801, 167] on button "Assigned" at bounding box center [806, 167] width 225 height 26
click at [708, 252] on div "Hoteled" at bounding box center [767, 257] width 146 height 22
click at [767, 165] on button "Assigned" at bounding box center [806, 167] width 225 height 26
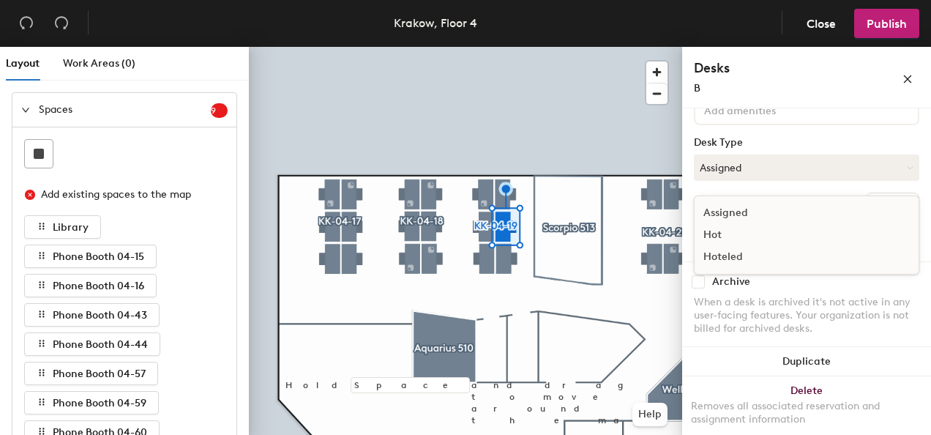
click at [729, 255] on div "Hoteled" at bounding box center [767, 257] width 146 height 22
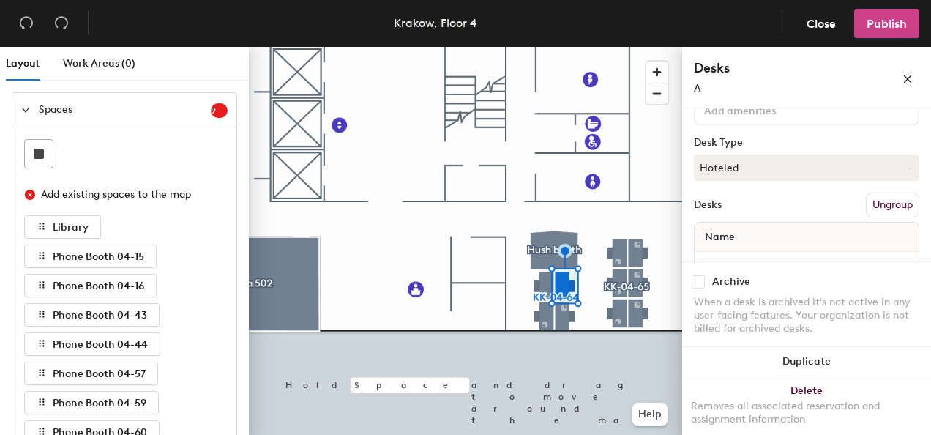
click at [871, 26] on span "Publish" at bounding box center [886, 24] width 40 height 14
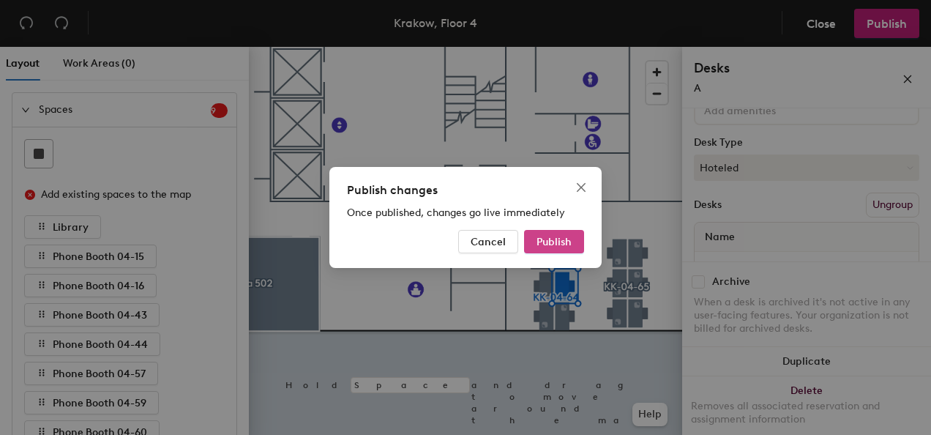
click at [542, 242] on span "Publish" at bounding box center [553, 242] width 35 height 12
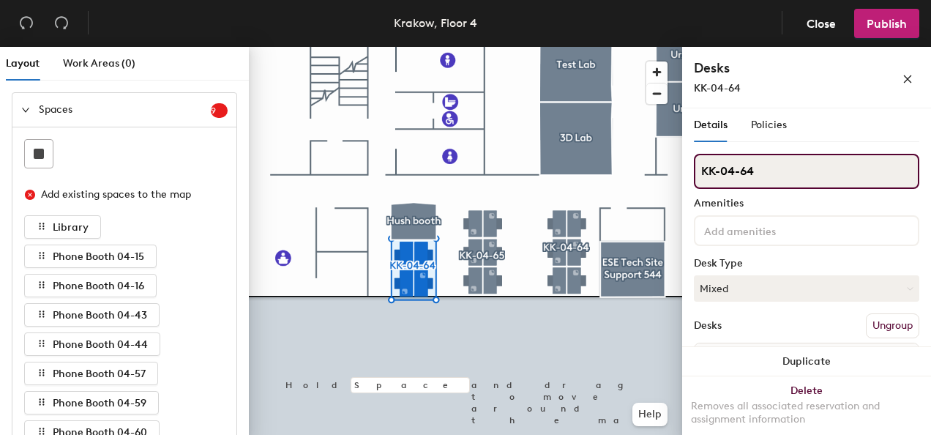
click at [768, 168] on input "KK-04-64" at bounding box center [806, 171] width 225 height 35
type input "KK-04-66"
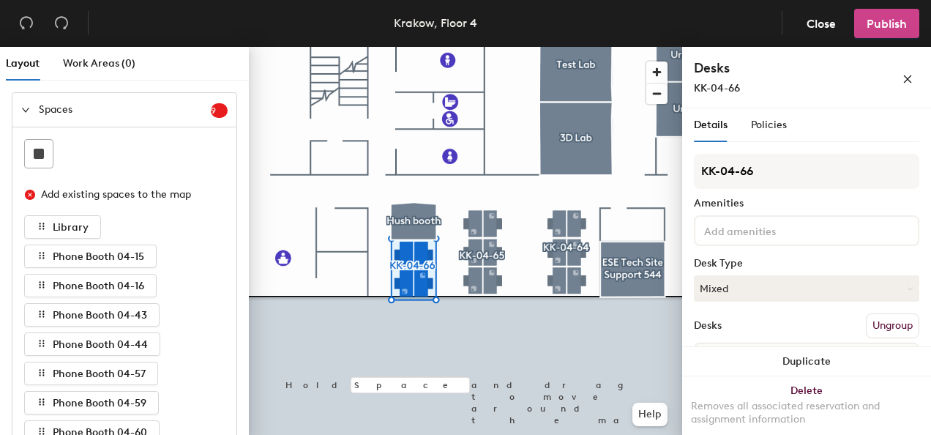
click at [889, 23] on span "Publish" at bounding box center [886, 24] width 40 height 14
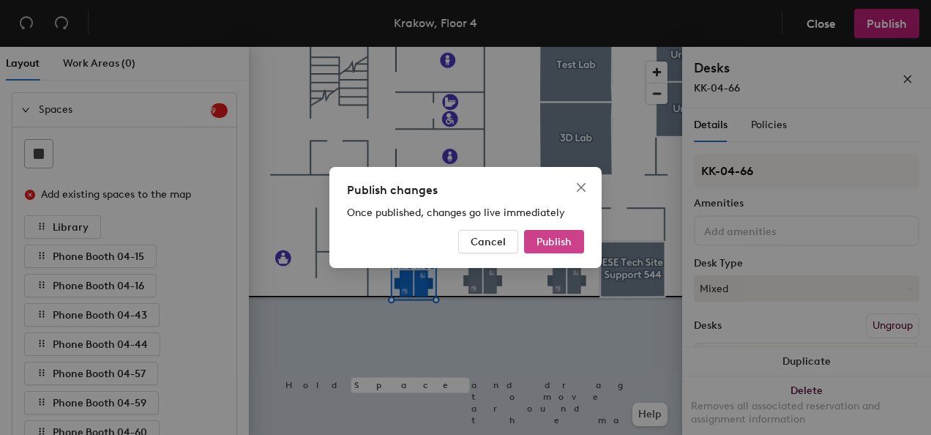
click at [548, 239] on span "Publish" at bounding box center [553, 242] width 35 height 12
